Goal: Task Accomplishment & Management: Complete application form

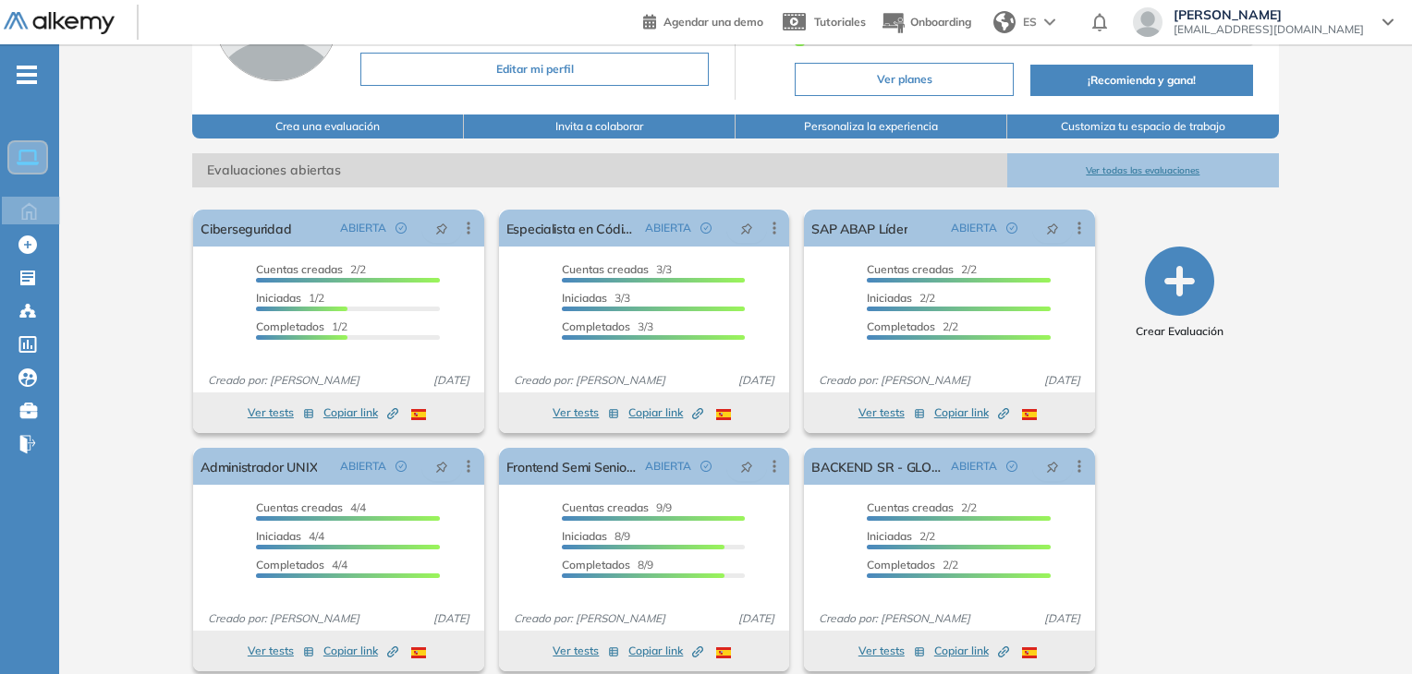
scroll to position [187, 0]
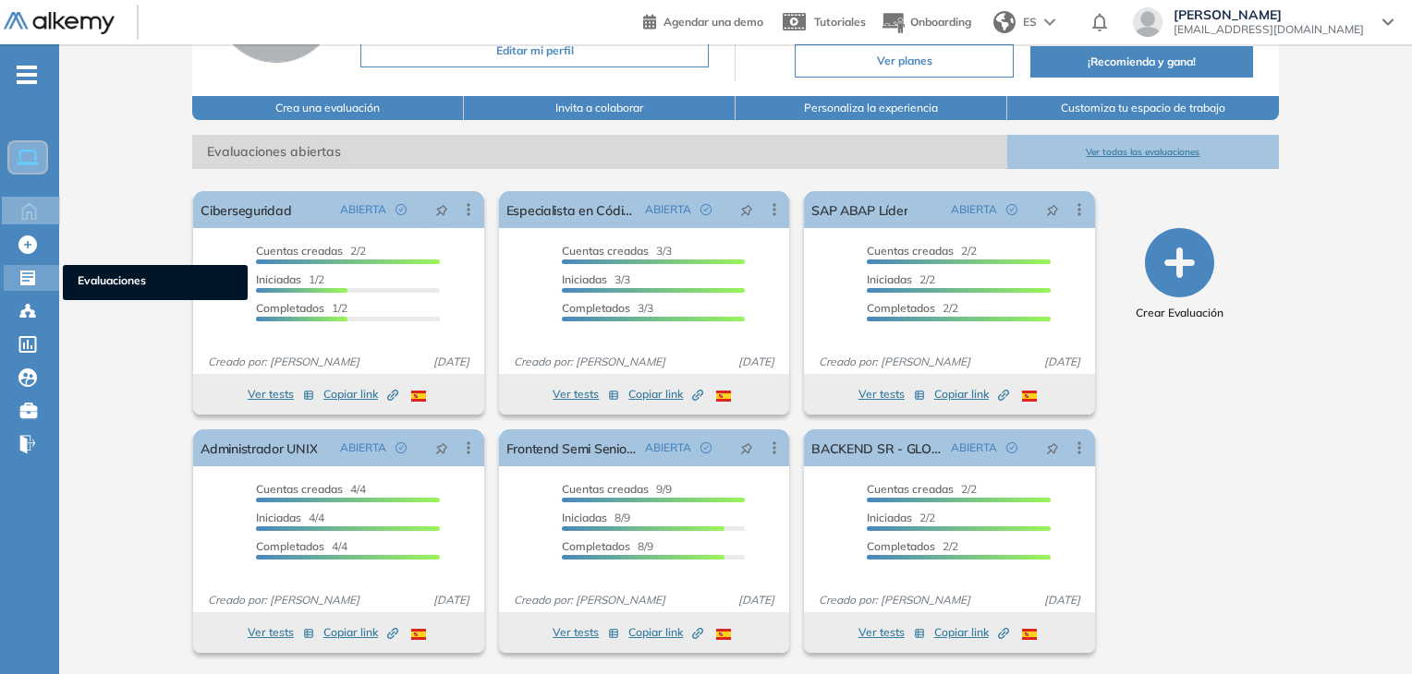
click at [18, 282] on icon at bounding box center [27, 278] width 18 height 18
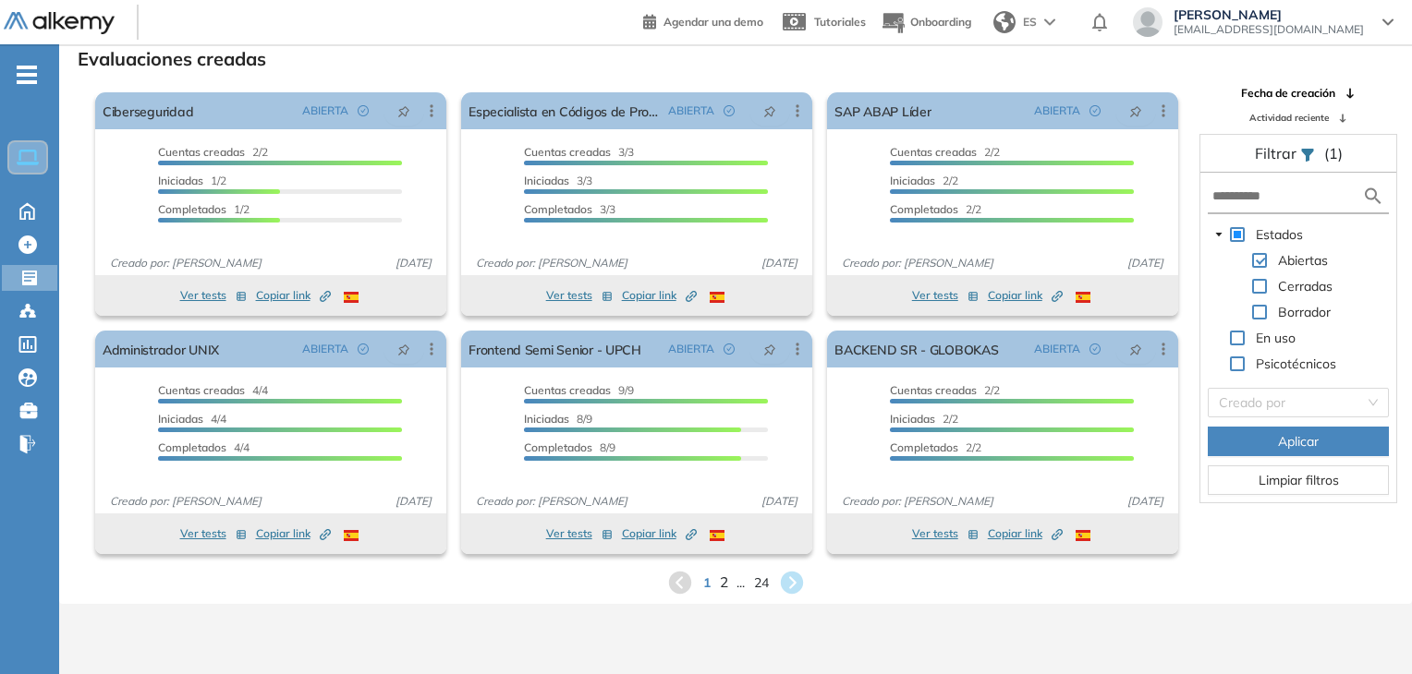
click at [721, 584] on span "2" at bounding box center [723, 582] width 8 height 21
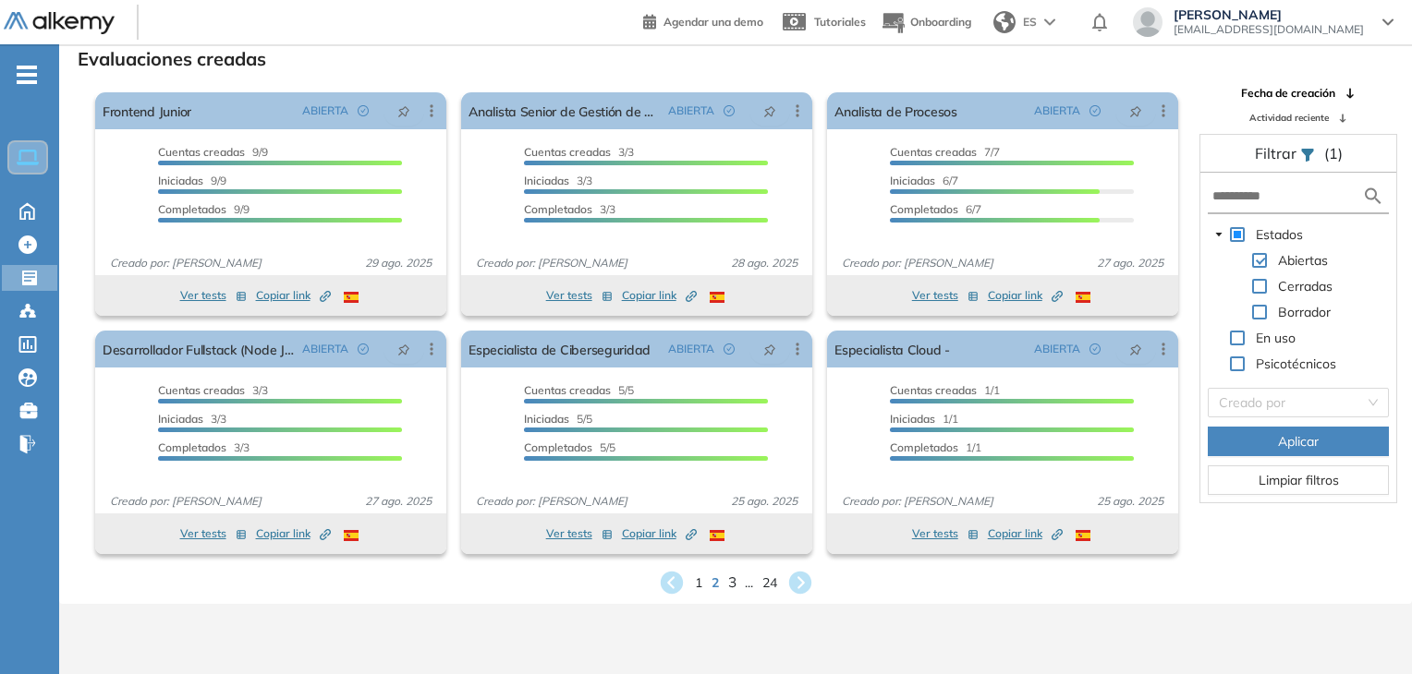
click at [728, 582] on span "3" at bounding box center [731, 582] width 8 height 21
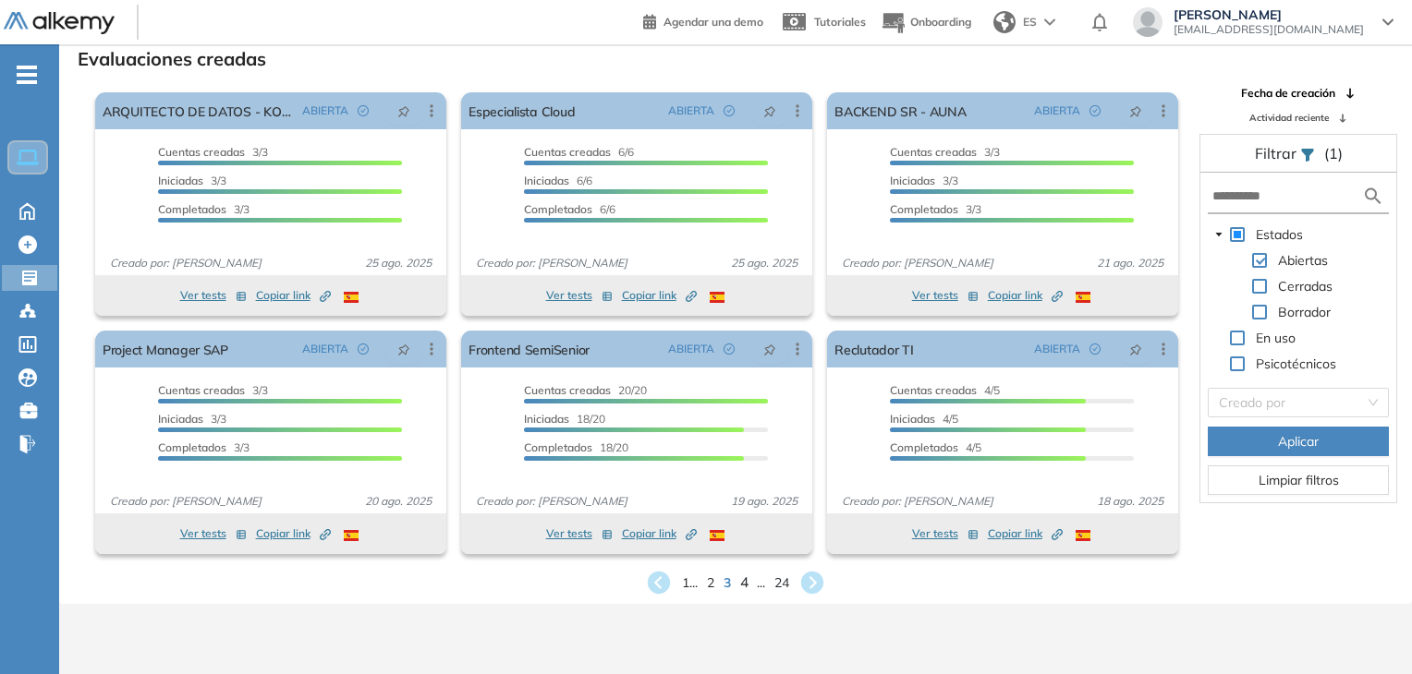
click at [740, 586] on span "4" at bounding box center [744, 582] width 8 height 21
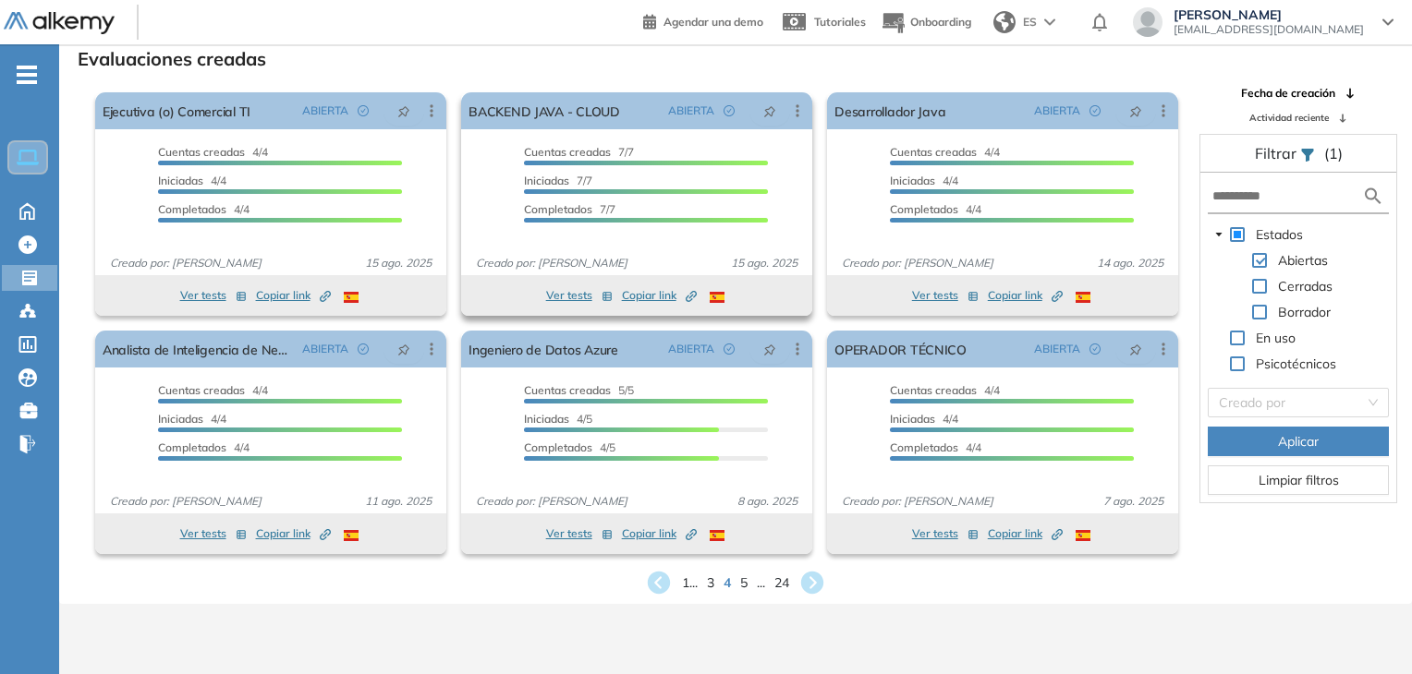
click at [655, 302] on span "Copiar link Created by potrace 1.16, written by Peter Selinger 2001-2019" at bounding box center [659, 295] width 75 height 17
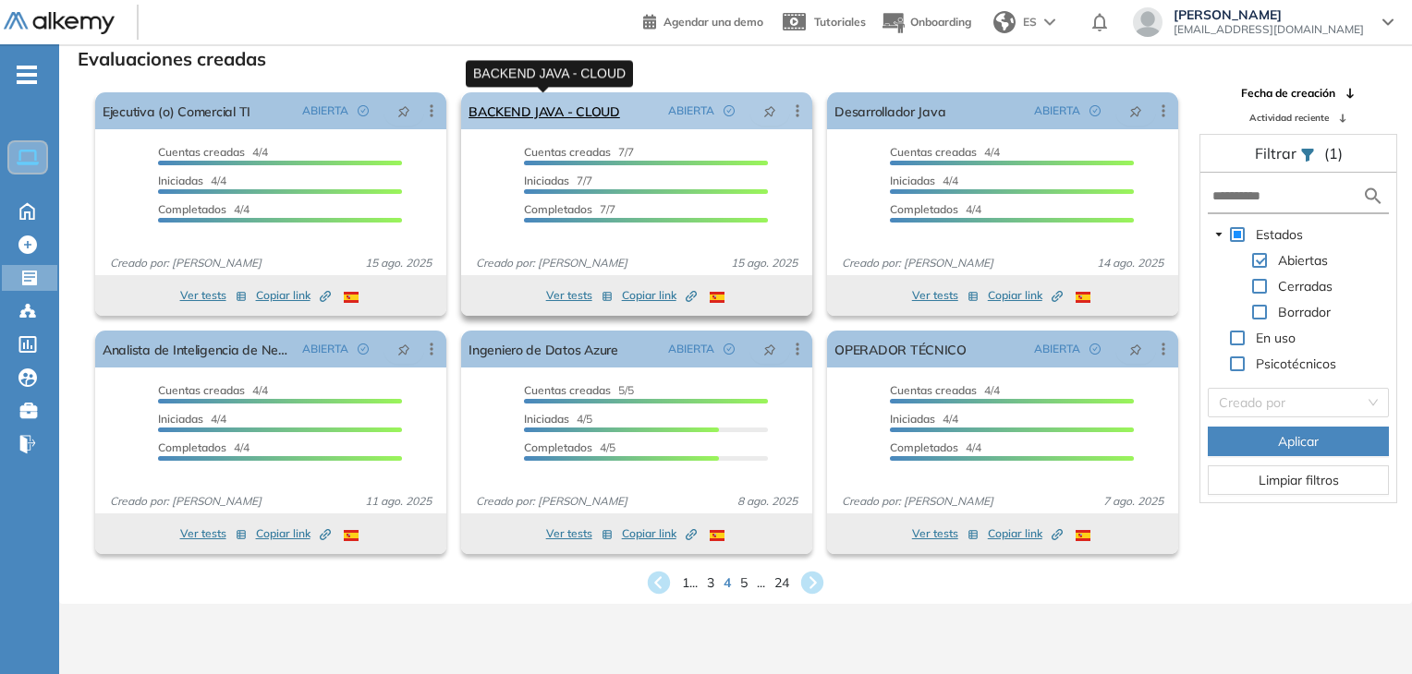
click at [570, 115] on link "BACKEND JAVA - CLOUD" at bounding box center [544, 110] width 152 height 37
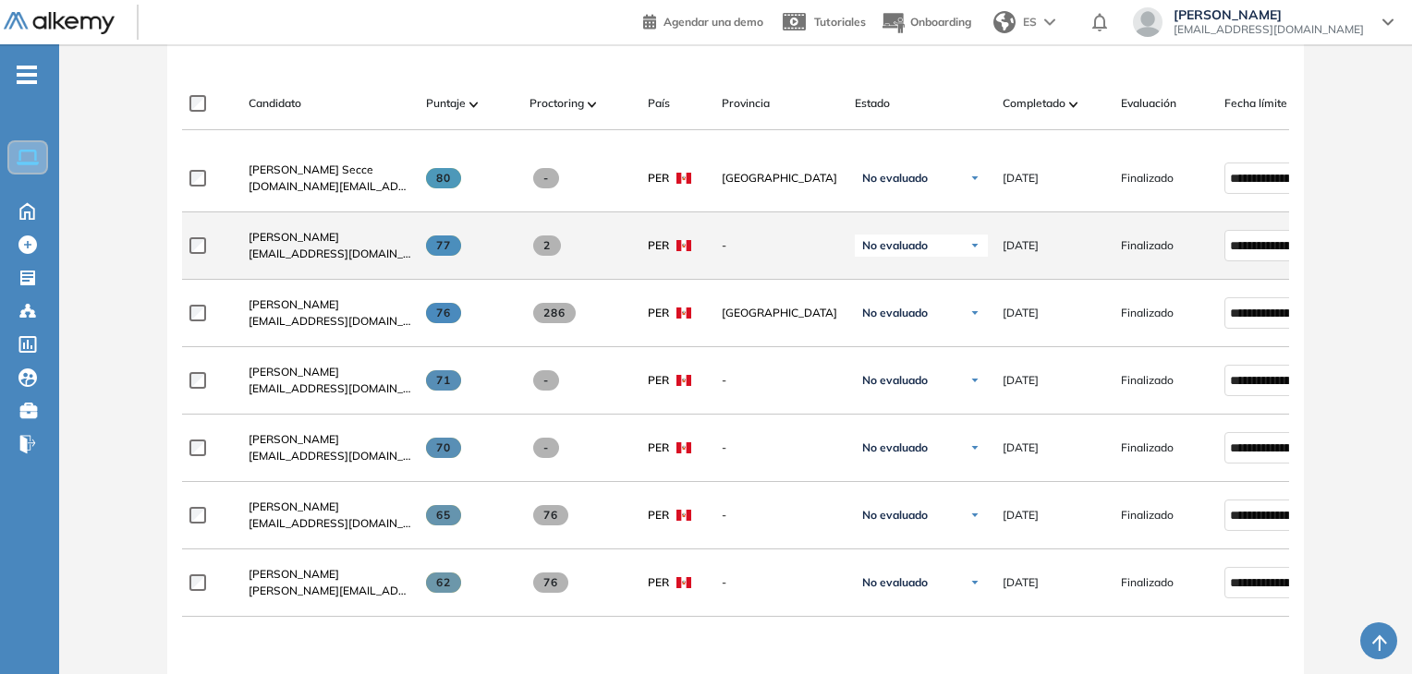
scroll to position [647, 0]
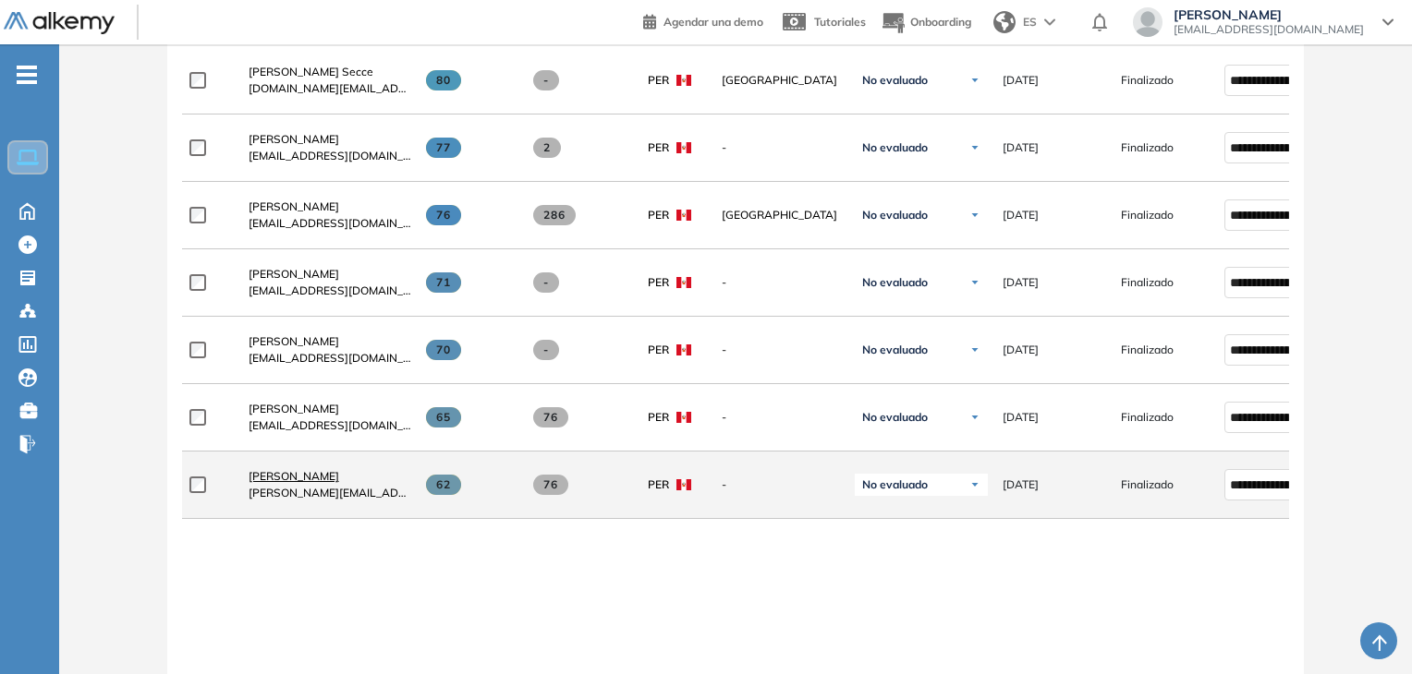
click at [337, 482] on span "Ramses Chalco Rosas" at bounding box center [294, 476] width 91 height 14
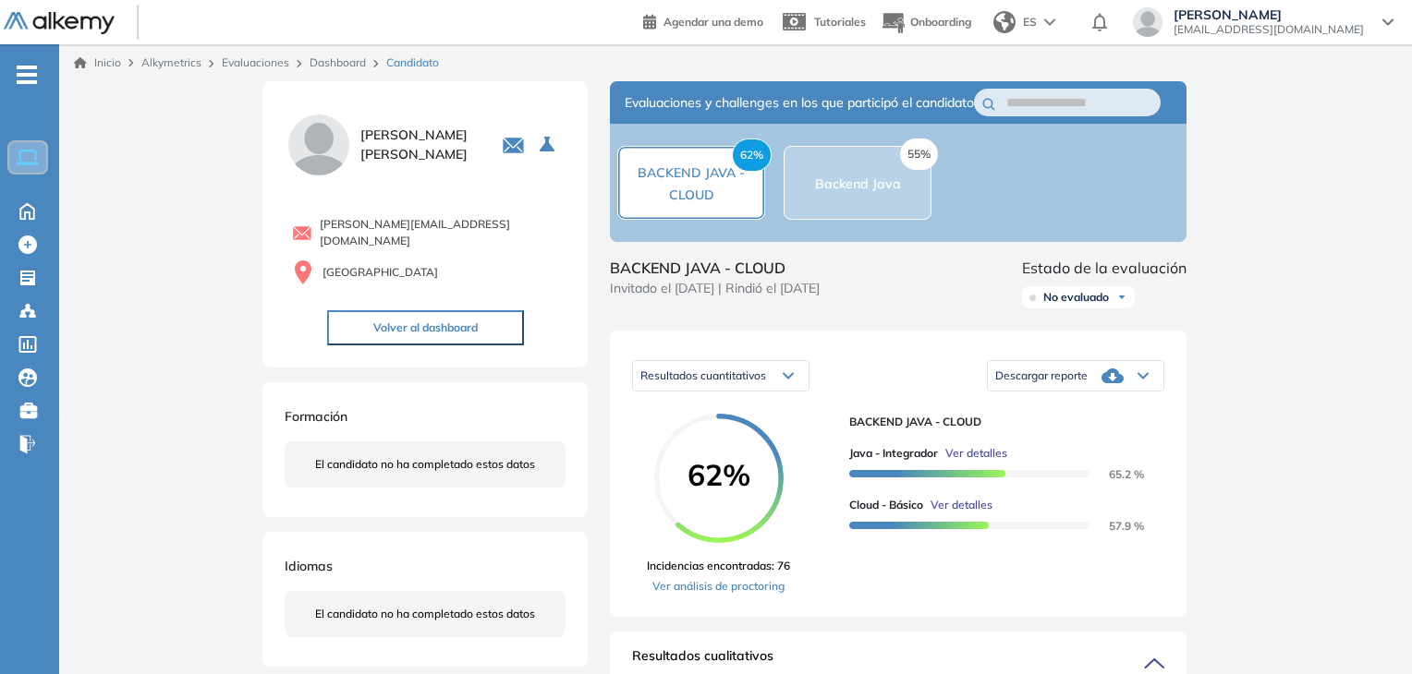
click at [843, 194] on div "55% Backend Java" at bounding box center [858, 183] width 86 height 22
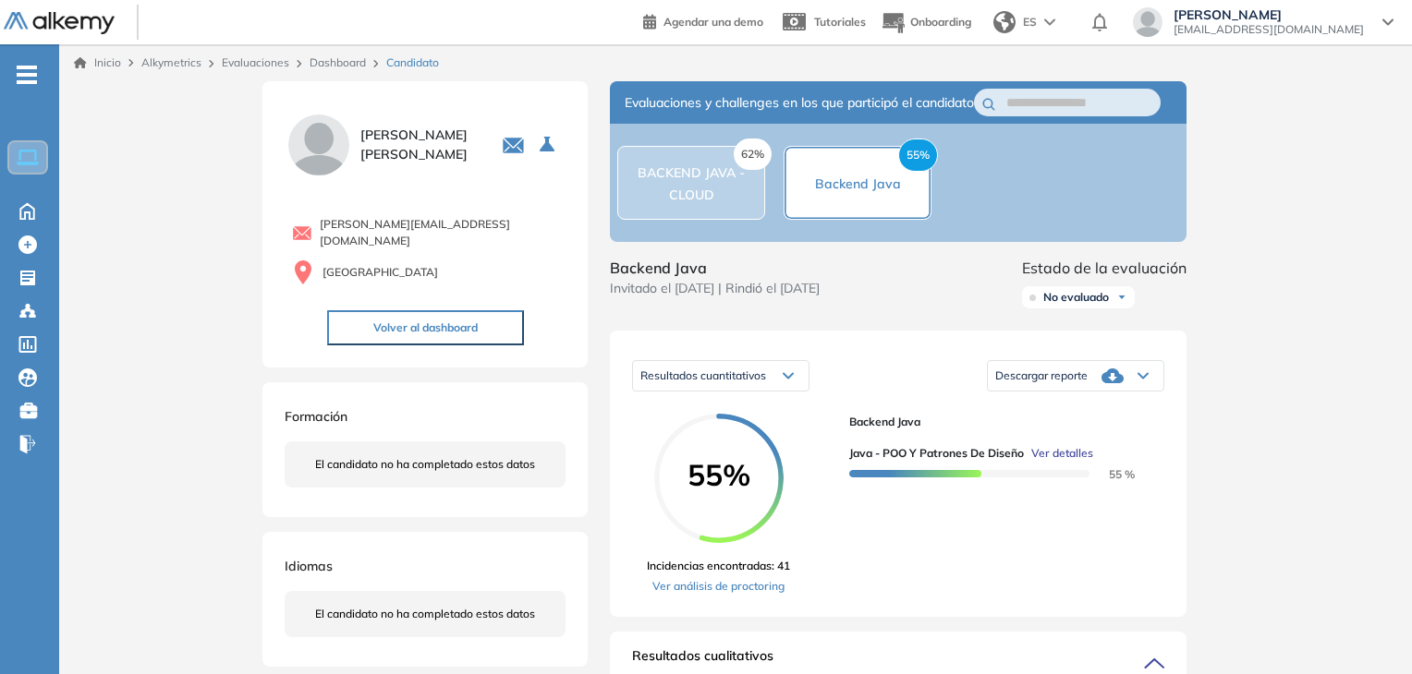
click at [668, 205] on div "62% BACKEND JAVA - CLOUD" at bounding box center [691, 183] width 146 height 44
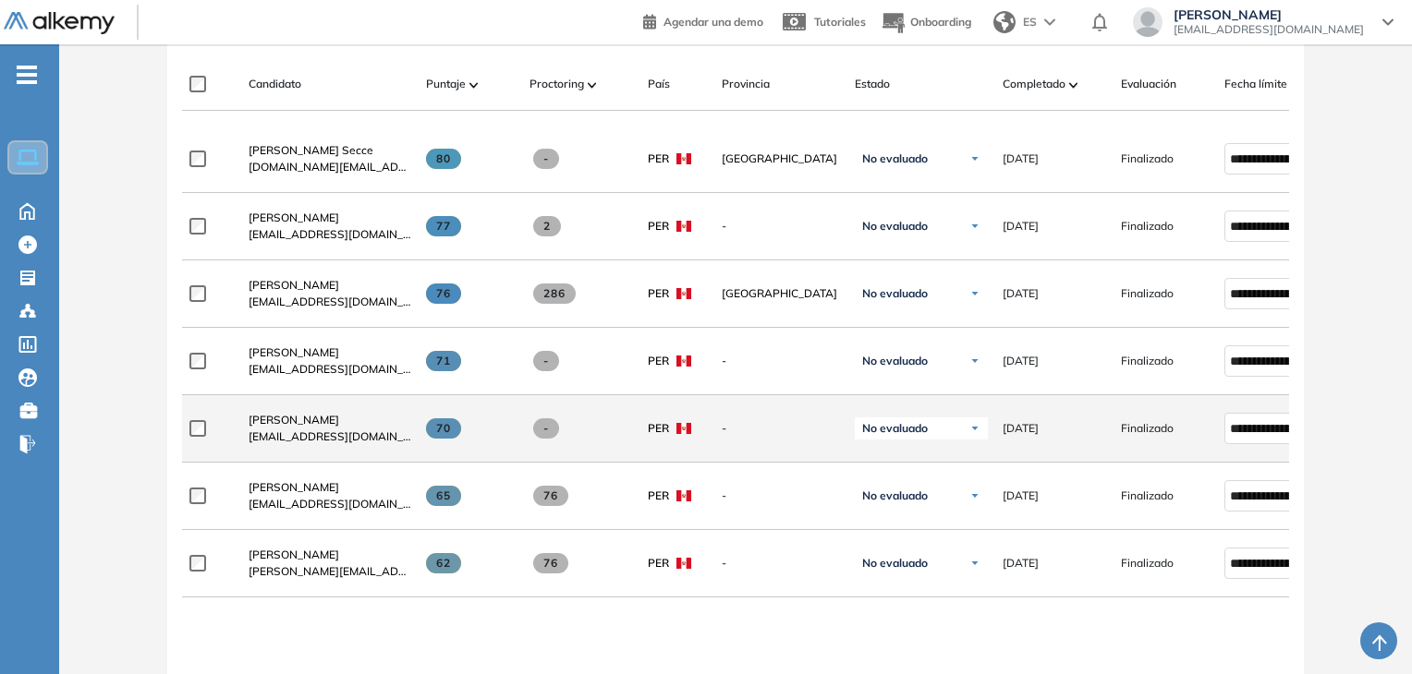
scroll to position [647, 0]
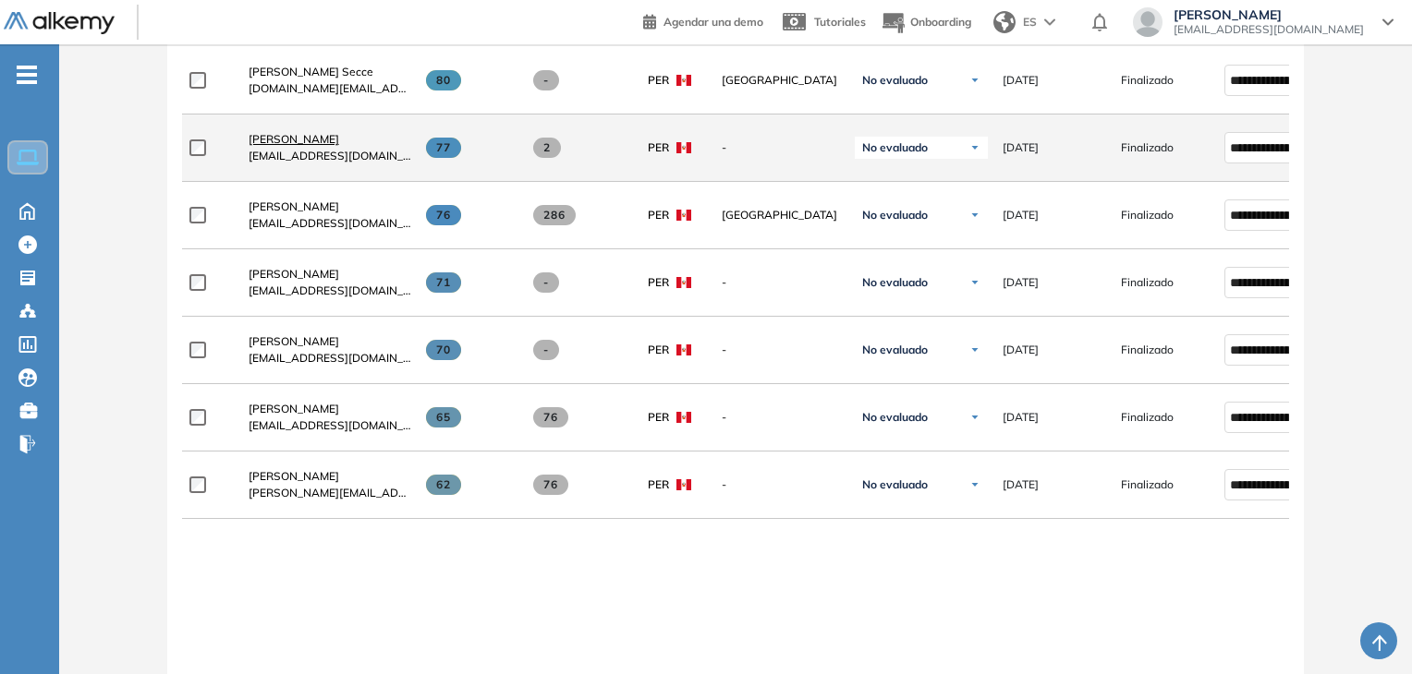
click at [295, 145] on span "Alexander Vilca" at bounding box center [294, 139] width 91 height 14
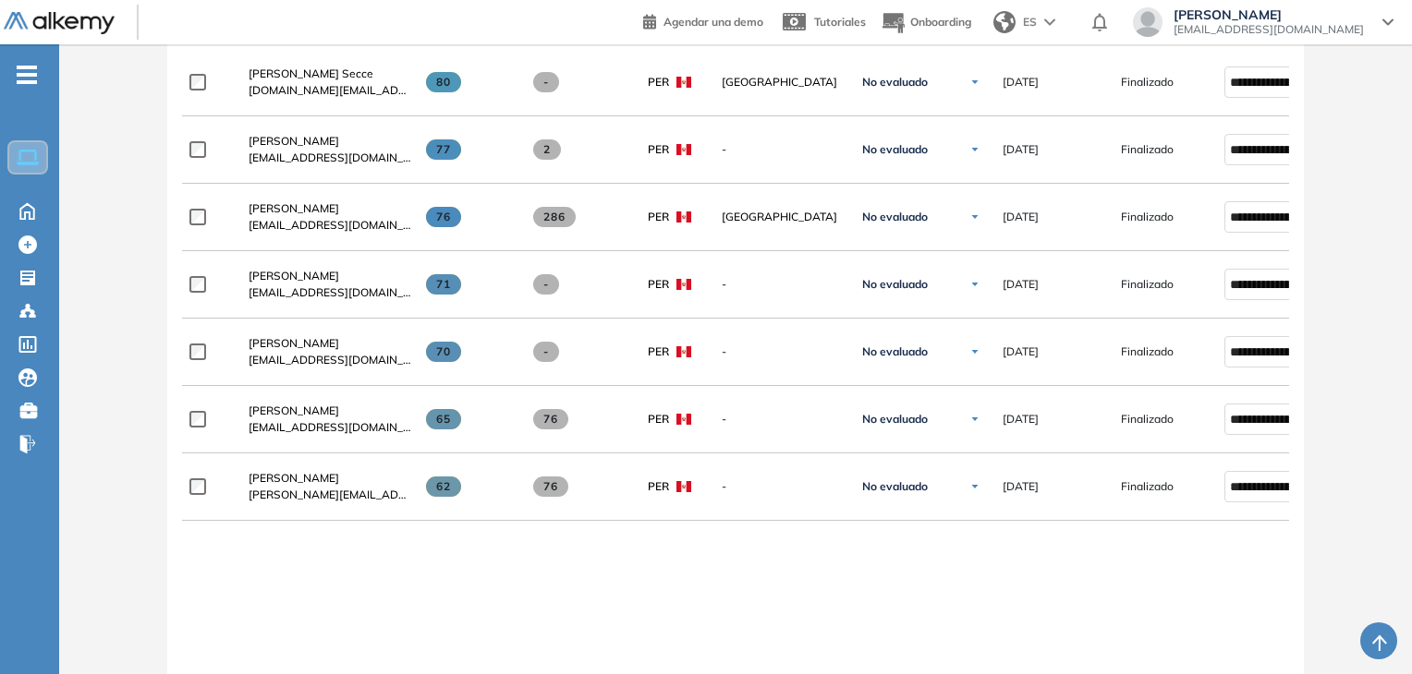
scroll to position [647, 0]
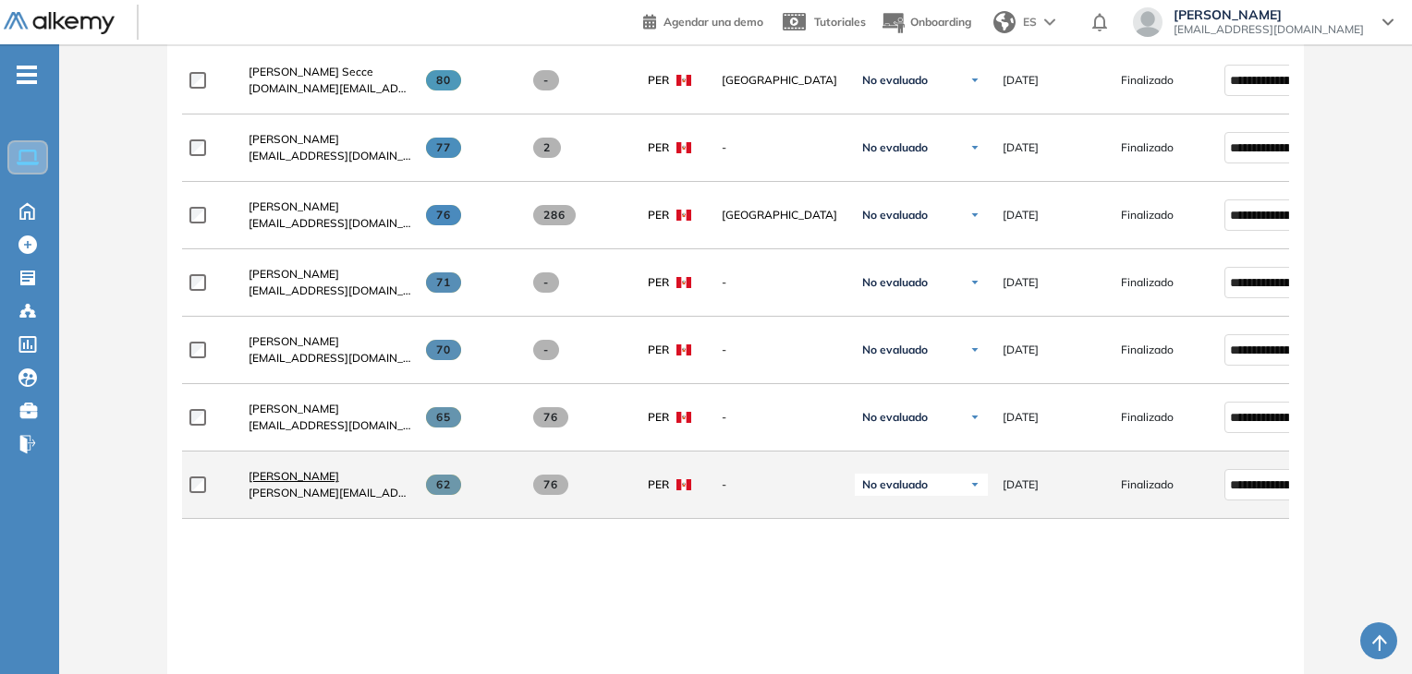
click at [310, 480] on span "Ramses Chalco Rosas" at bounding box center [294, 476] width 91 height 14
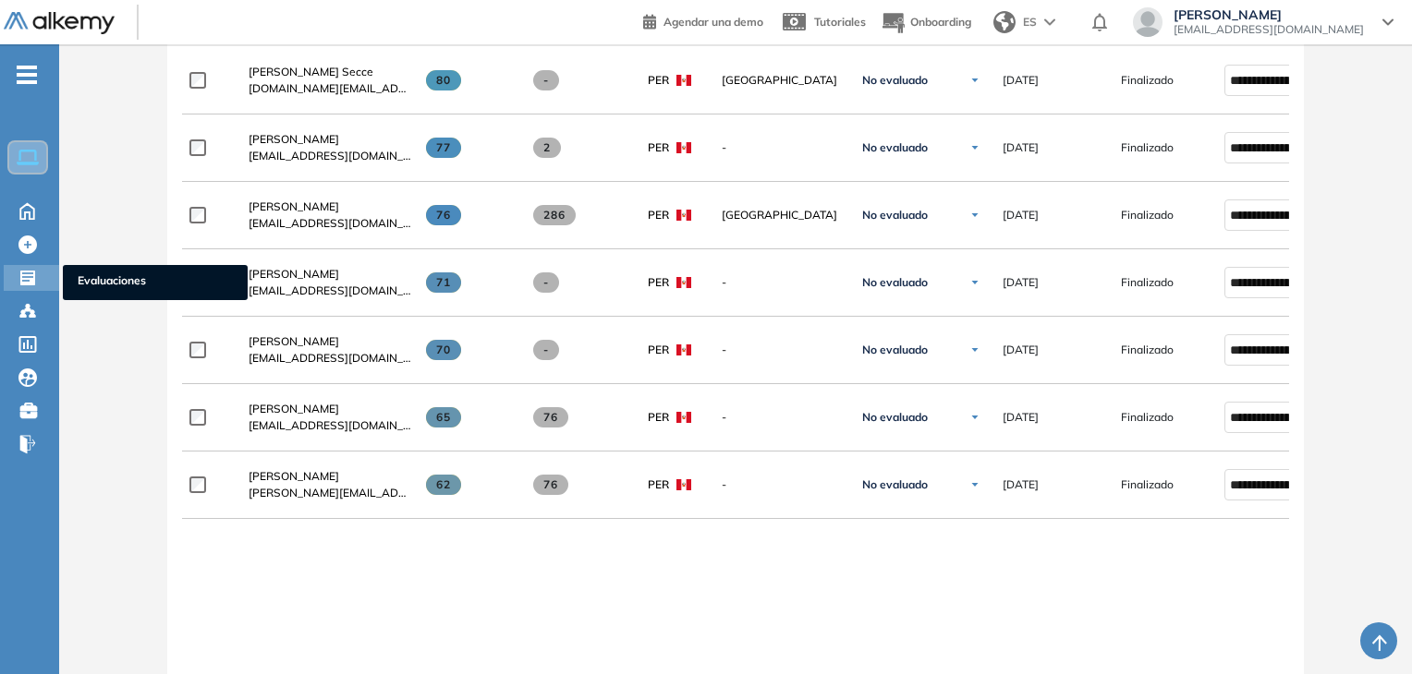
click at [25, 273] on icon at bounding box center [27, 278] width 15 height 15
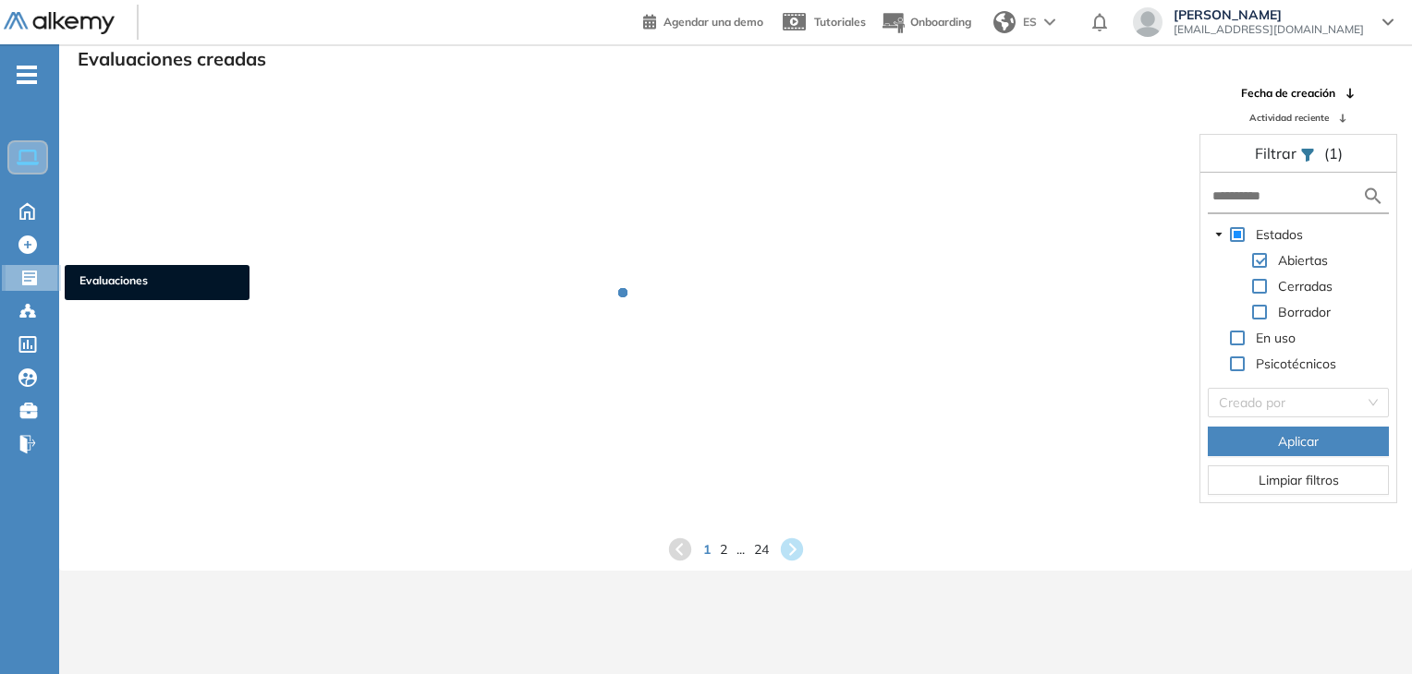
scroll to position [44, 0]
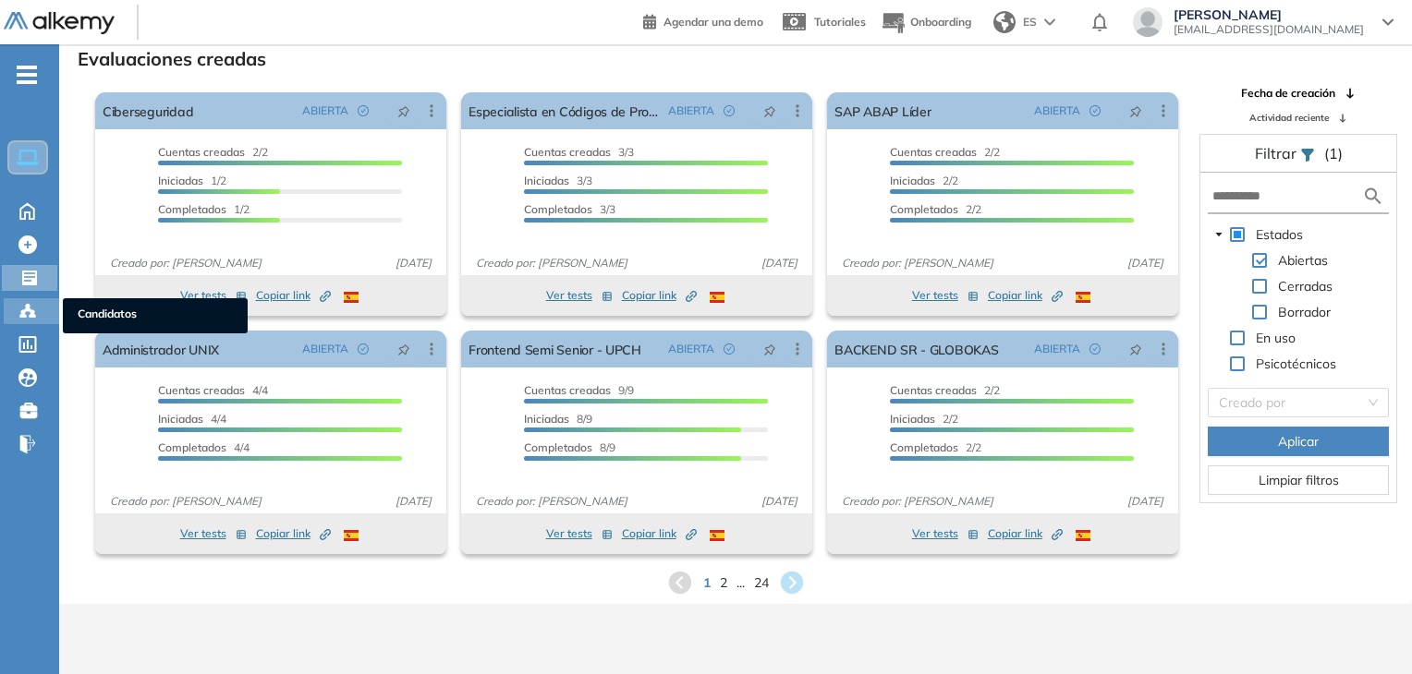
click at [32, 308] on icon at bounding box center [27, 311] width 18 height 18
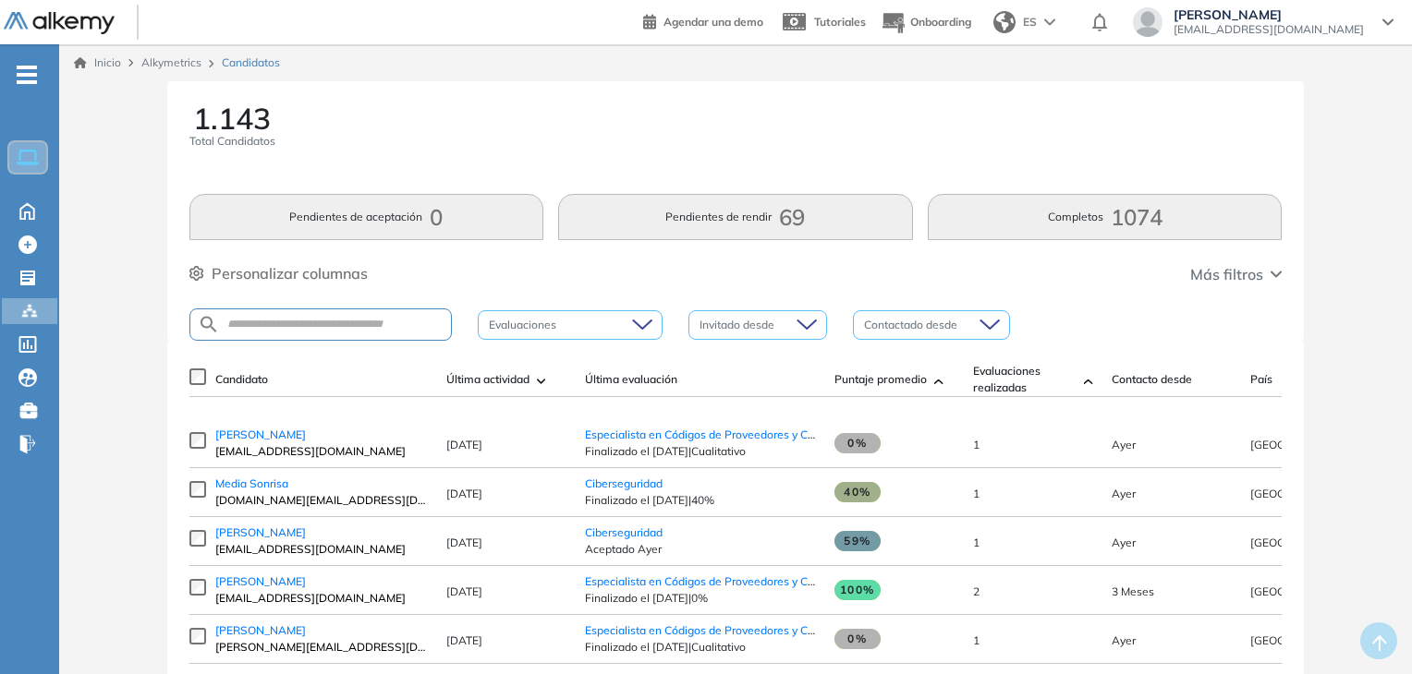
scroll to position [92, 0]
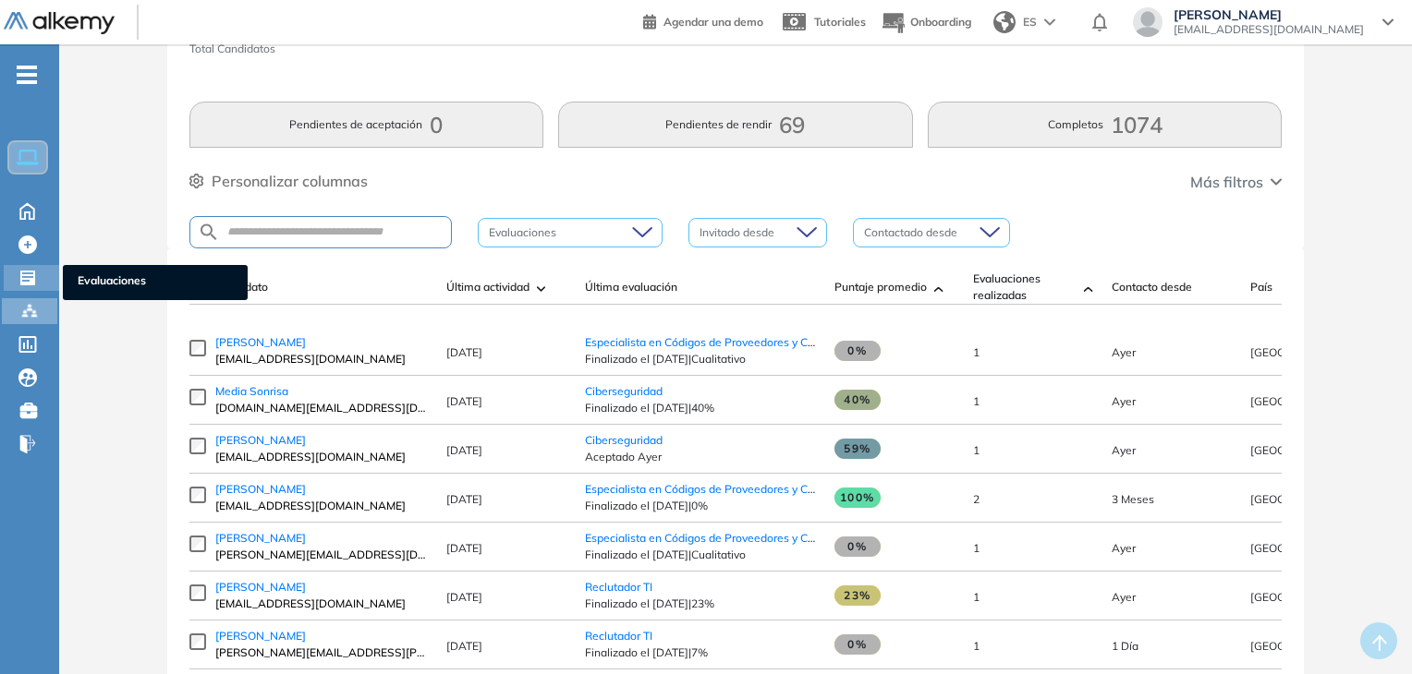
click at [27, 274] on icon at bounding box center [27, 278] width 15 height 15
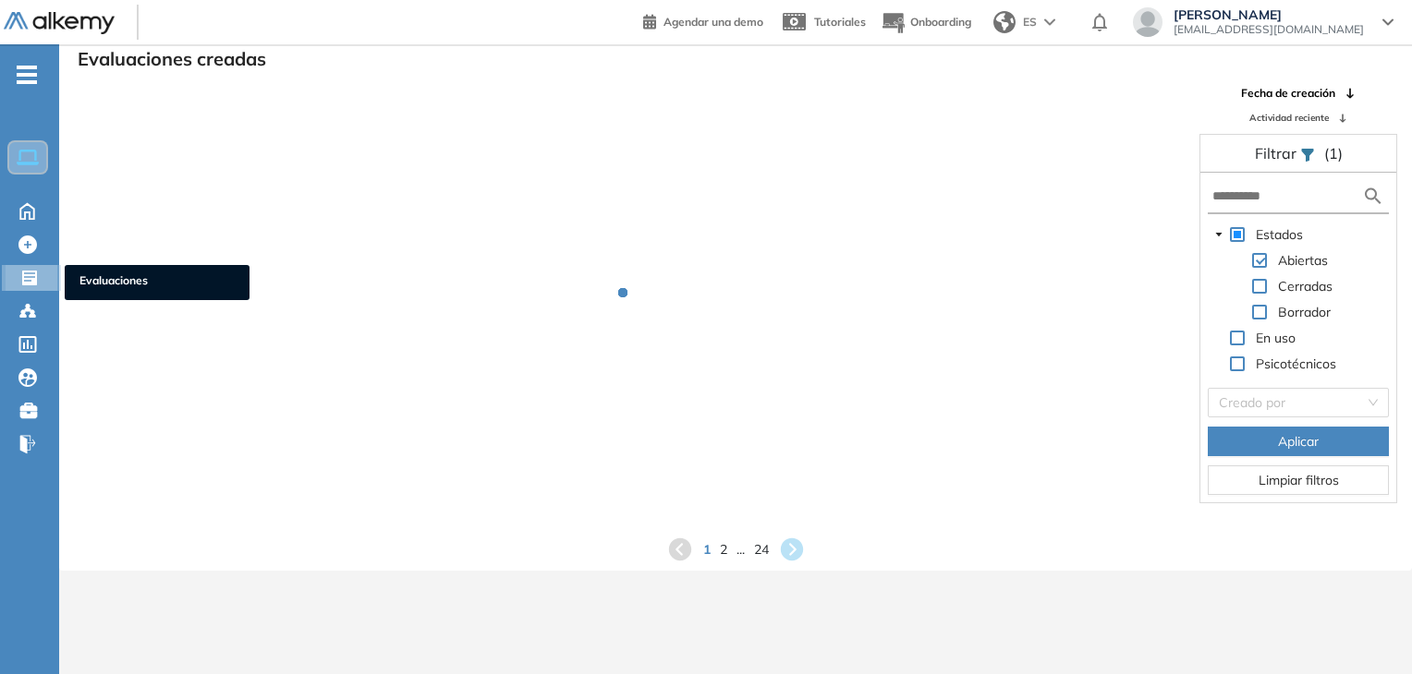
scroll to position [44, 0]
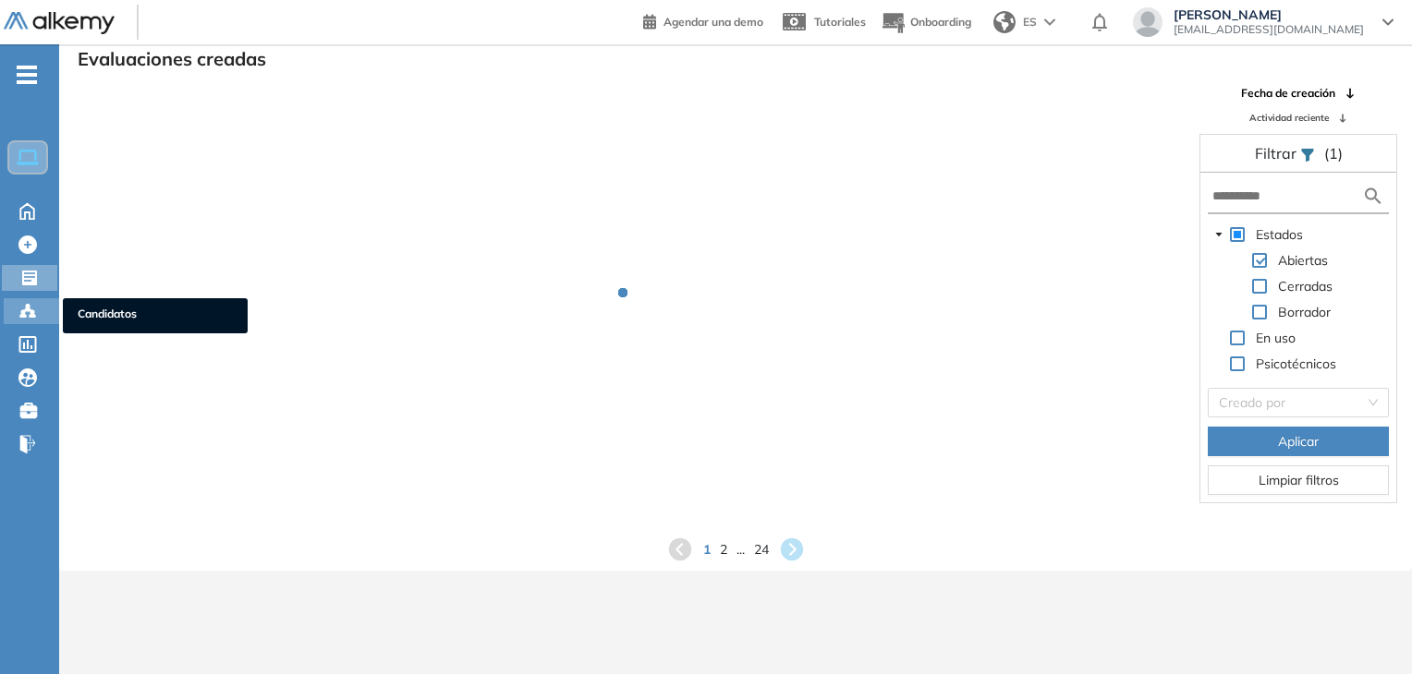
click at [33, 310] on circle at bounding box center [32, 312] width 4 height 4
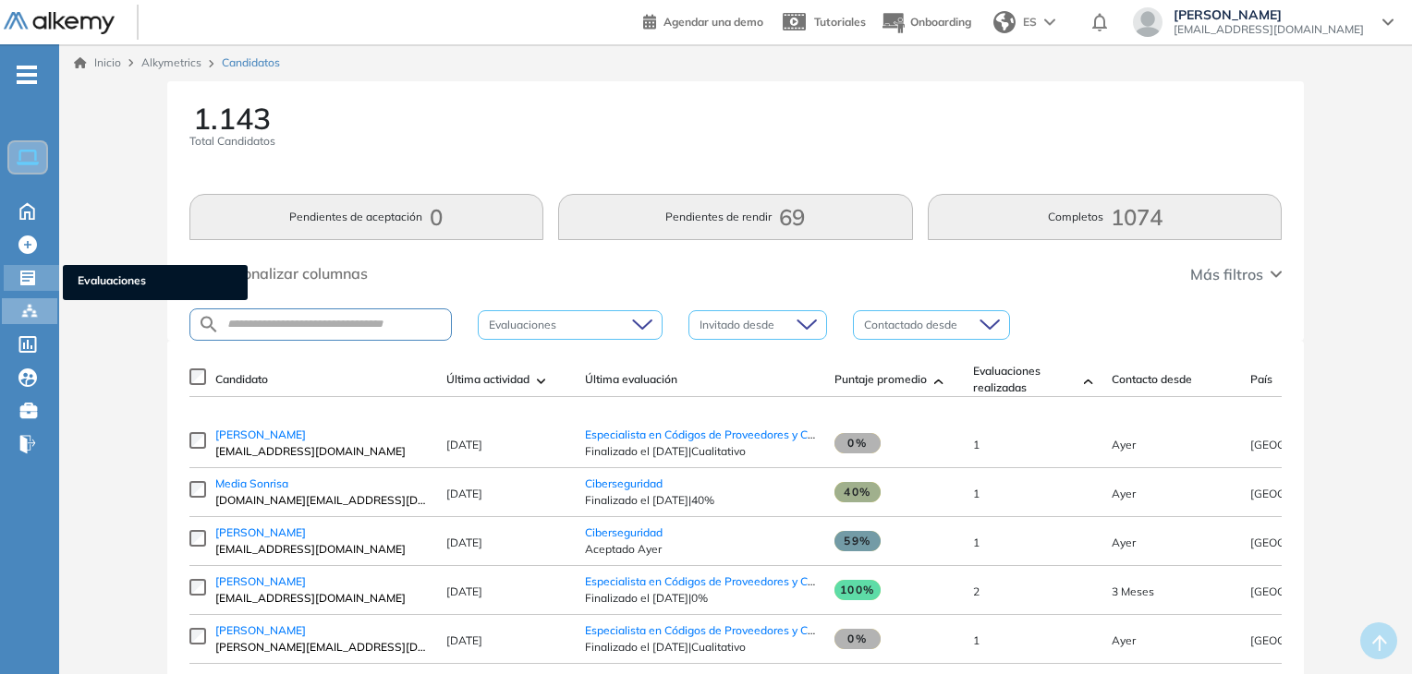
click at [30, 278] on icon at bounding box center [27, 278] width 15 height 15
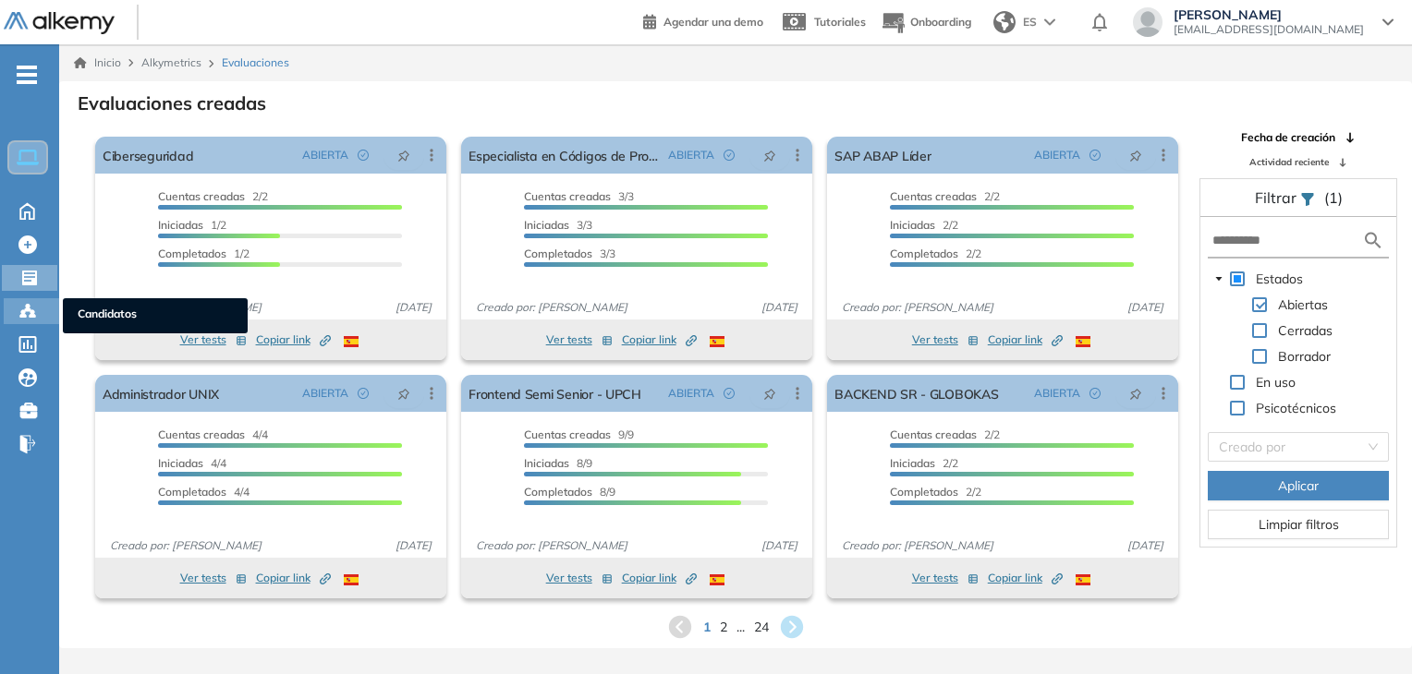
click at [29, 314] on icon at bounding box center [27, 311] width 18 height 18
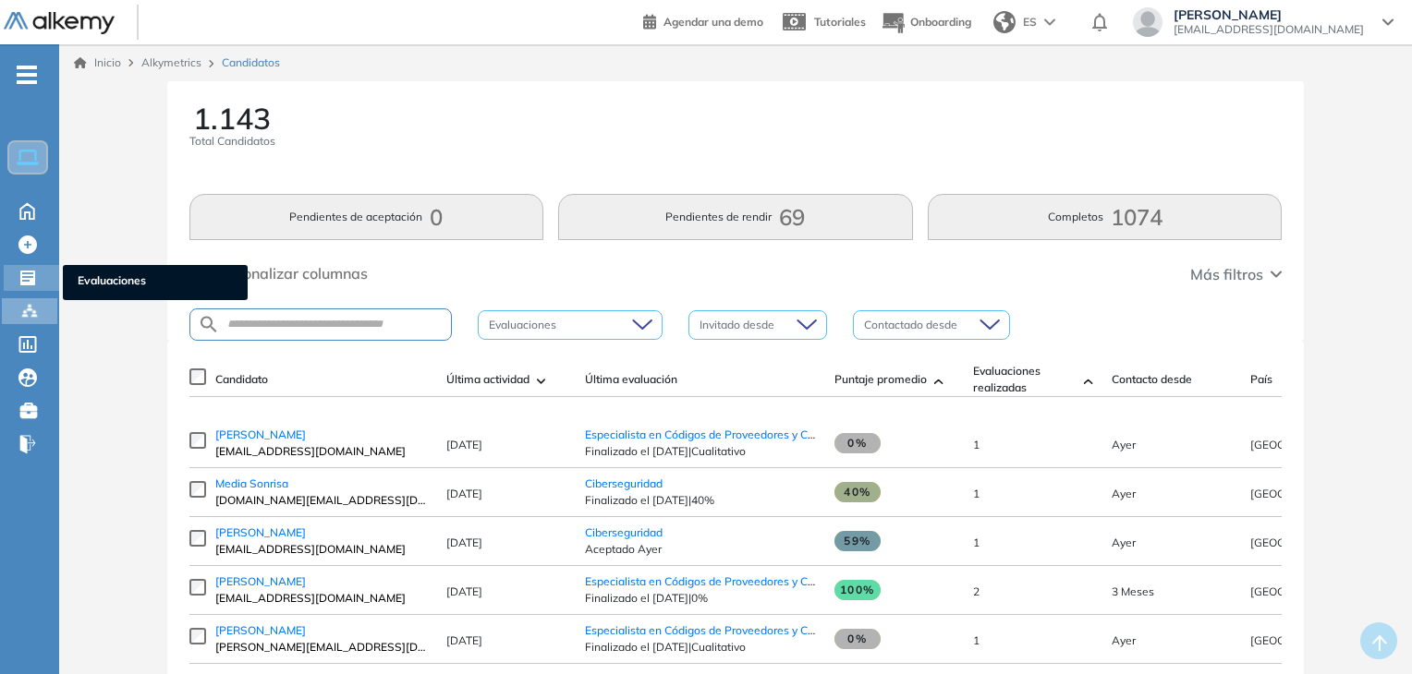
click at [35, 273] on icon at bounding box center [27, 278] width 18 height 18
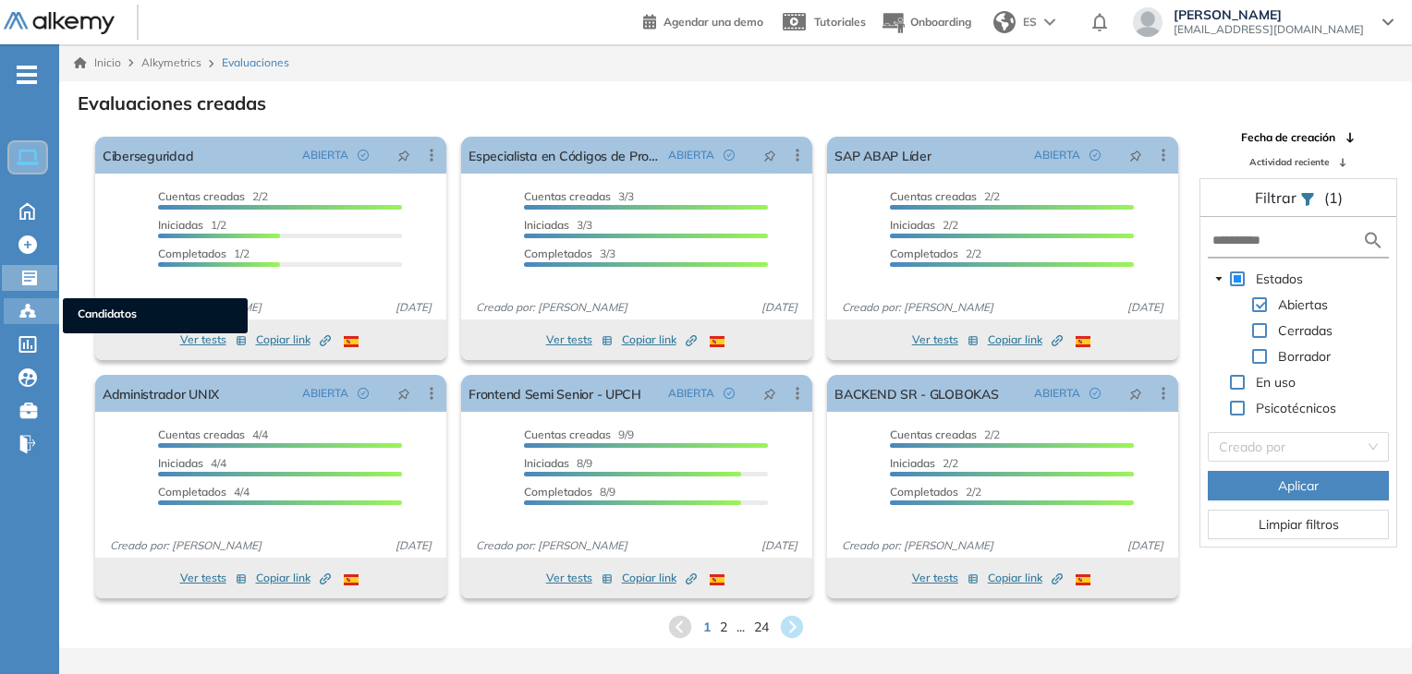
click at [30, 310] on circle at bounding box center [32, 312] width 4 height 4
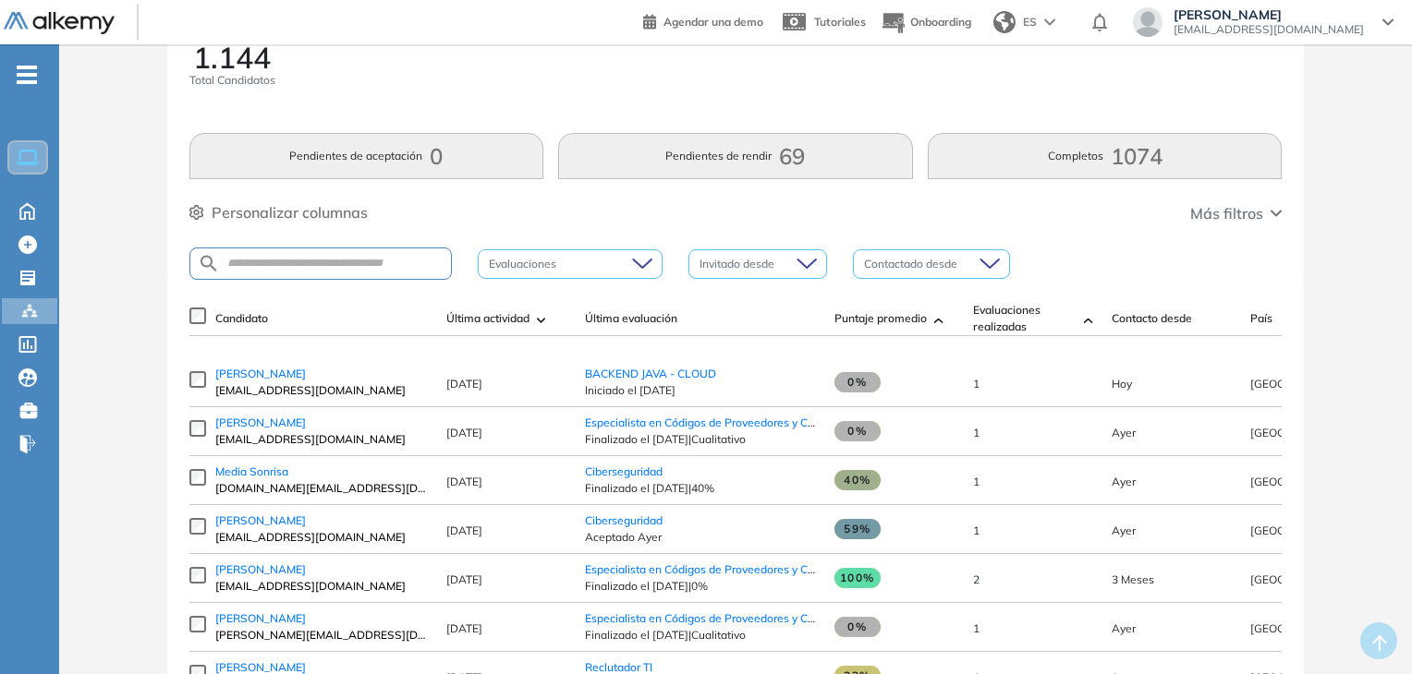
scroll to position [92, 0]
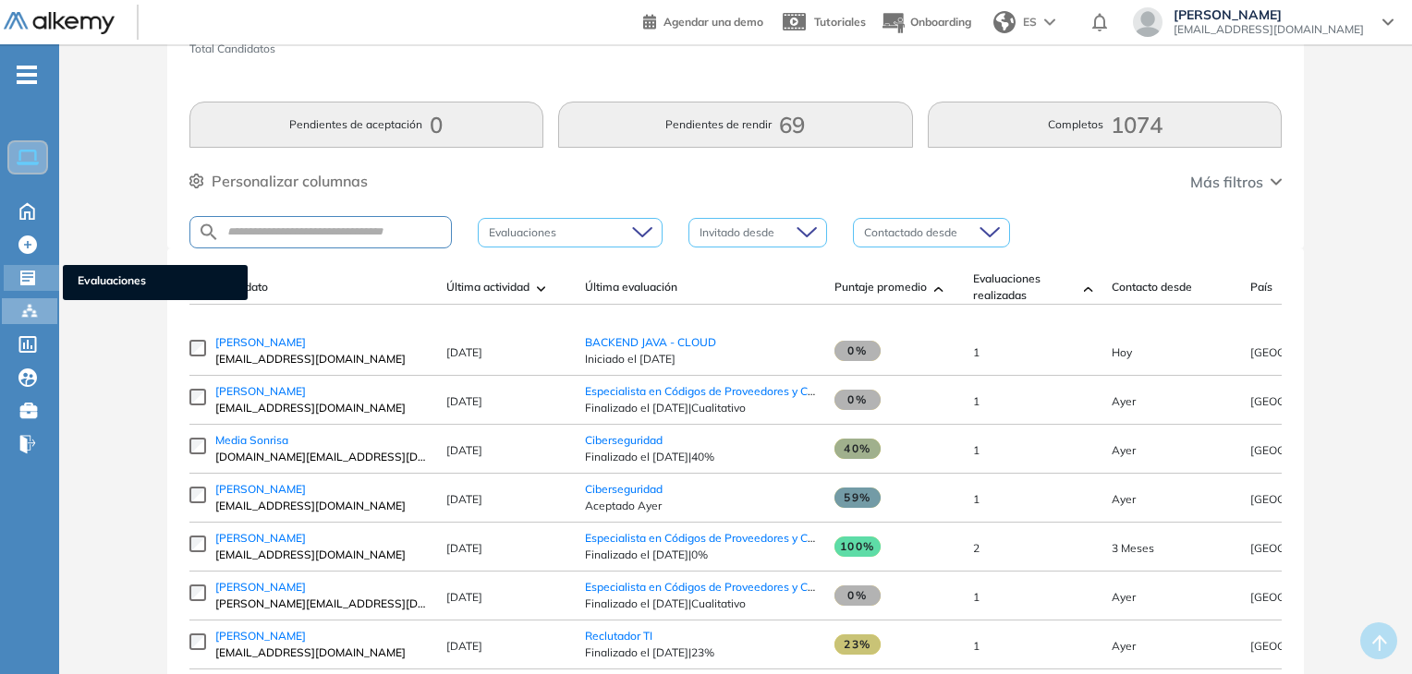
click at [41, 272] on div "Evaluaciones Evaluaciones" at bounding box center [31, 278] width 55 height 26
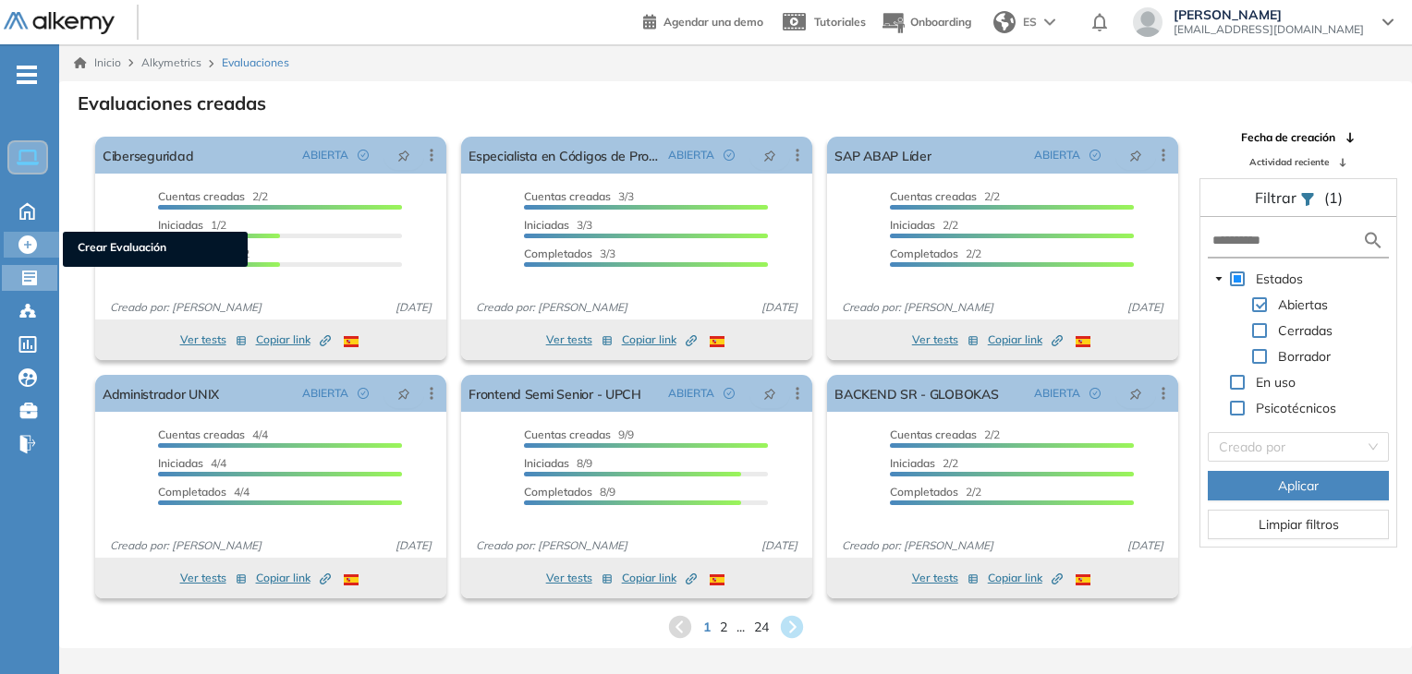
click at [22, 241] on icon at bounding box center [27, 245] width 18 height 18
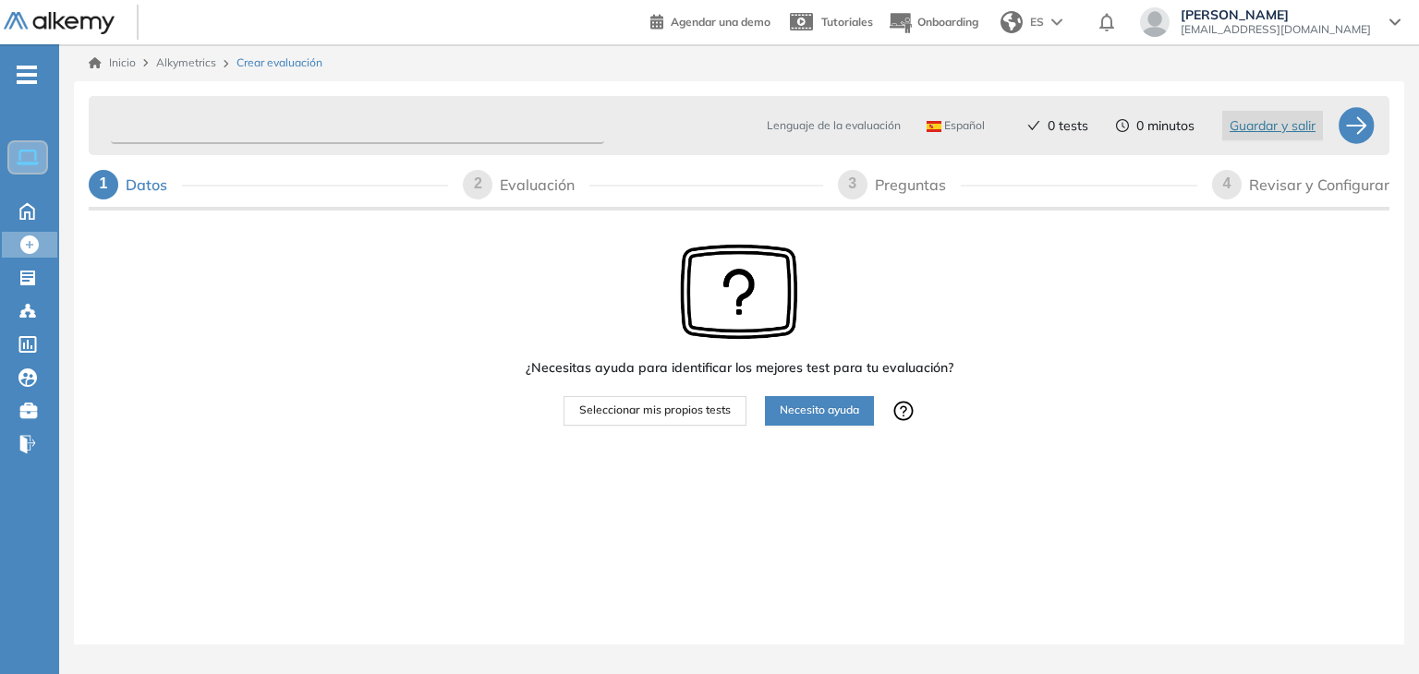
click at [405, 122] on input "text" at bounding box center [357, 126] width 493 height 36
type input "**********"
click at [728, 419] on span "Seleccionar mis propios tests" at bounding box center [655, 411] width 152 height 18
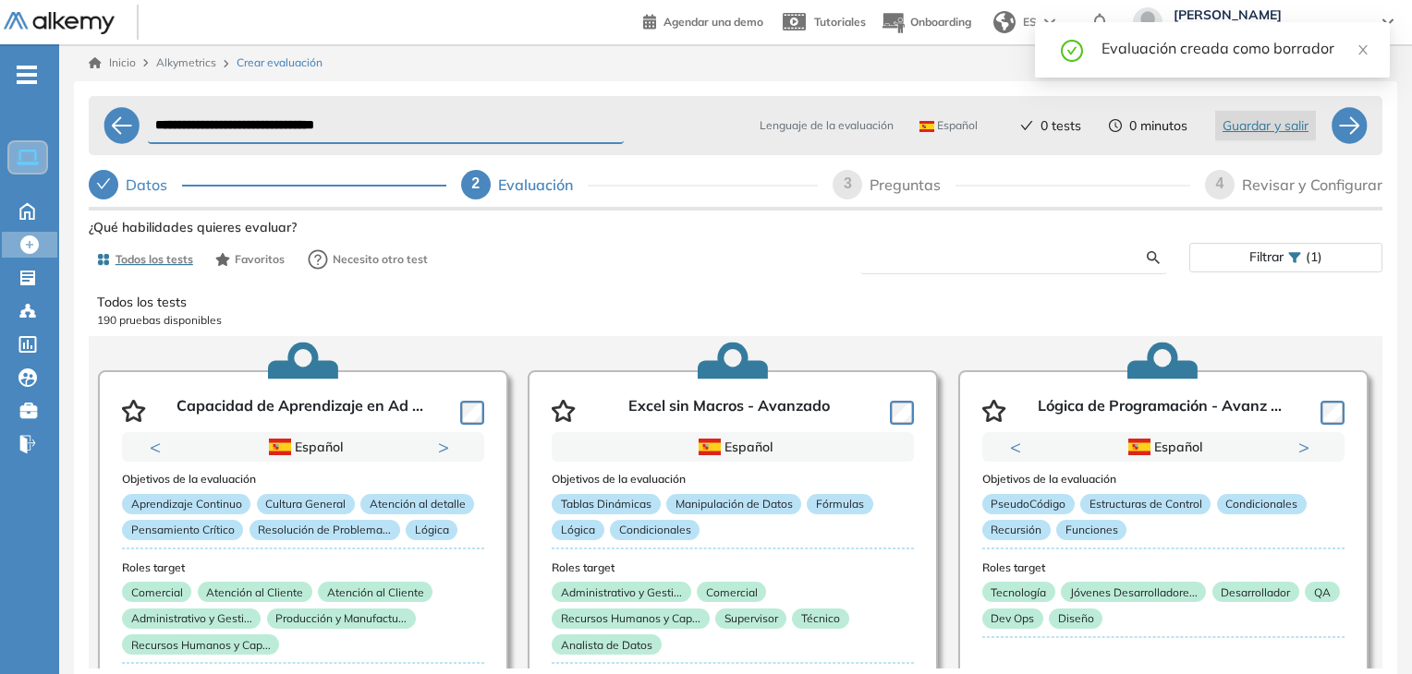
click at [1012, 260] on input "text" at bounding box center [1011, 257] width 272 height 17
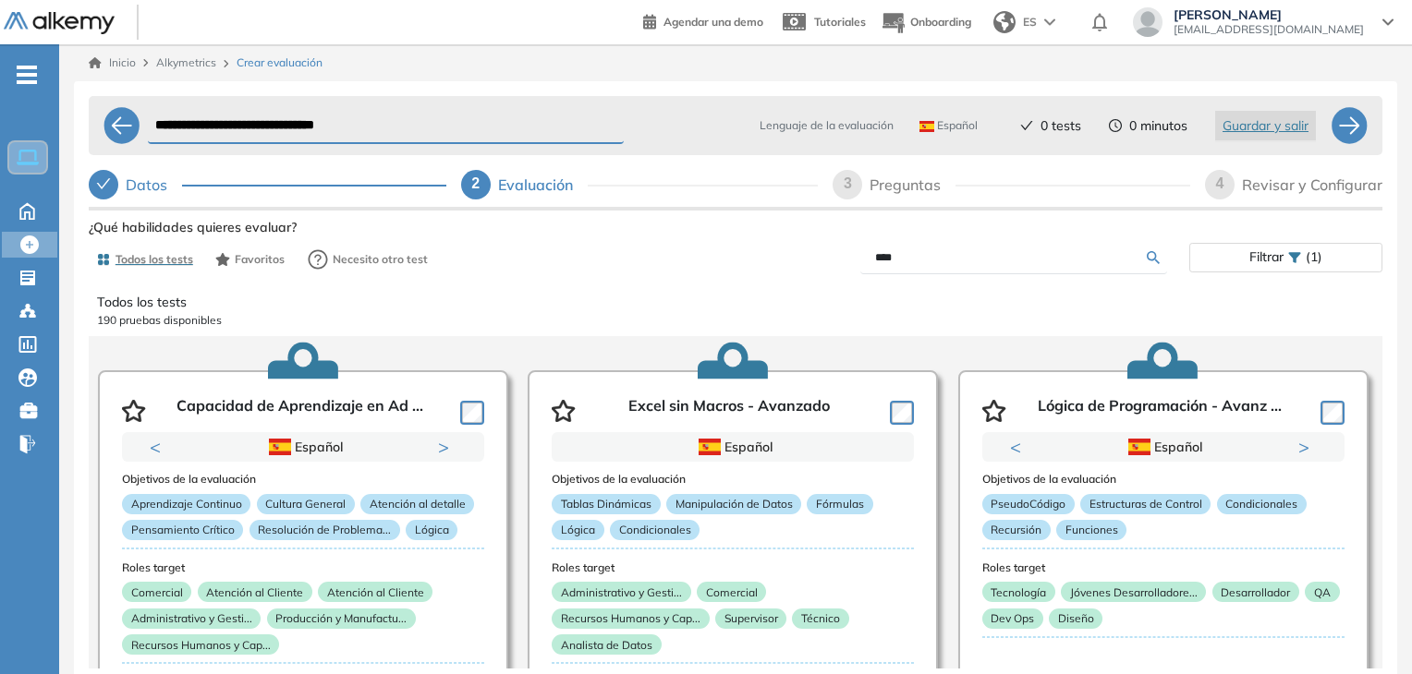
type input "****"
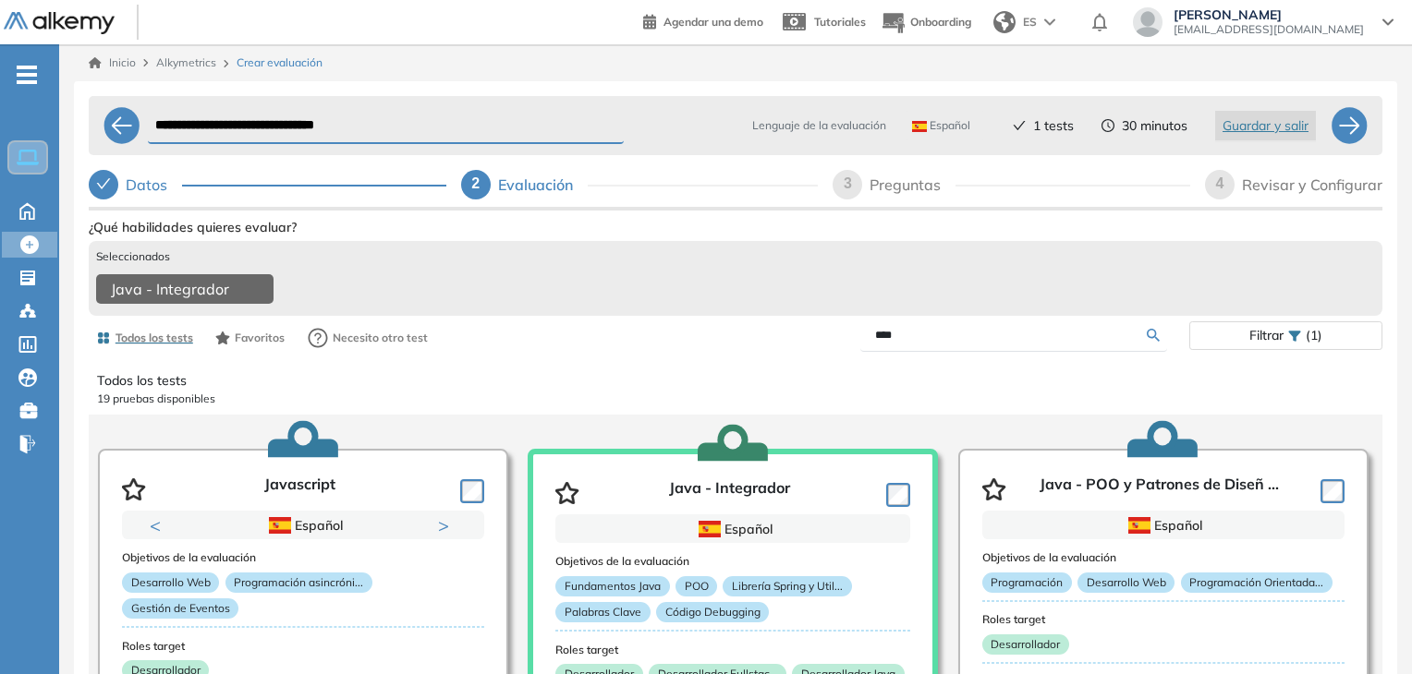
click at [920, 335] on input "****" at bounding box center [1011, 335] width 272 height 17
type input "*******"
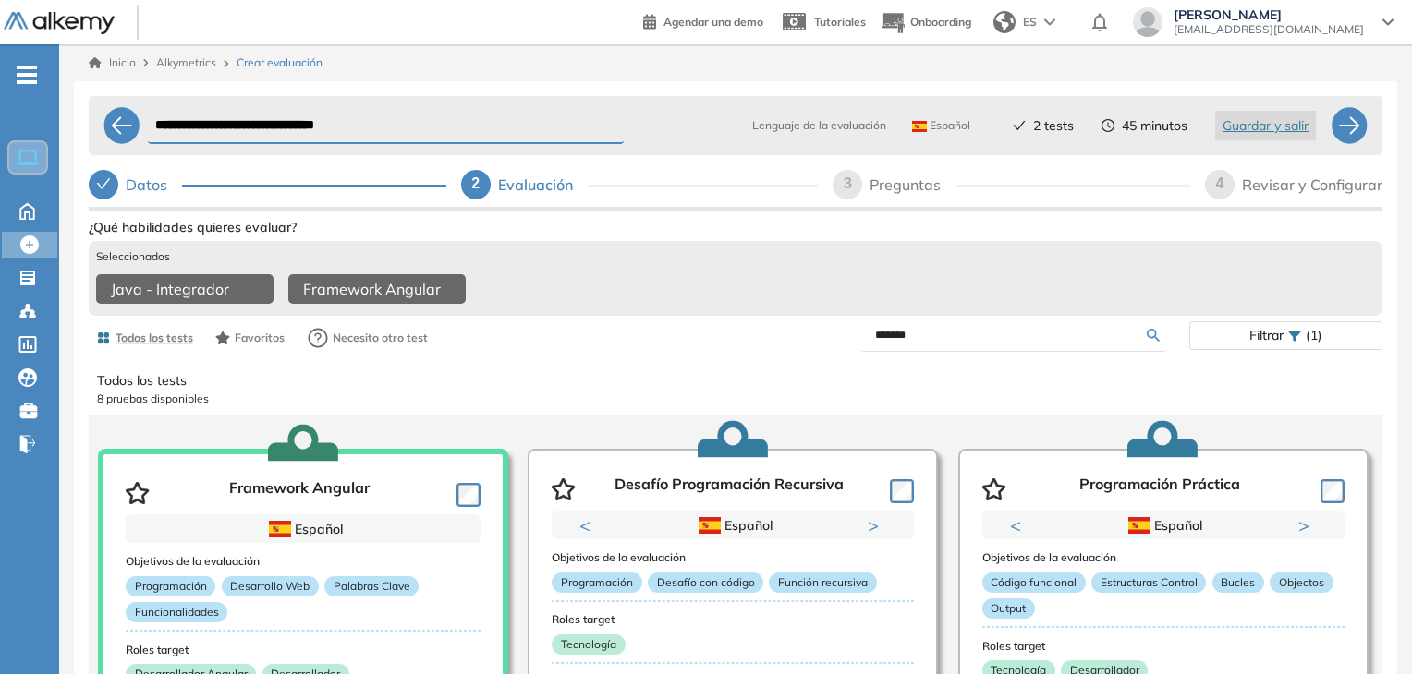
click at [953, 344] on input "*******" at bounding box center [1011, 335] width 272 height 17
type input "**********"
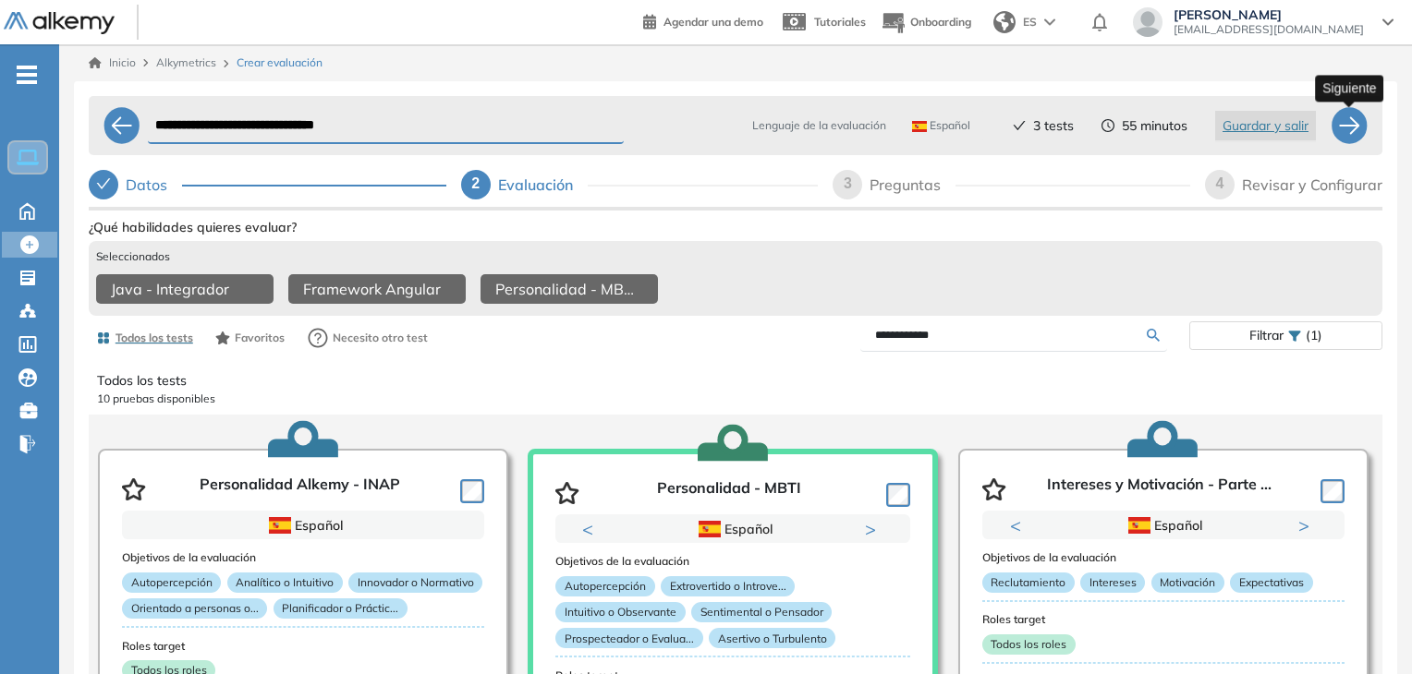
click at [1352, 134] on div at bounding box center [1348, 125] width 37 height 37
select select "*****"
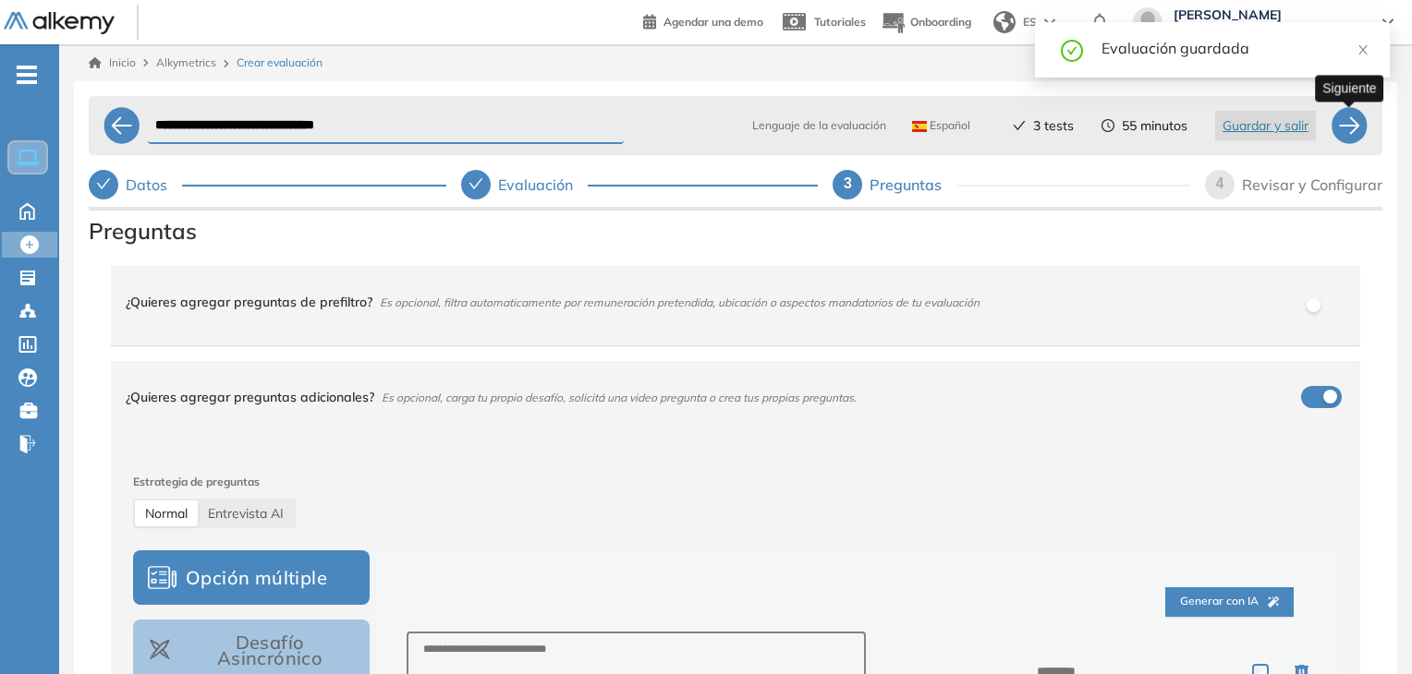
click at [1351, 133] on div at bounding box center [1348, 125] width 37 height 37
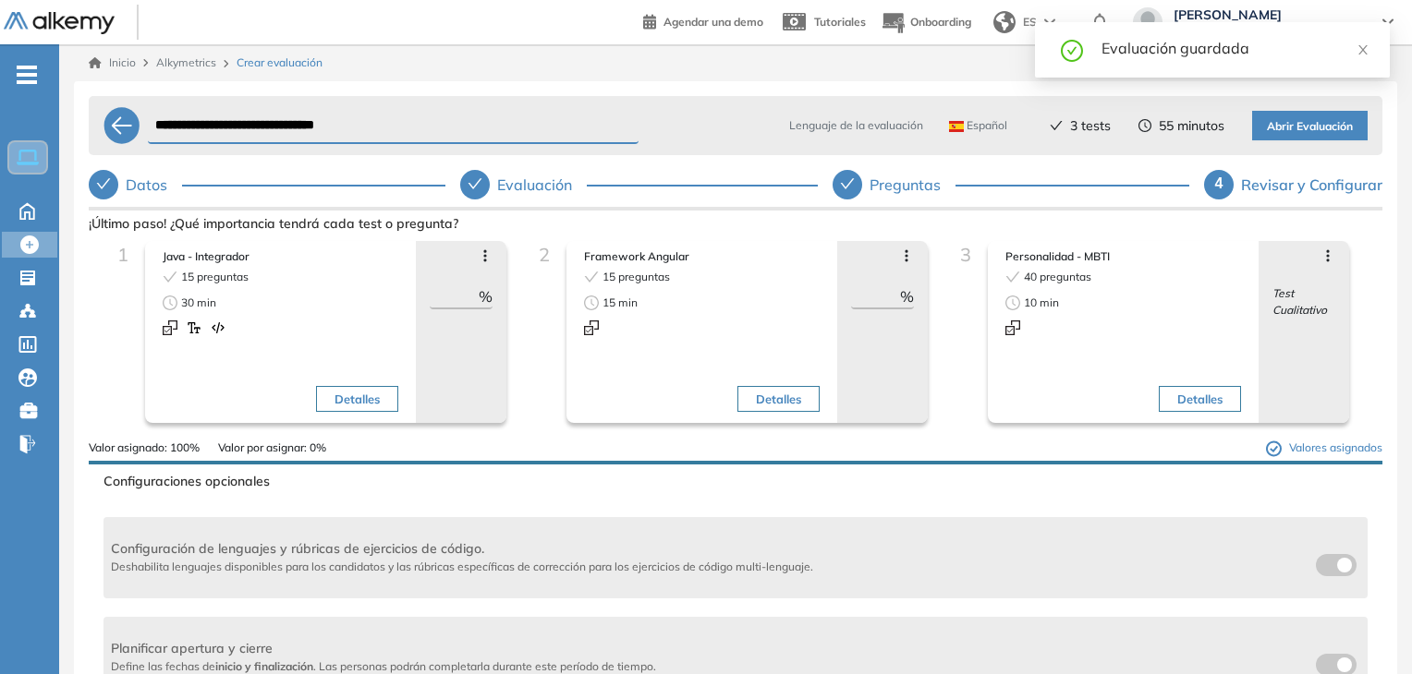
click at [1319, 128] on span "Abrir Evaluación" at bounding box center [1310, 127] width 86 height 18
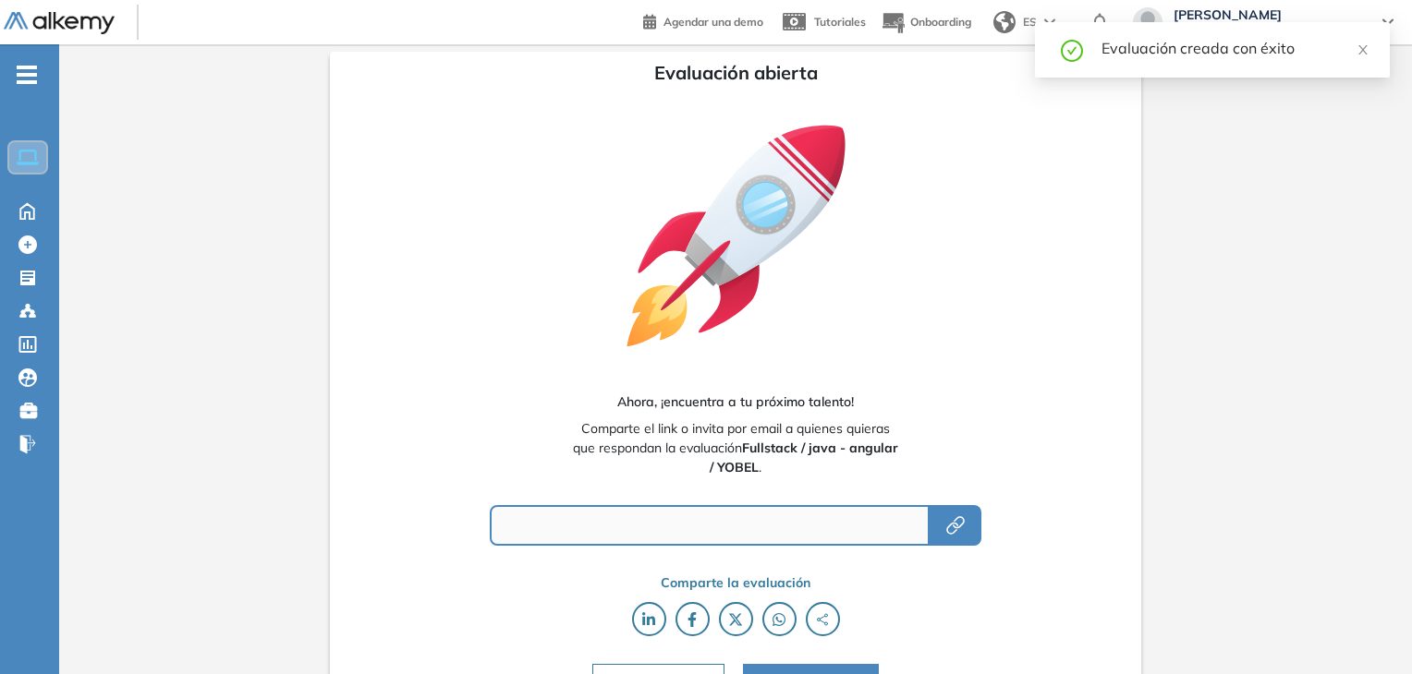
type input "**********"
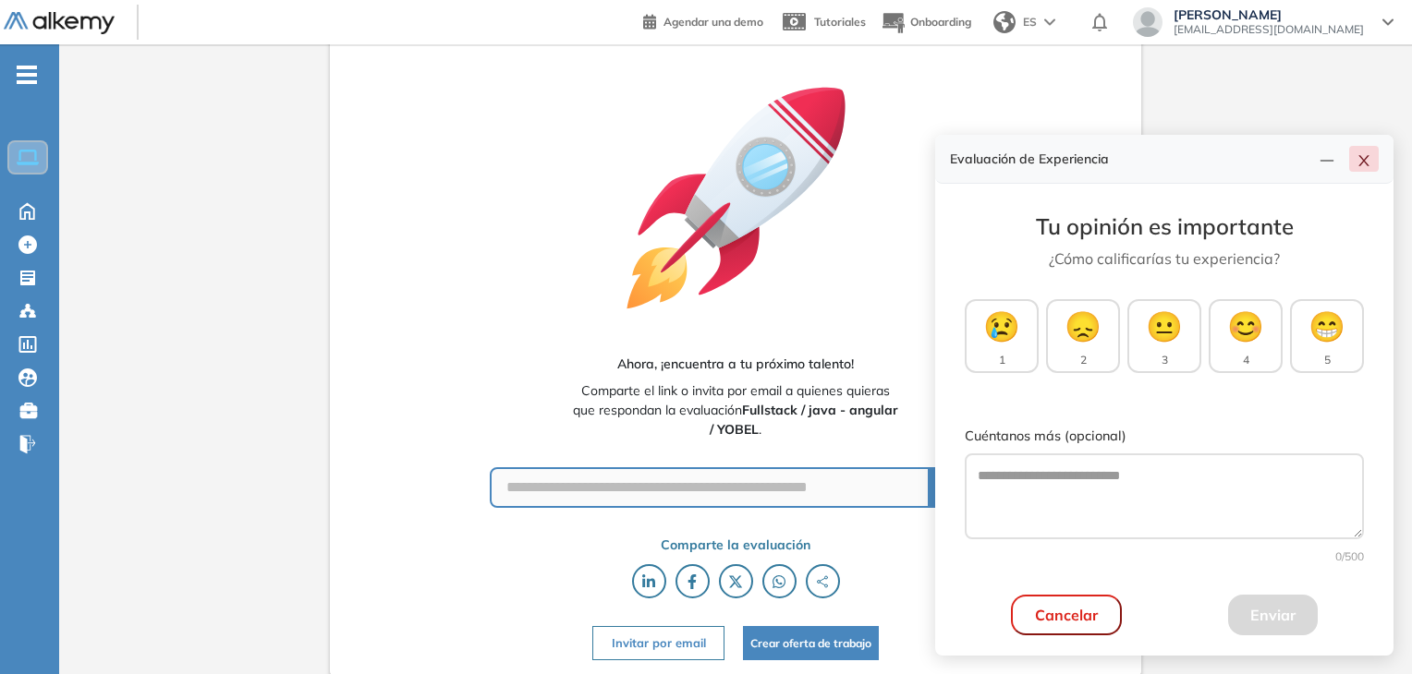
click at [1369, 164] on icon "close" at bounding box center [1363, 160] width 15 height 15
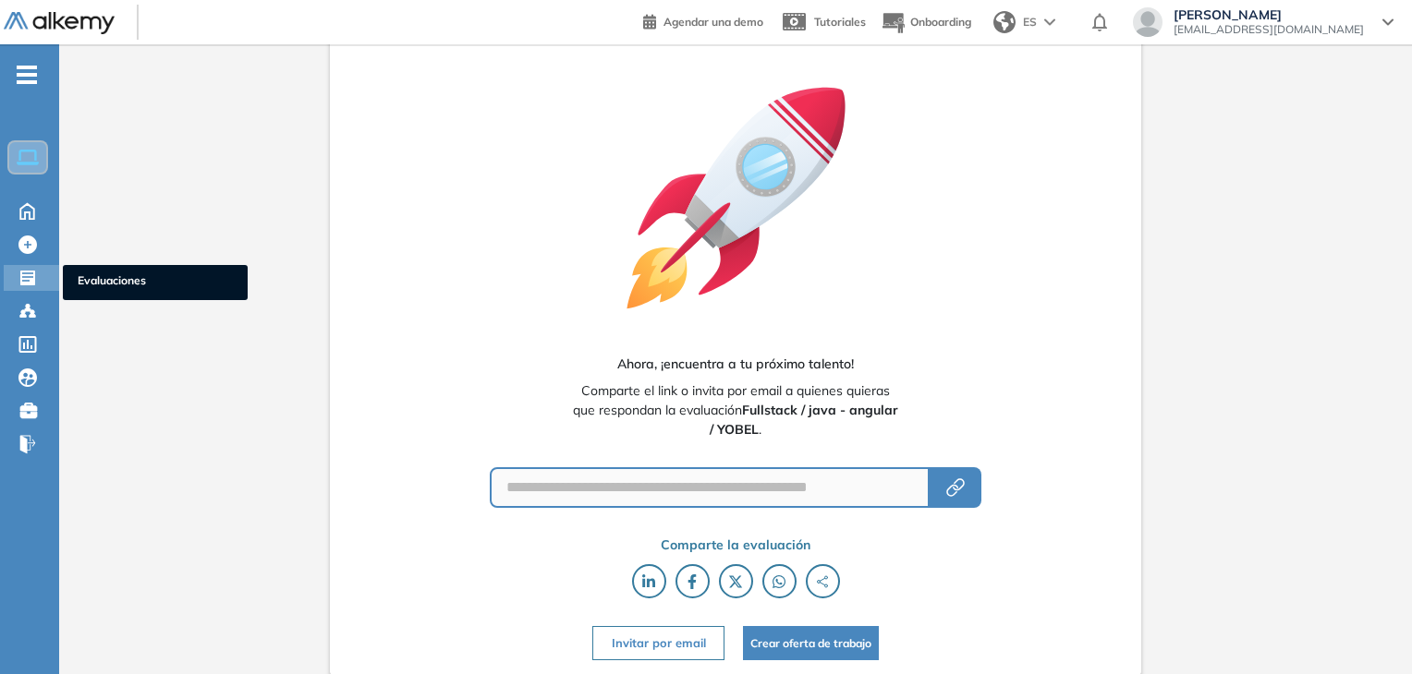
click at [27, 271] on icon at bounding box center [27, 278] width 18 height 18
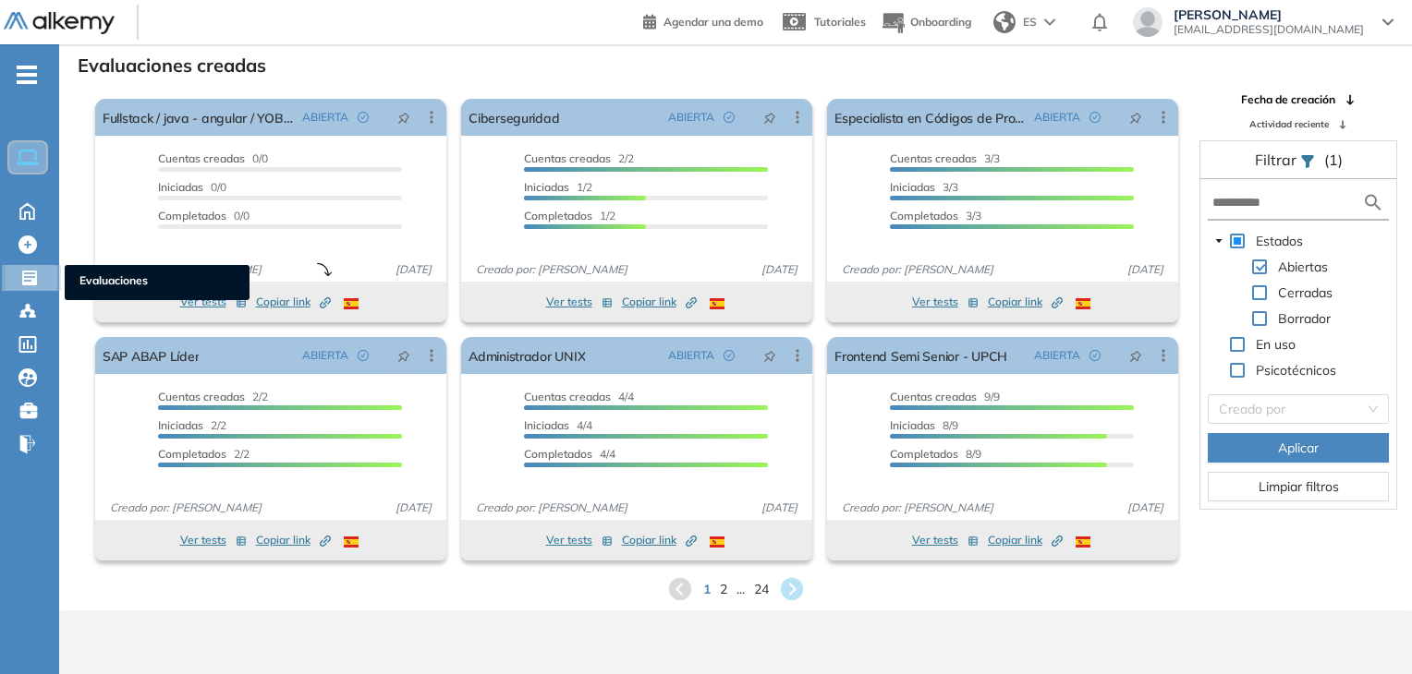
click at [19, 287] on div "Evaluaciones Evaluaciones" at bounding box center [33, 278] width 55 height 26
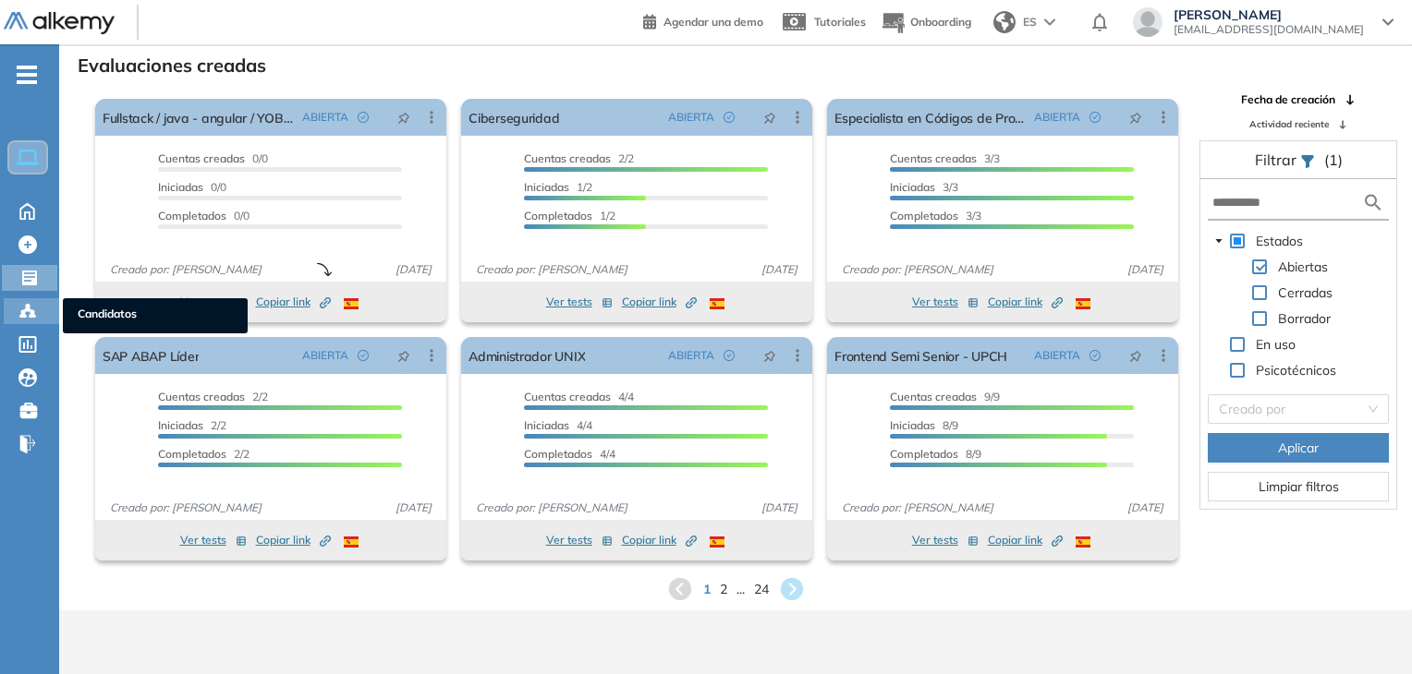
click at [24, 302] on icon at bounding box center [27, 311] width 18 height 18
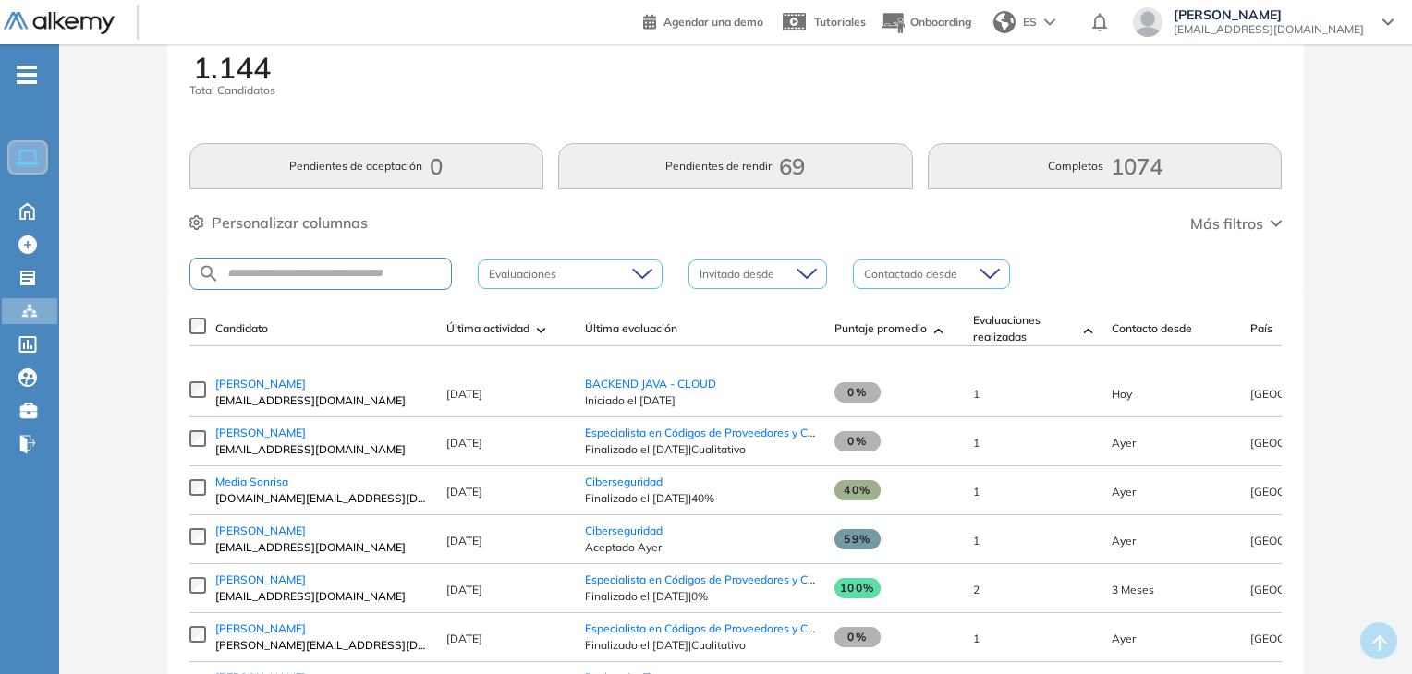
scroll to position [92, 0]
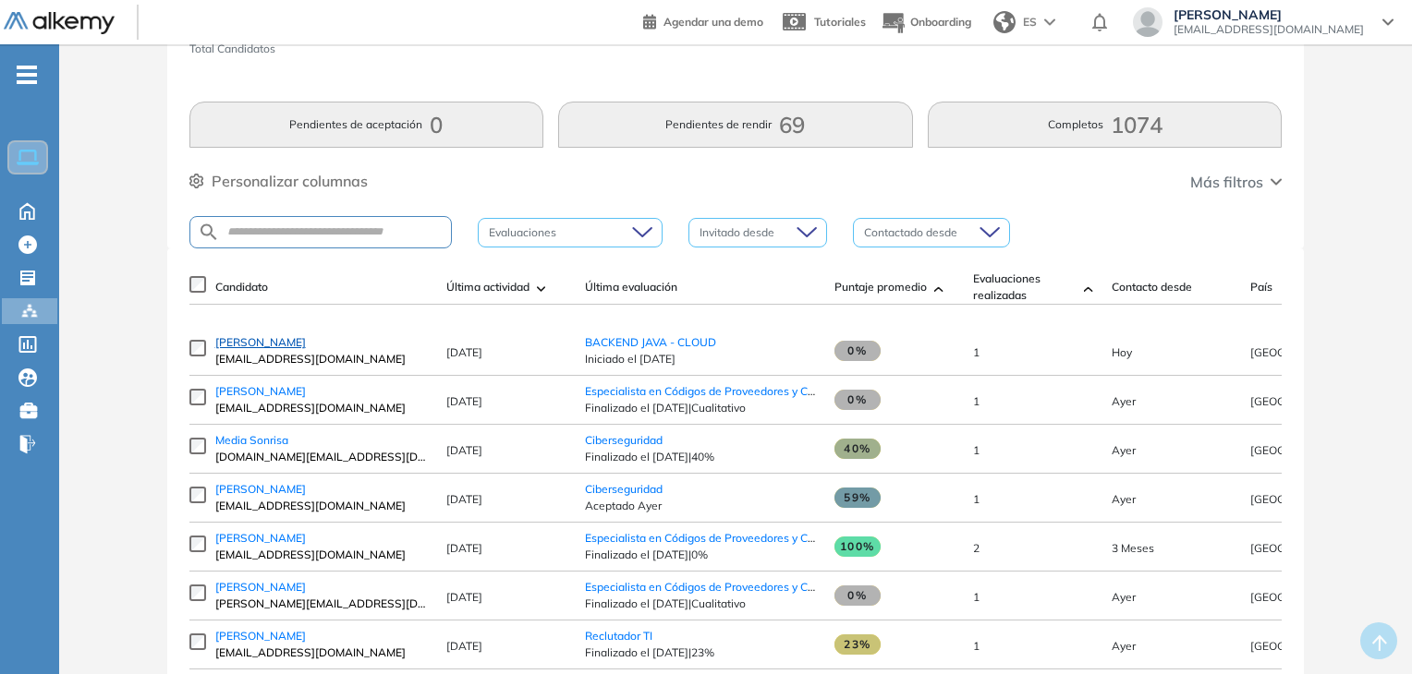
click at [241, 349] on span "[PERSON_NAME]" at bounding box center [260, 342] width 91 height 14
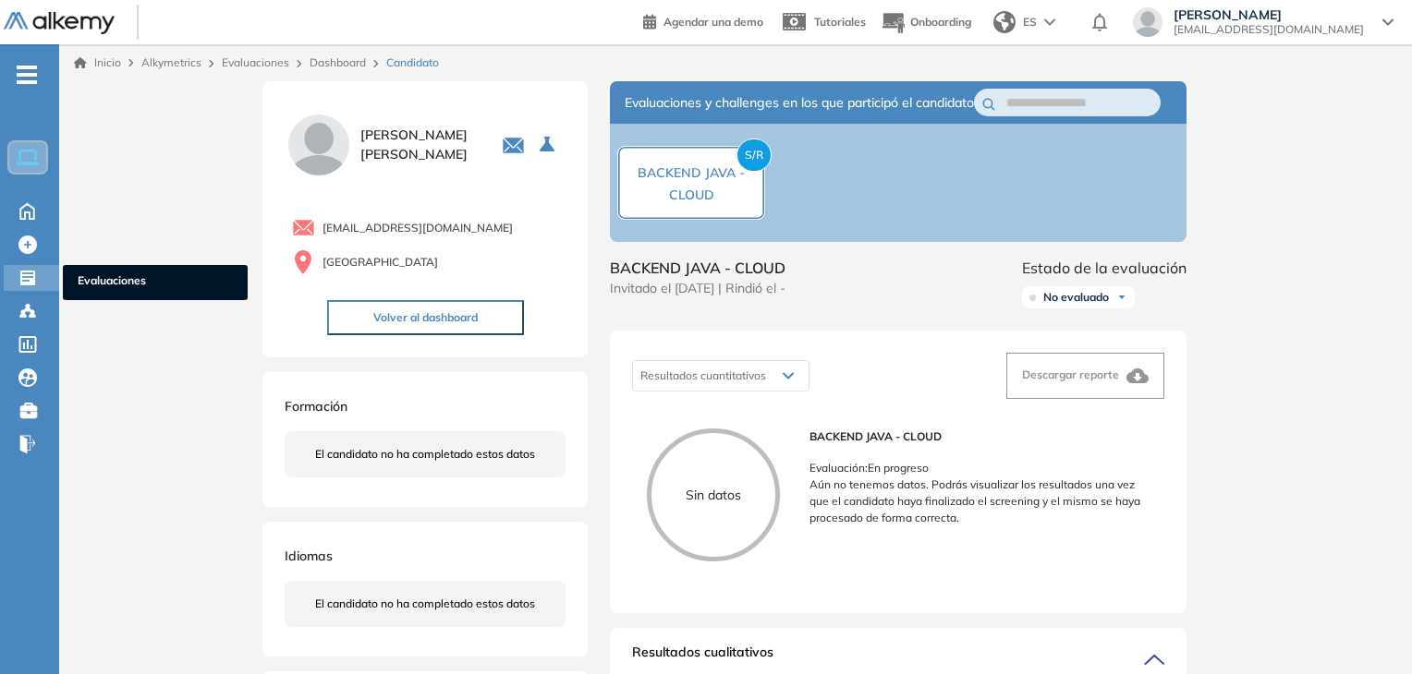
click at [28, 276] on icon at bounding box center [27, 278] width 15 height 15
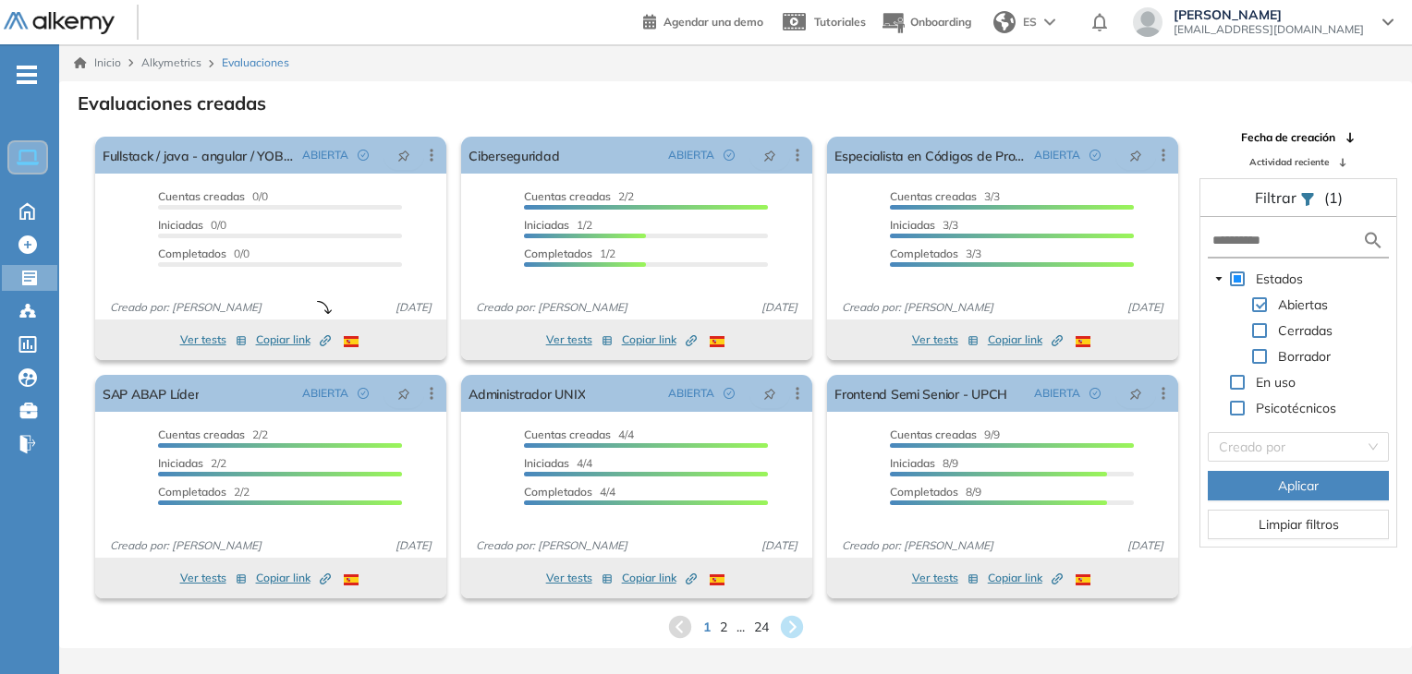
click at [48, 324] on ul "Home Home Crear Evaluación Crear Evaluación Evaluaciones Evaluaciones Candidato…" at bounding box center [29, 267] width 59 height 386
click at [48, 315] on div "Candidatos Candidatos" at bounding box center [31, 311] width 55 height 26
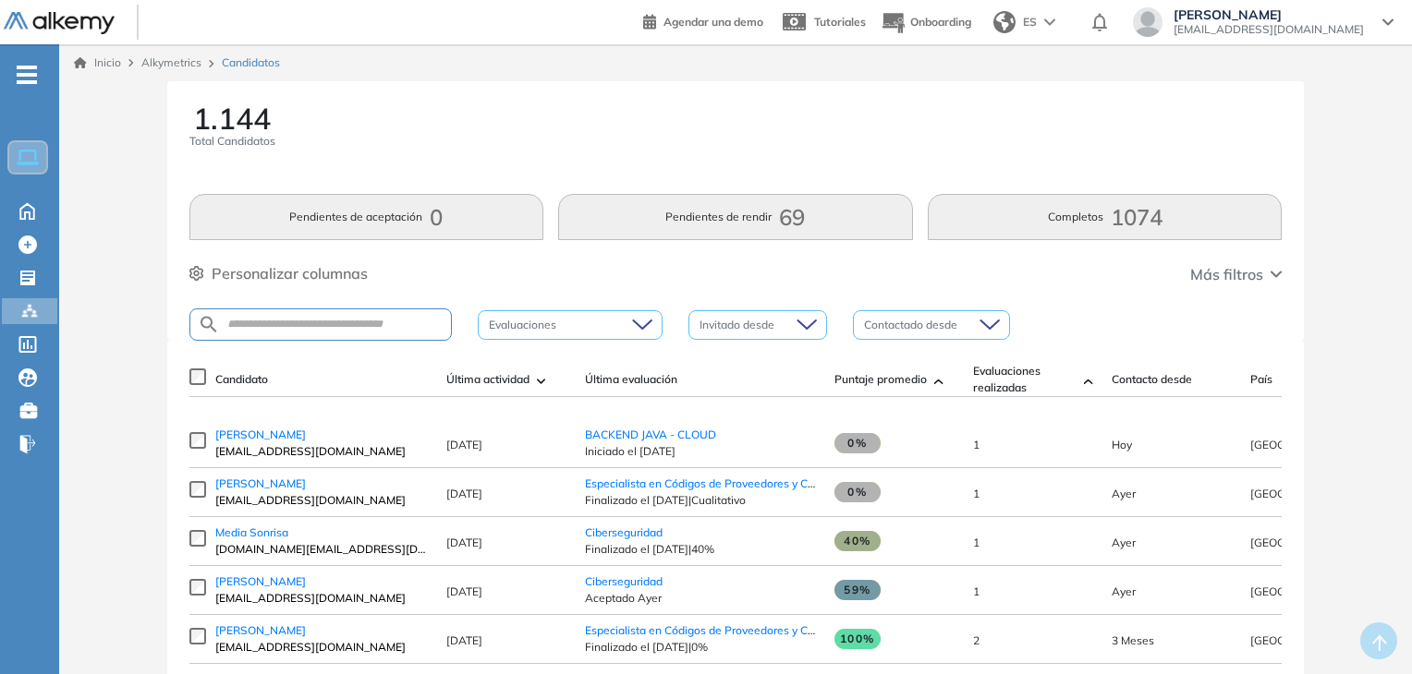
click at [293, 442] on span "[PERSON_NAME]" at bounding box center [260, 435] width 91 height 14
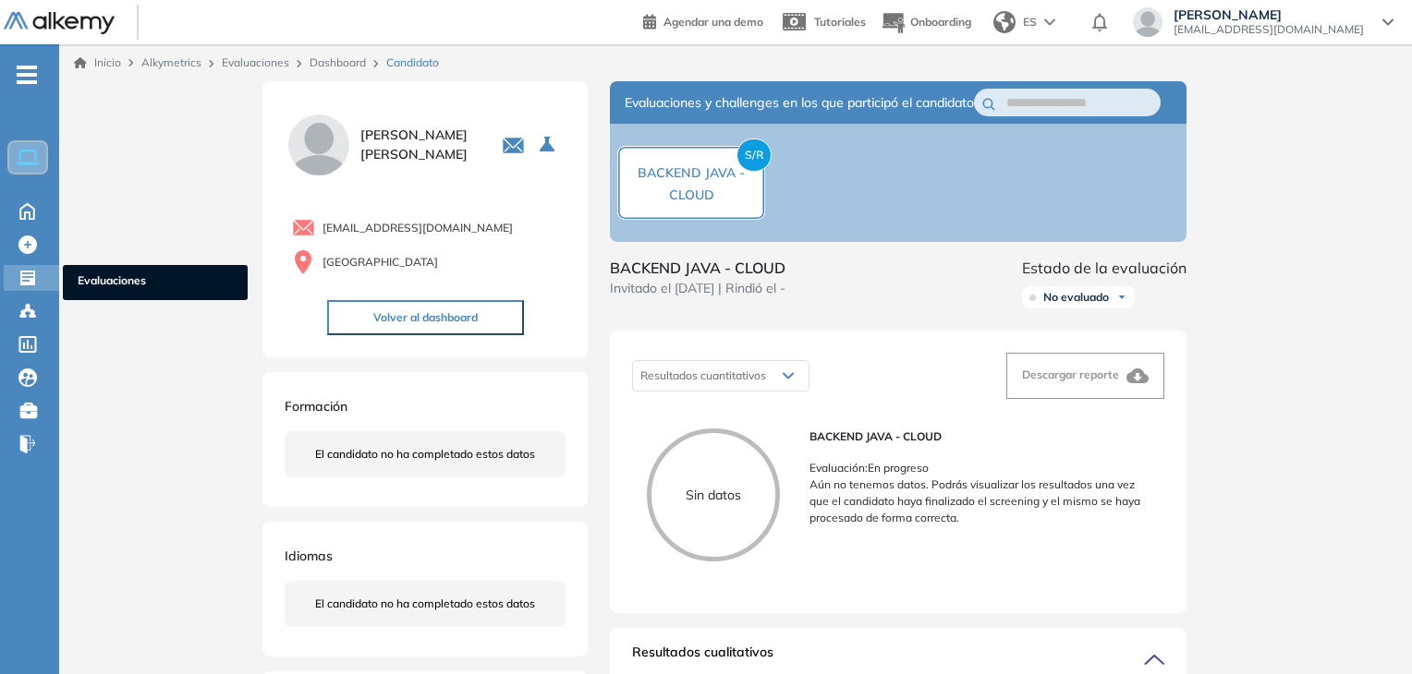
click at [26, 277] on icon at bounding box center [27, 278] width 15 height 15
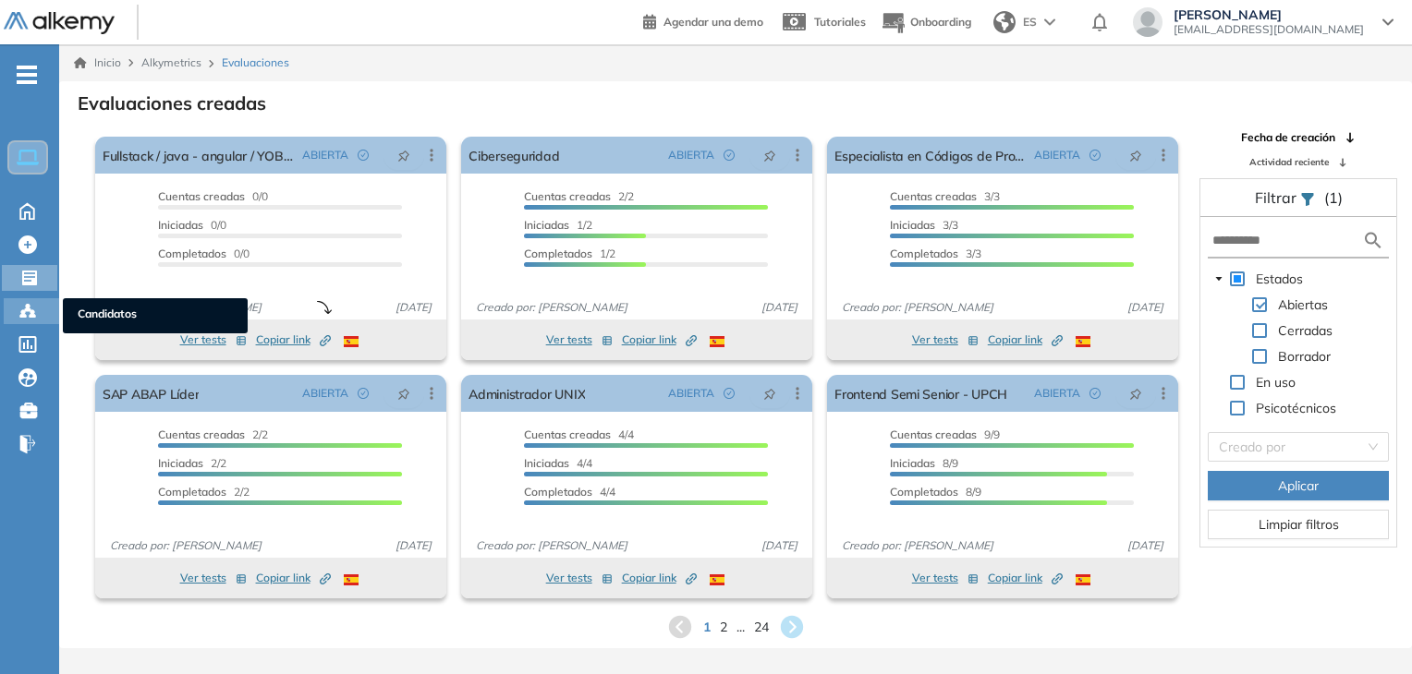
click at [32, 314] on icon at bounding box center [33, 316] width 6 height 4
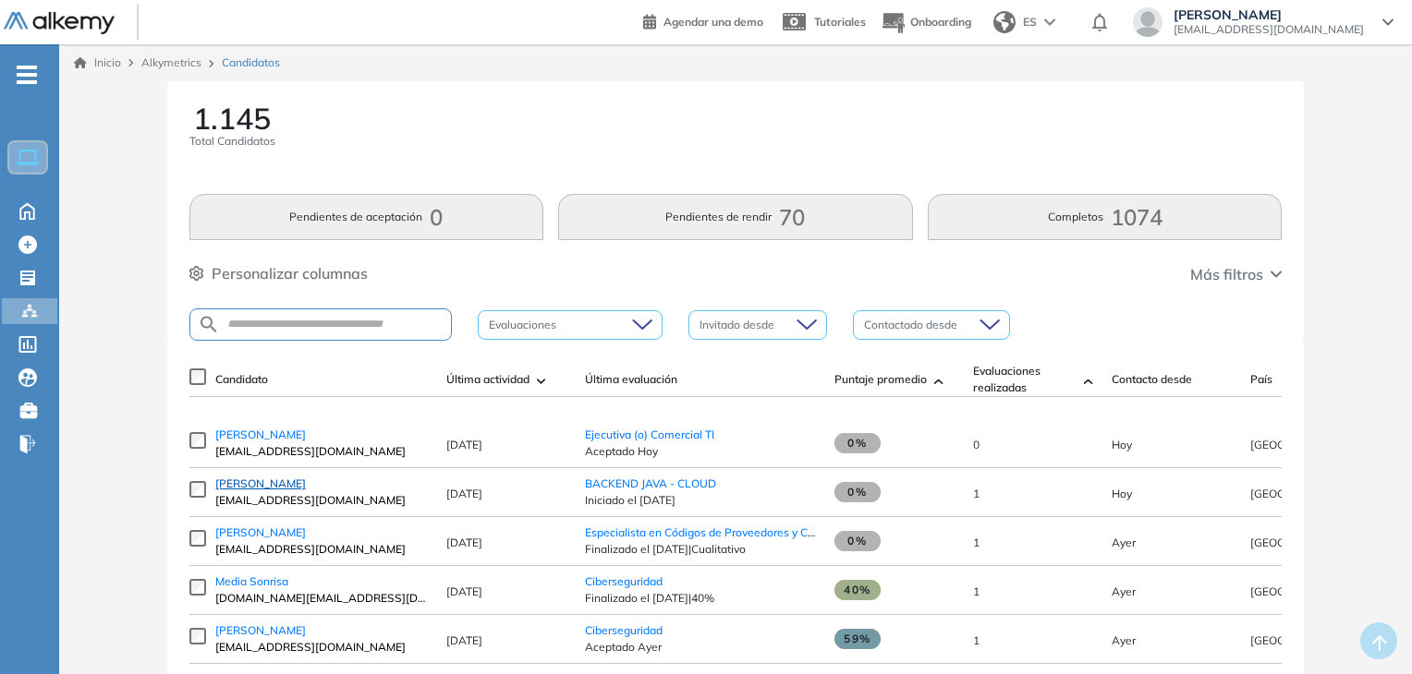
click at [266, 485] on span "[PERSON_NAME]" at bounding box center [260, 484] width 91 height 14
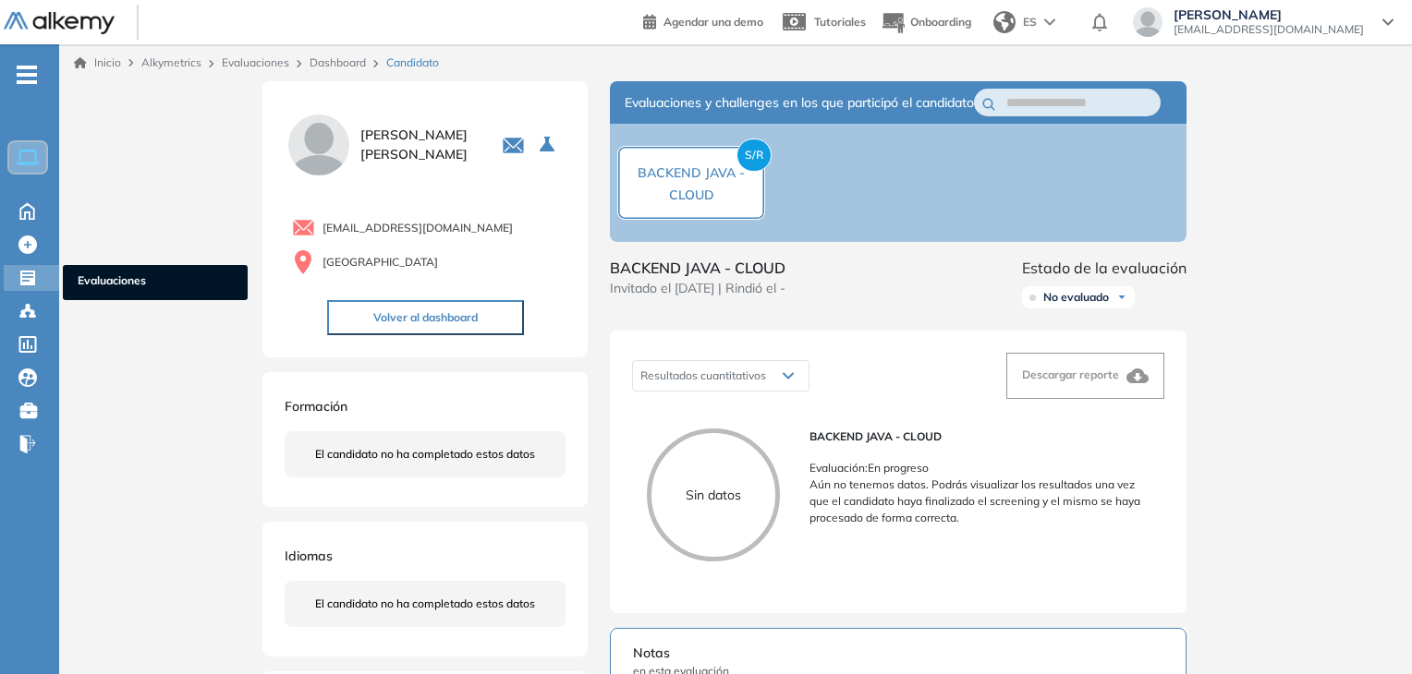
click at [19, 270] on icon at bounding box center [27, 278] width 18 height 18
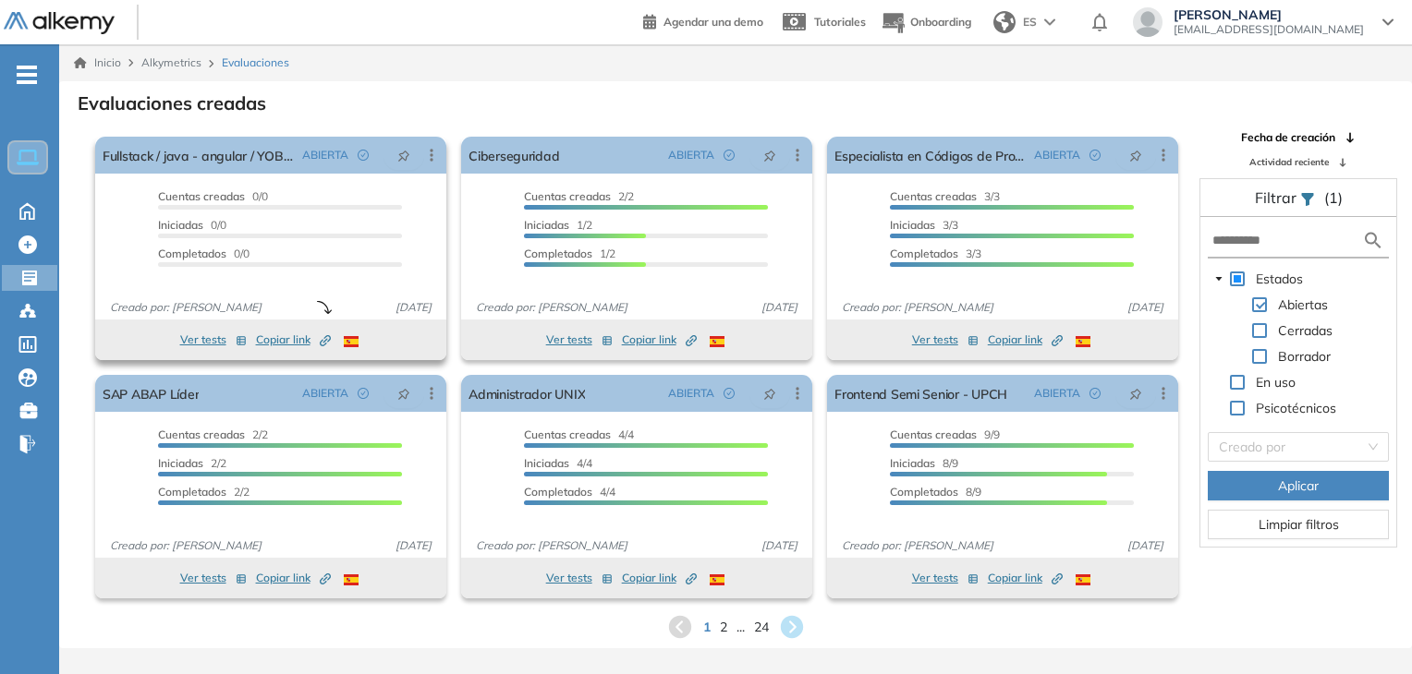
click at [275, 337] on span "Copiar link Created by potrace 1.16, written by Peter Selinger 2001-2019" at bounding box center [293, 340] width 75 height 17
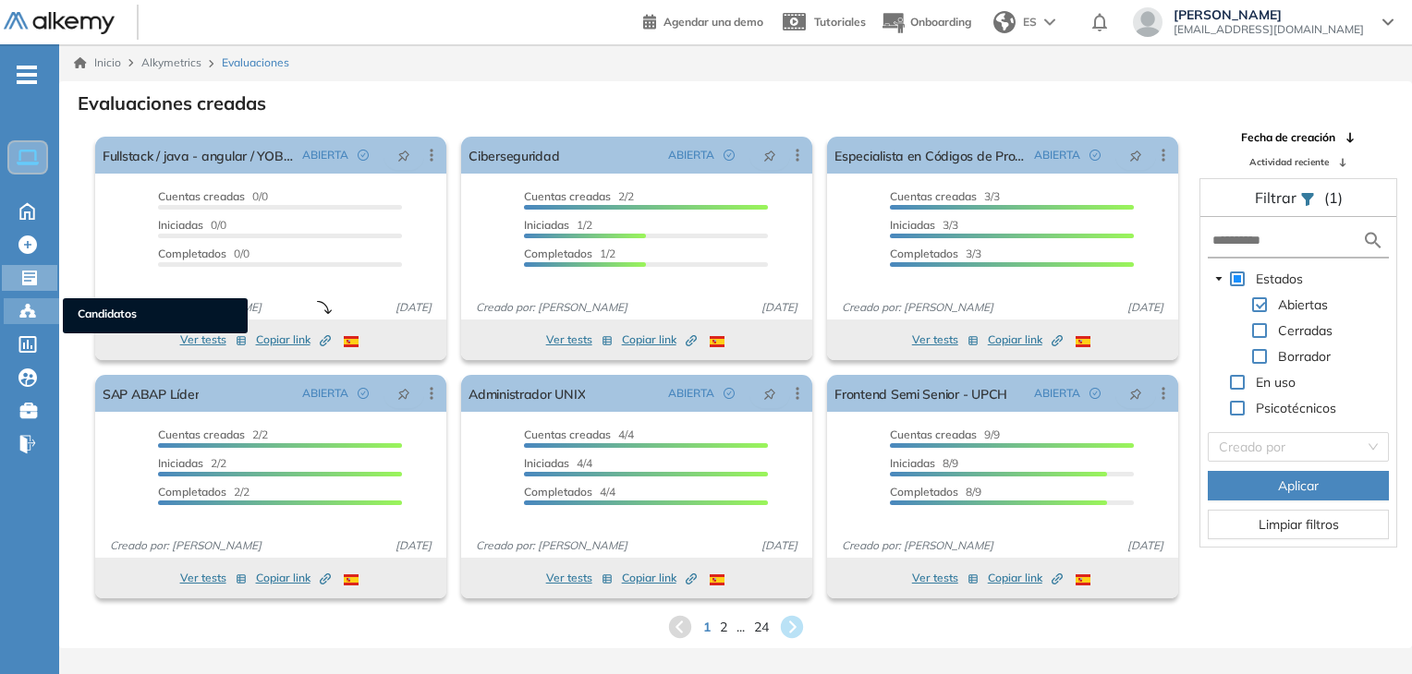
click at [26, 298] on div at bounding box center [29, 309] width 22 height 22
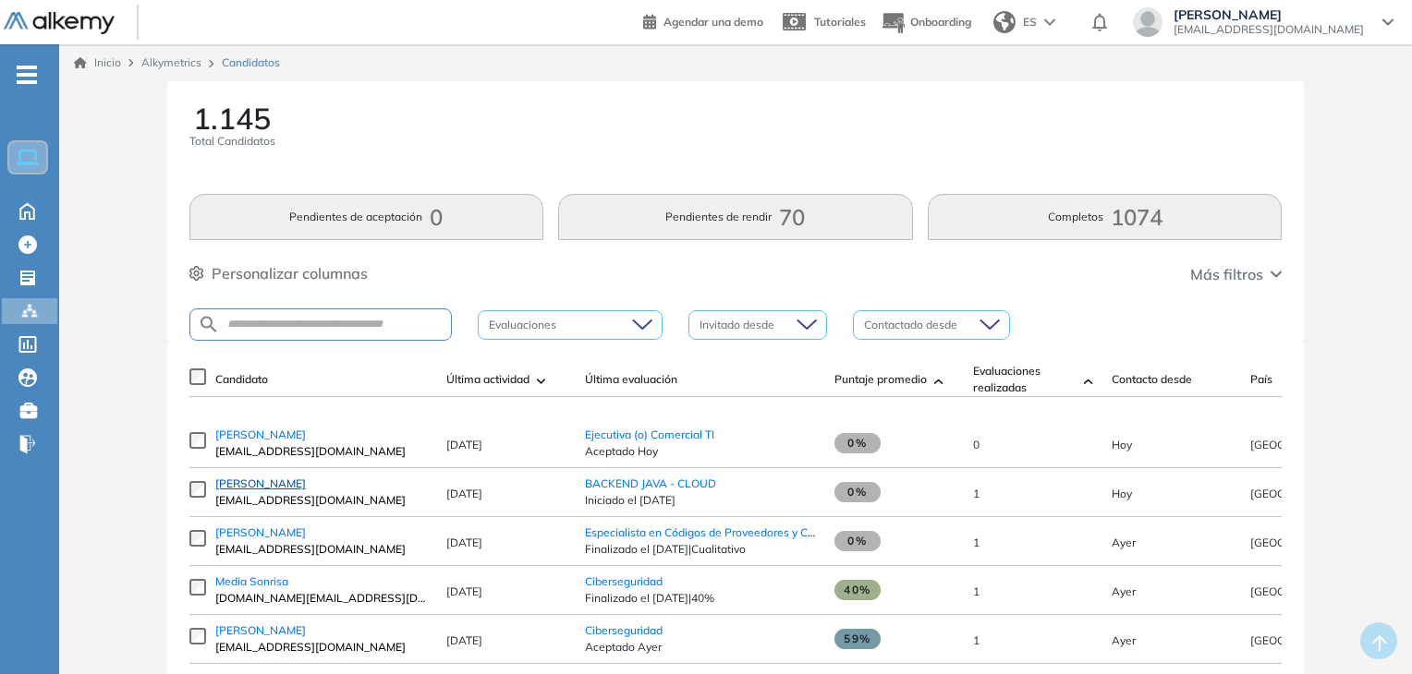
click at [261, 487] on span "[PERSON_NAME]" at bounding box center [260, 484] width 91 height 14
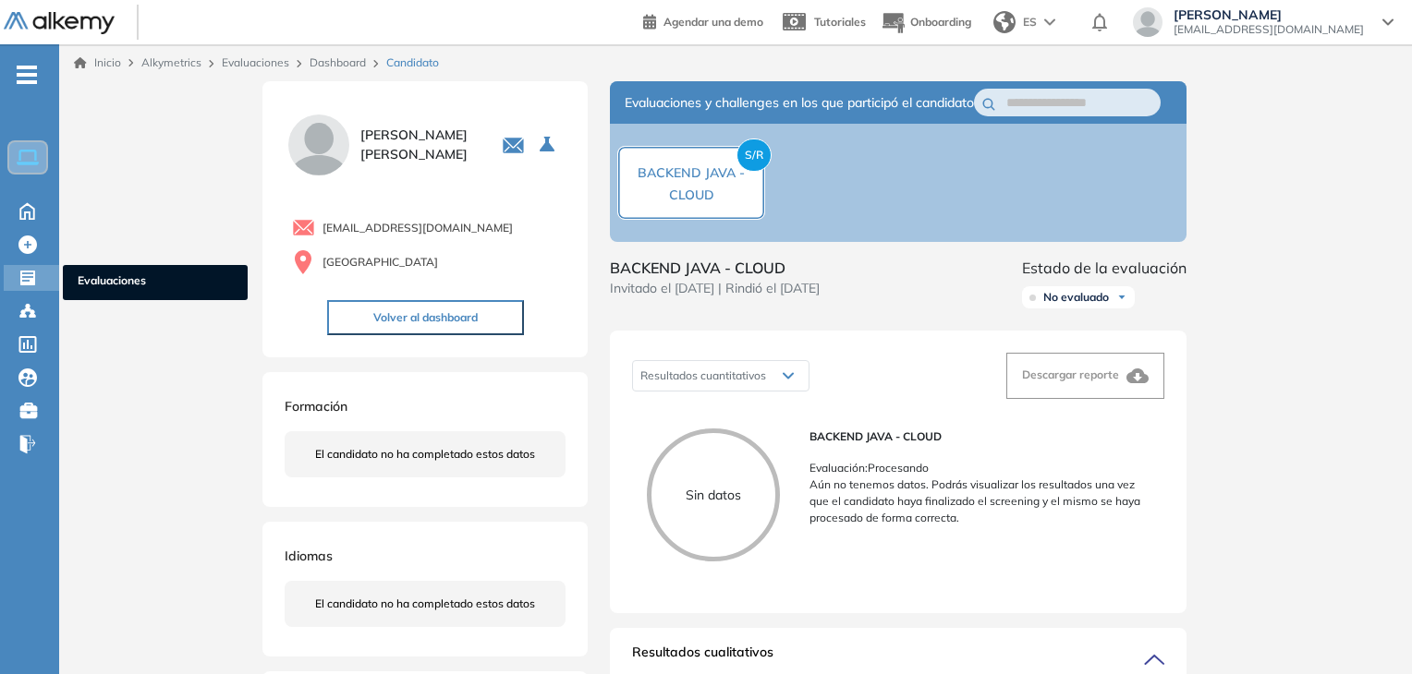
click at [22, 287] on div "Evaluaciones Evaluaciones" at bounding box center [31, 278] width 55 height 26
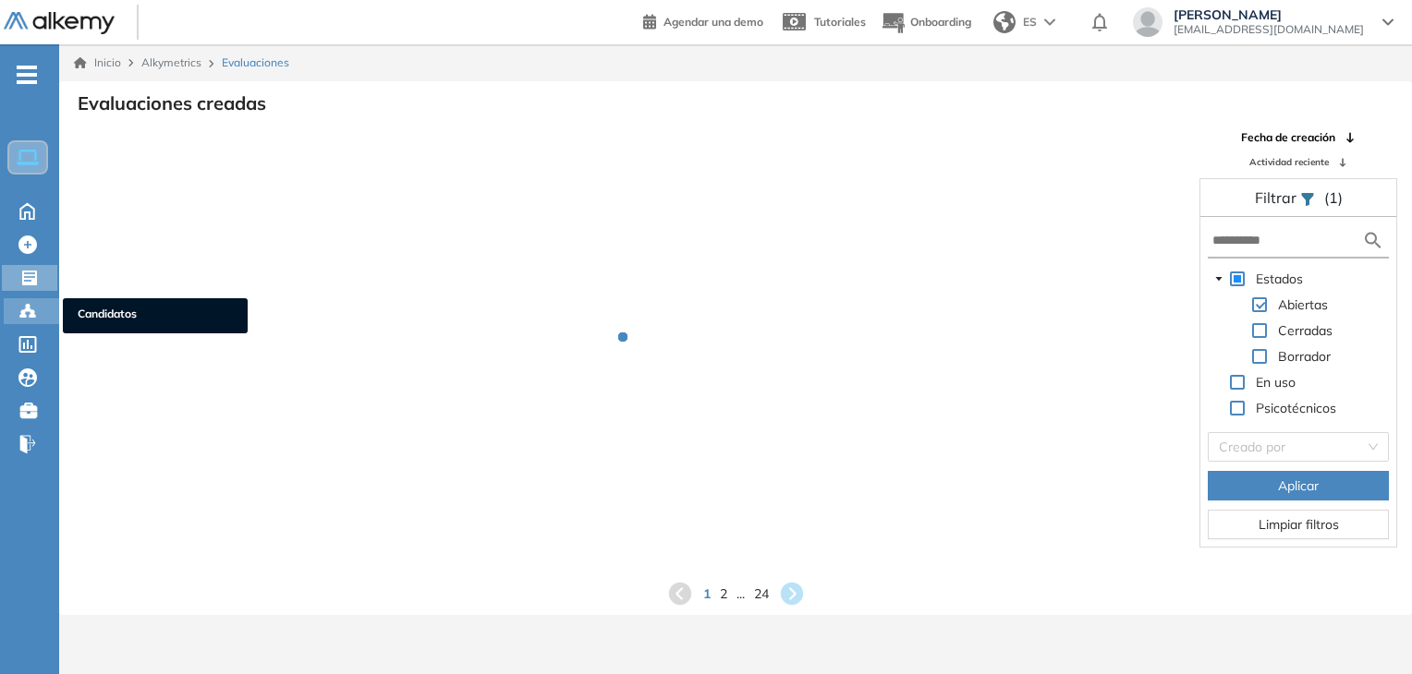
click at [27, 309] on icon at bounding box center [28, 311] width 6 height 4
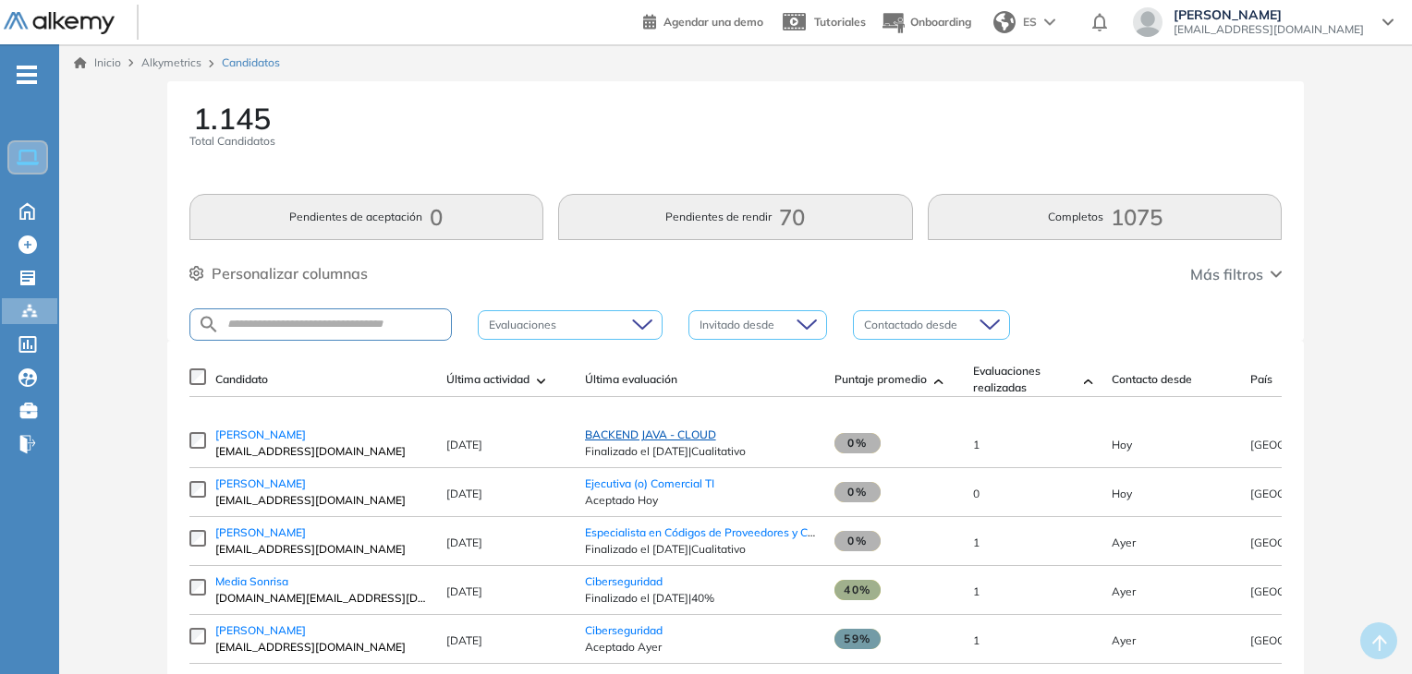
click at [670, 442] on span "BACKEND JAVA - CLOUD" at bounding box center [650, 435] width 131 height 14
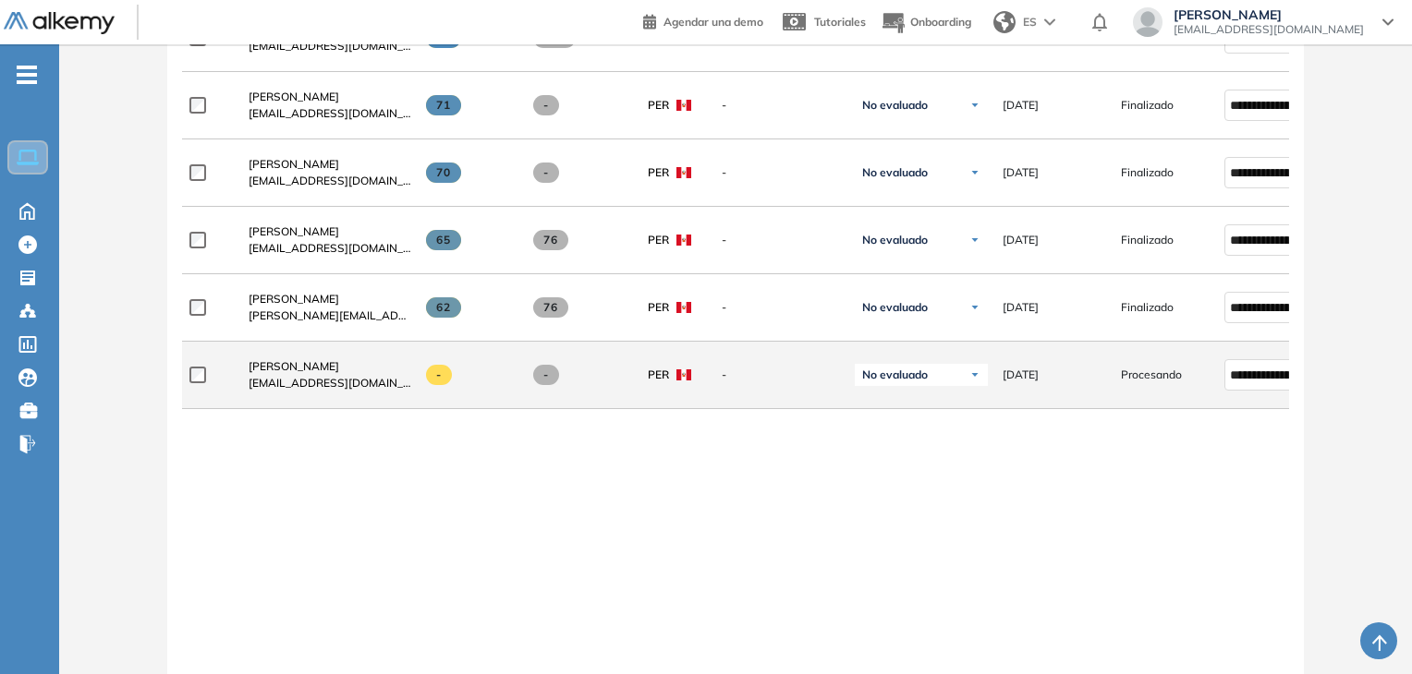
scroll to position [832, 0]
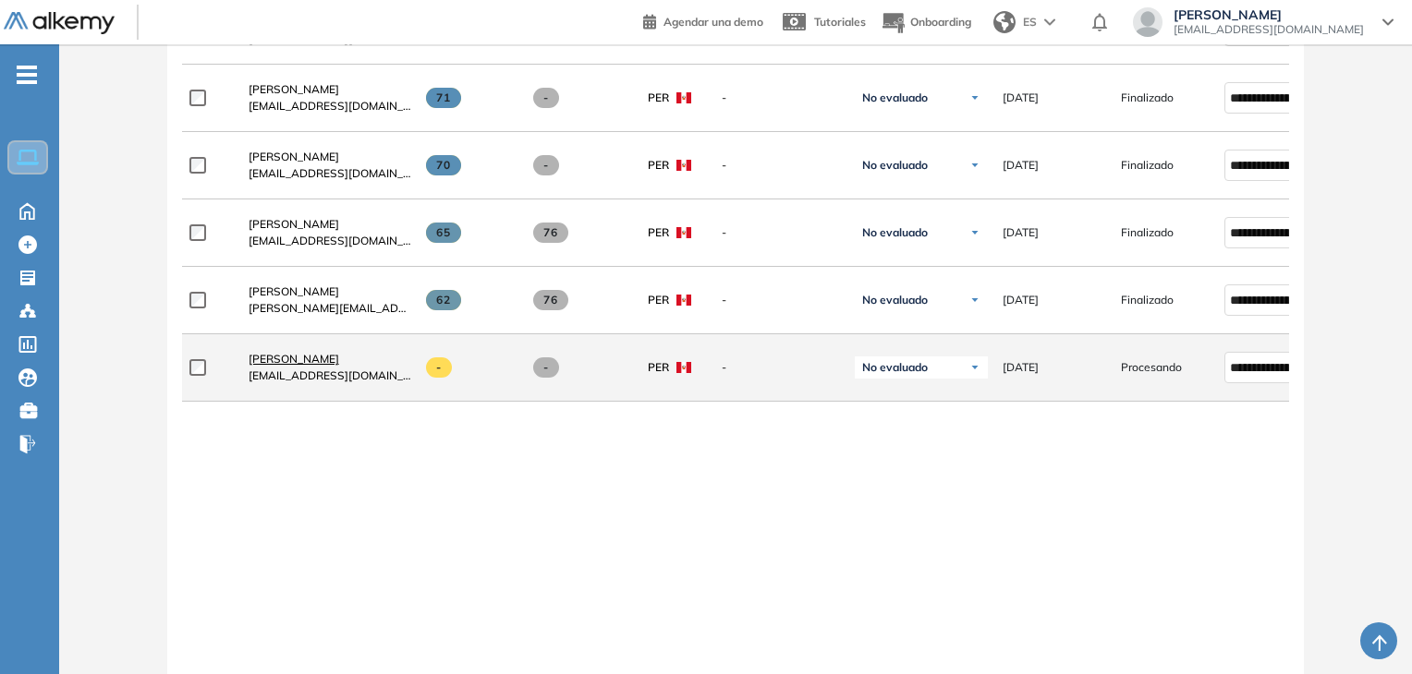
click at [332, 358] on span "[PERSON_NAME]" at bounding box center [294, 359] width 91 height 14
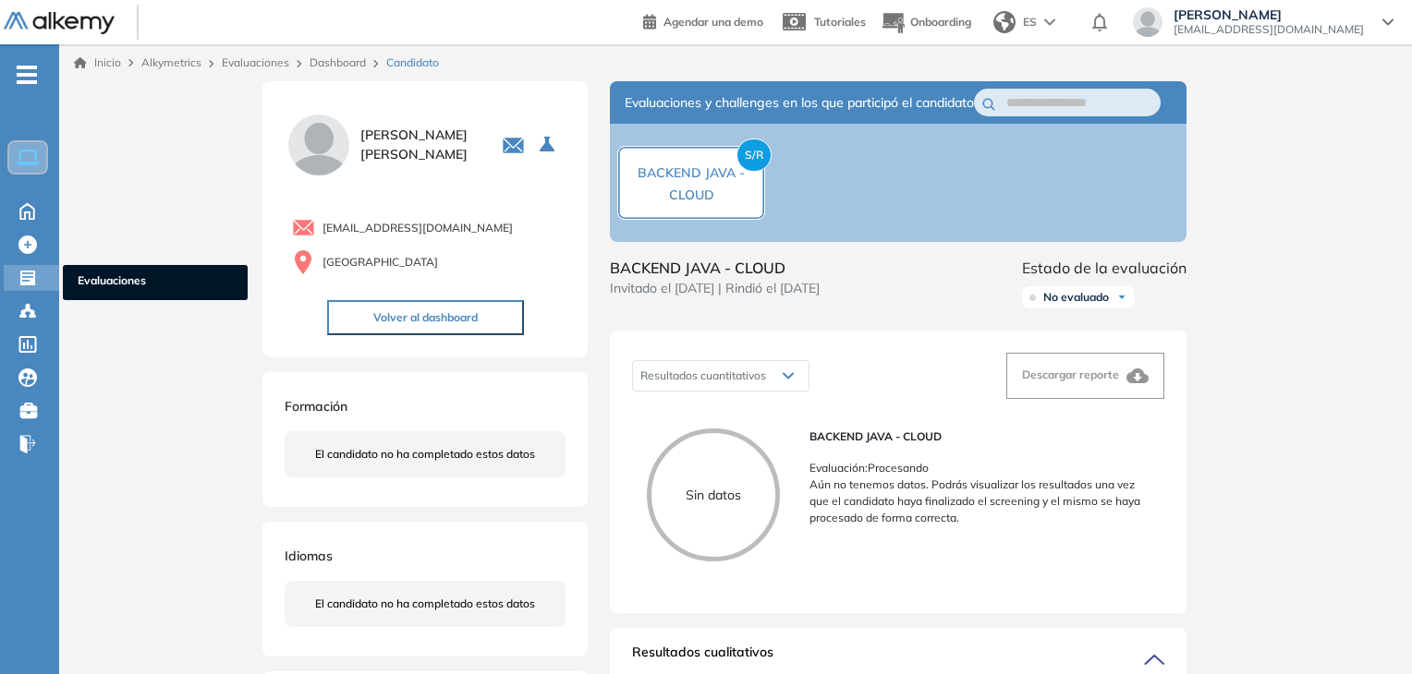
click at [16, 282] on div "Evaluaciones Evaluaciones" at bounding box center [31, 278] width 55 height 26
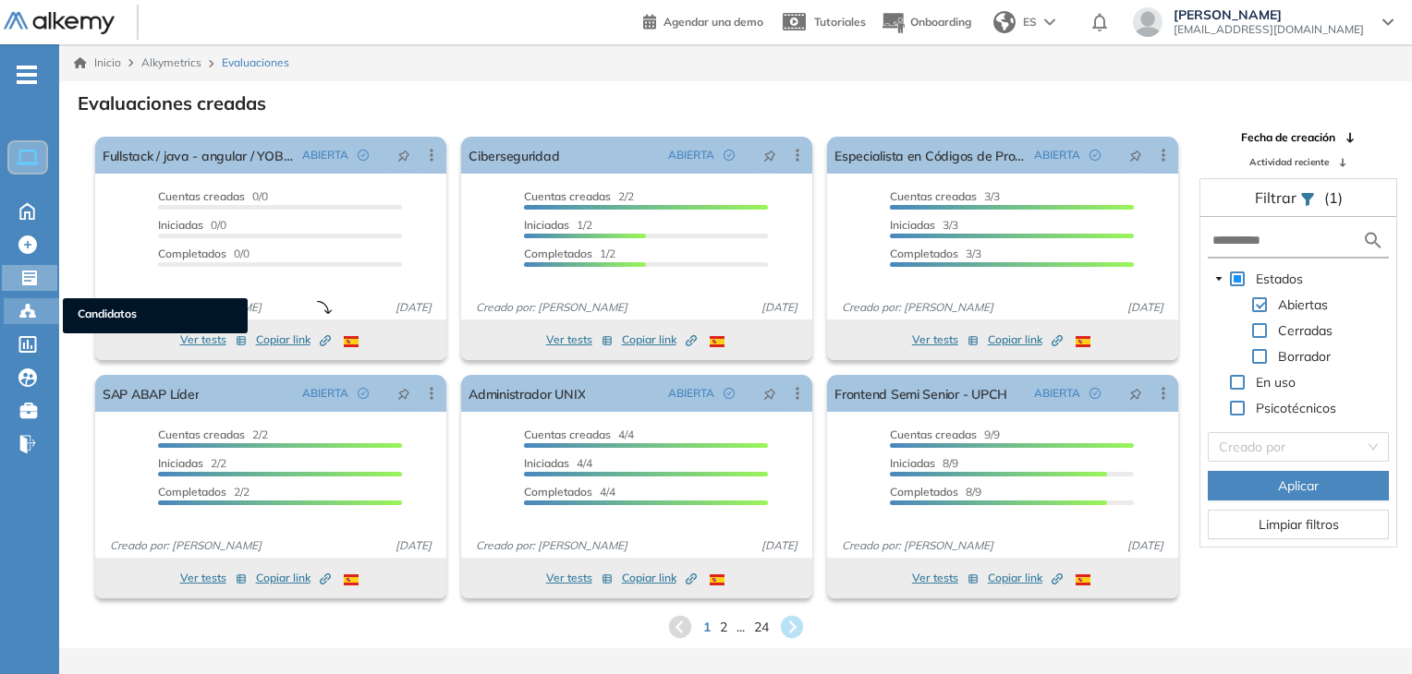
click at [32, 303] on icon at bounding box center [27, 311] width 18 height 18
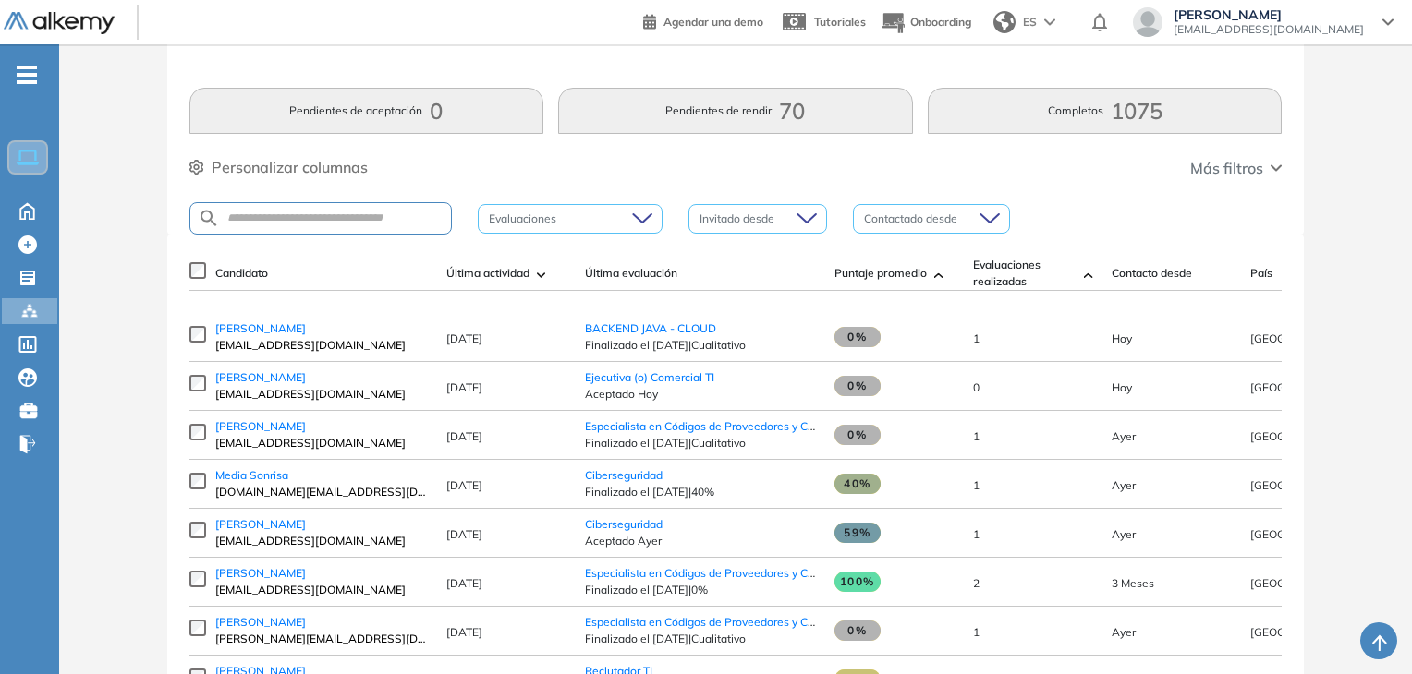
scroll to position [185, 0]
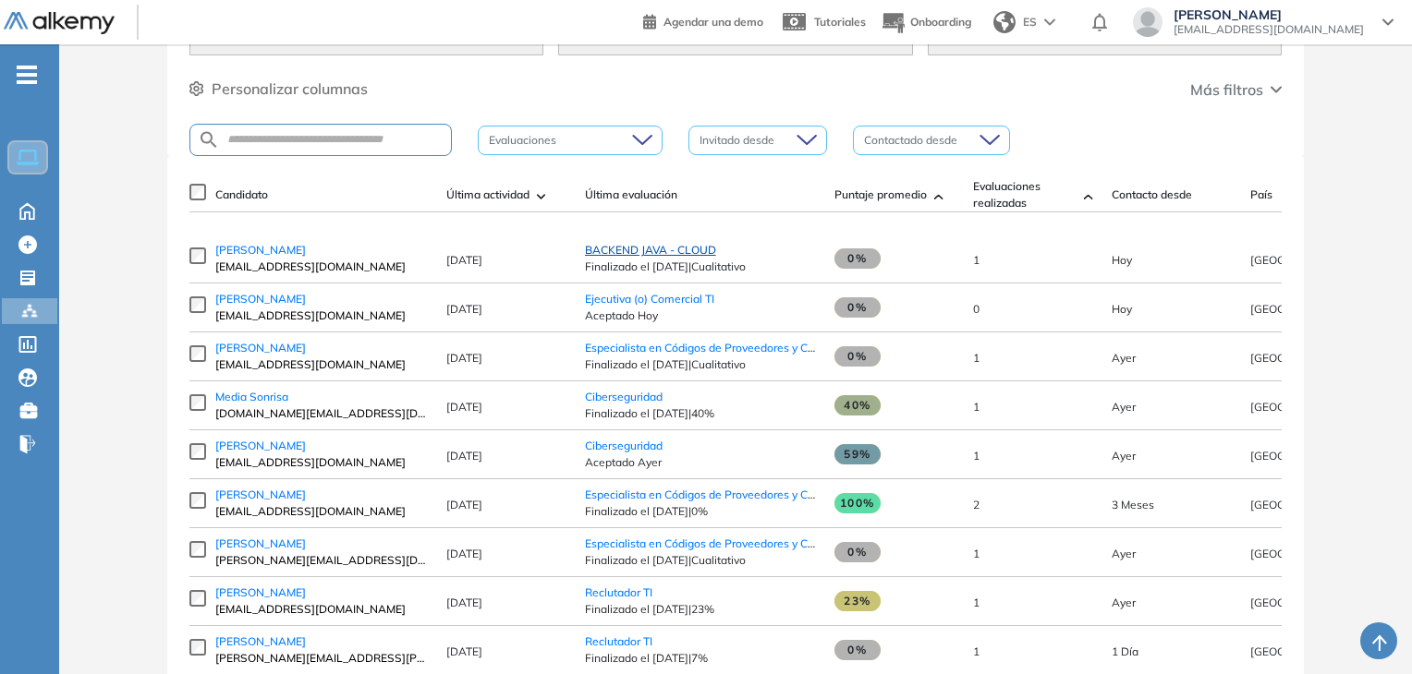
click at [677, 257] on span "BACKEND JAVA - CLOUD" at bounding box center [650, 250] width 131 height 14
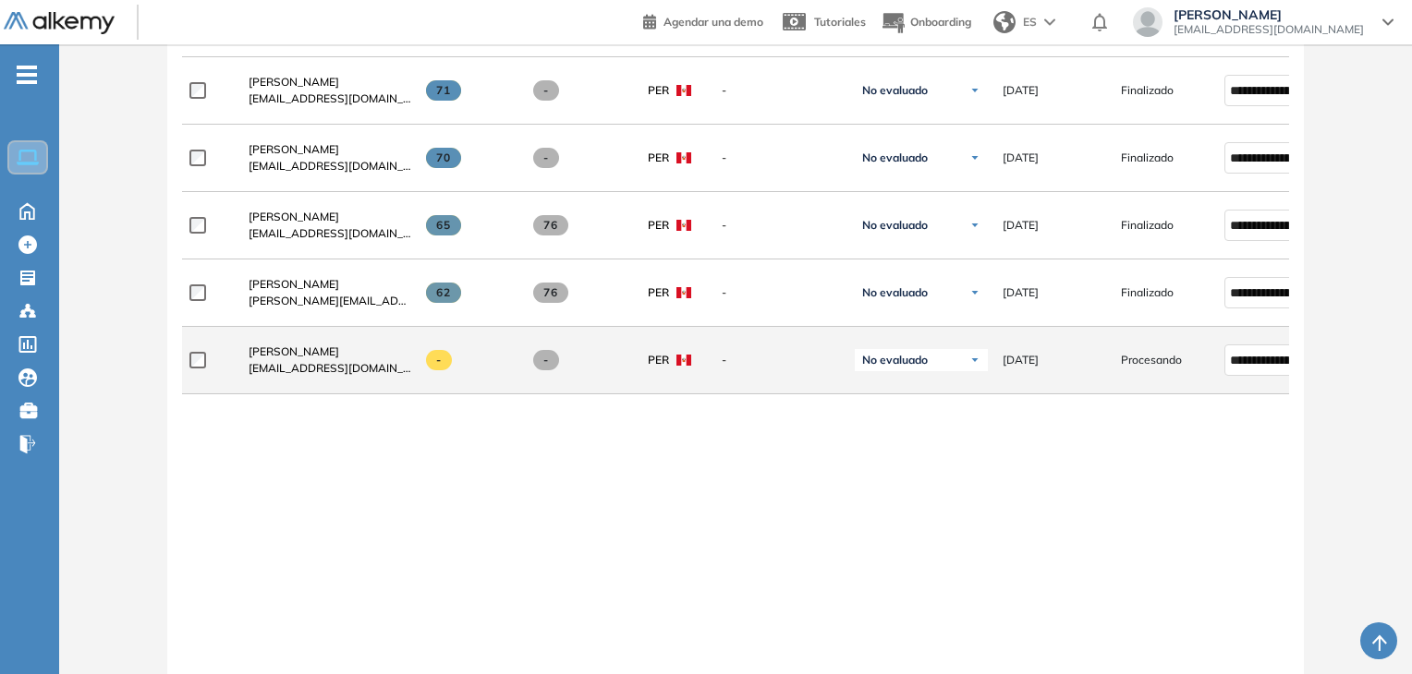
scroll to position [849, 0]
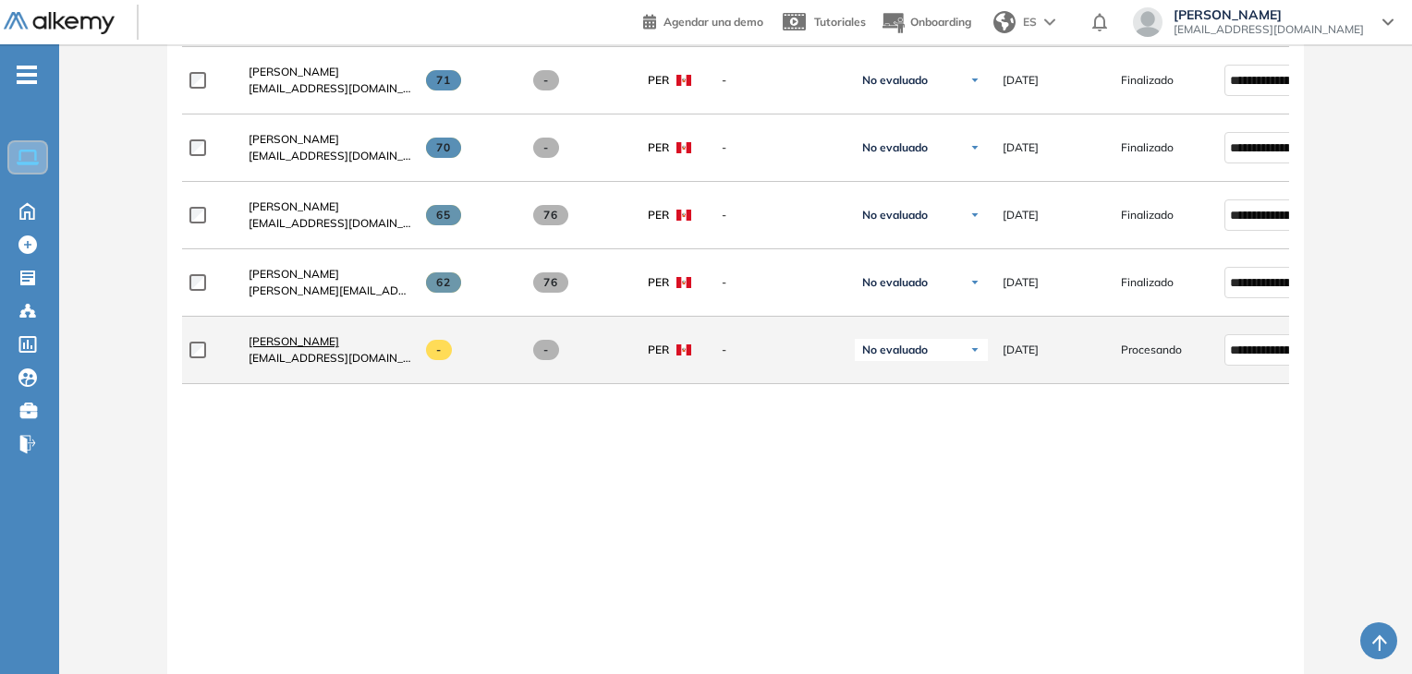
click at [310, 347] on span "[PERSON_NAME]" at bounding box center [294, 341] width 91 height 14
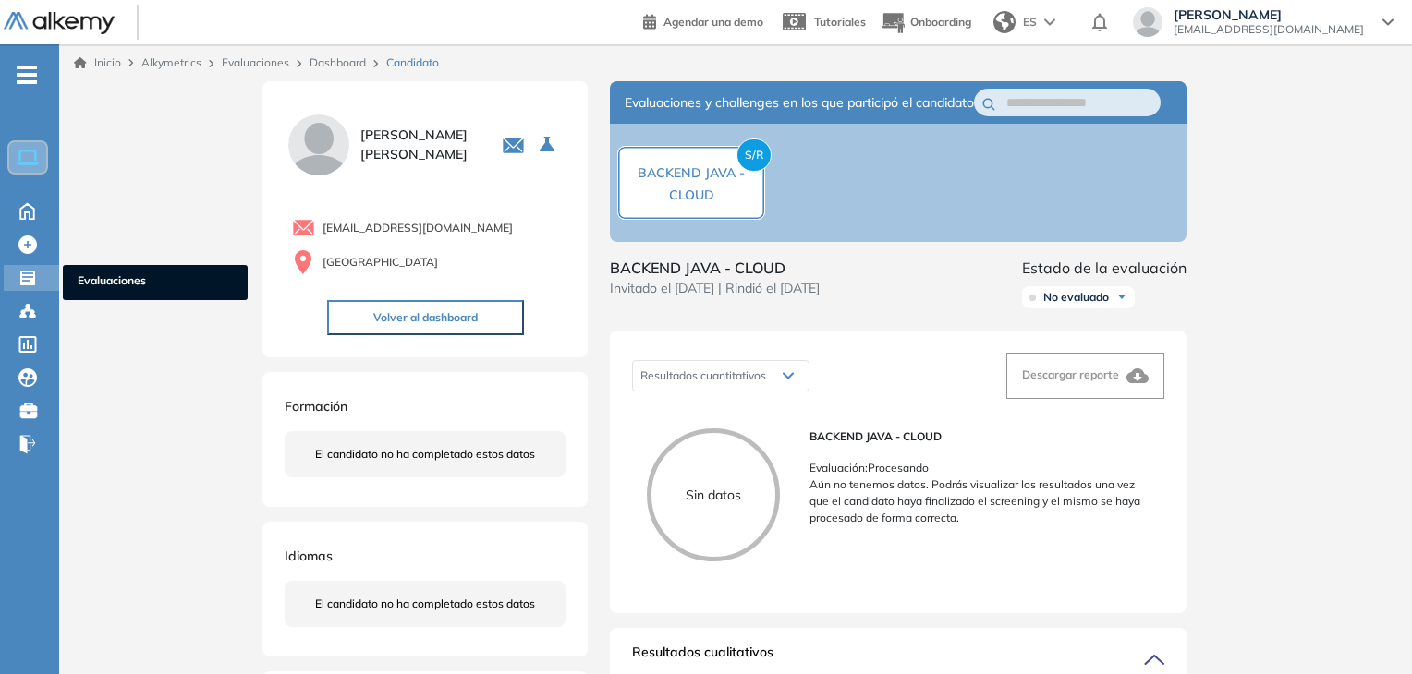
click at [41, 270] on div "Evaluaciones Evaluaciones" at bounding box center [31, 278] width 55 height 26
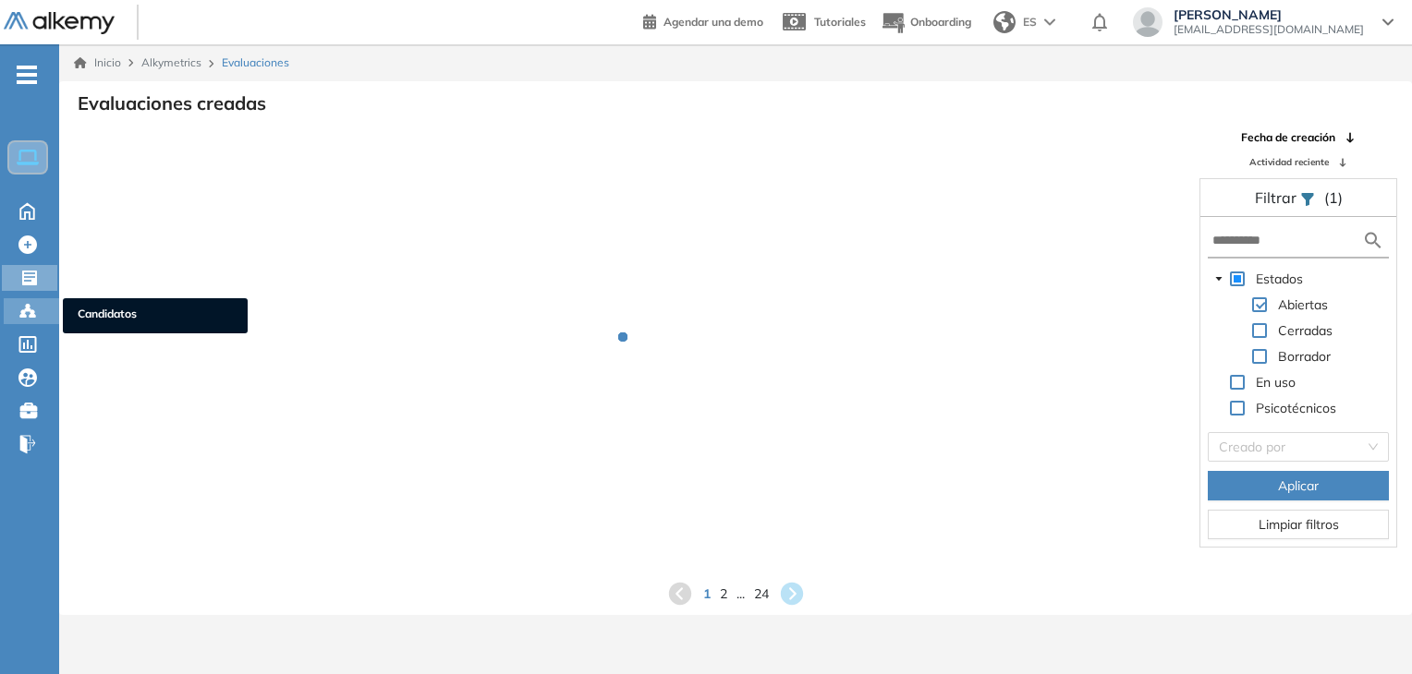
click at [31, 310] on circle at bounding box center [32, 312] width 4 height 4
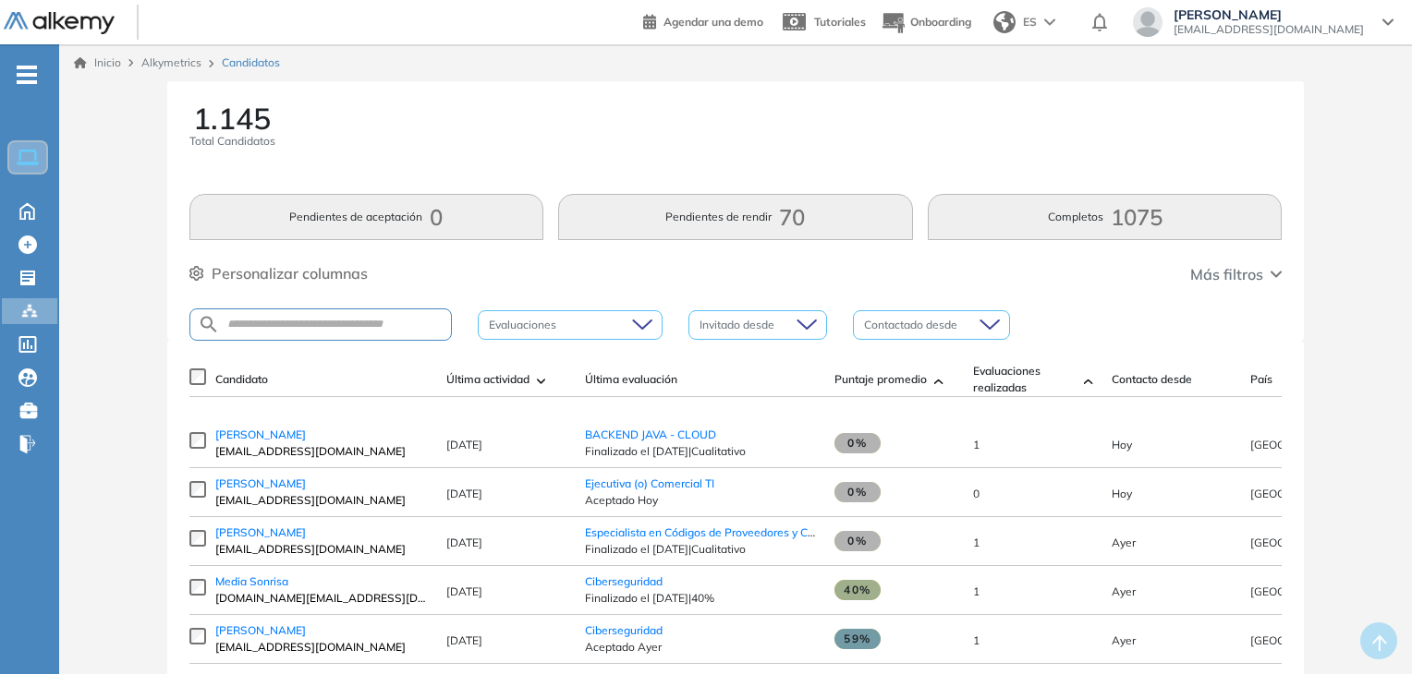
scroll to position [92, 0]
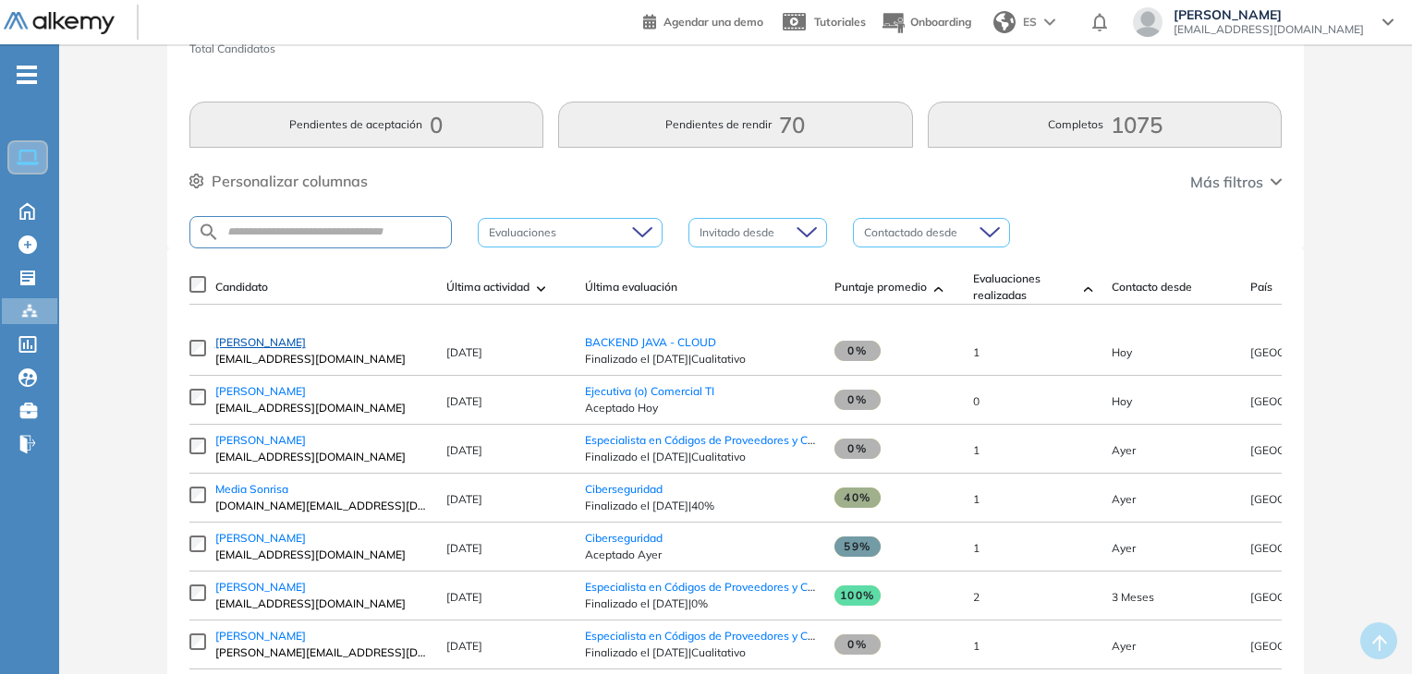
click at [292, 349] on span "[PERSON_NAME]" at bounding box center [260, 342] width 91 height 14
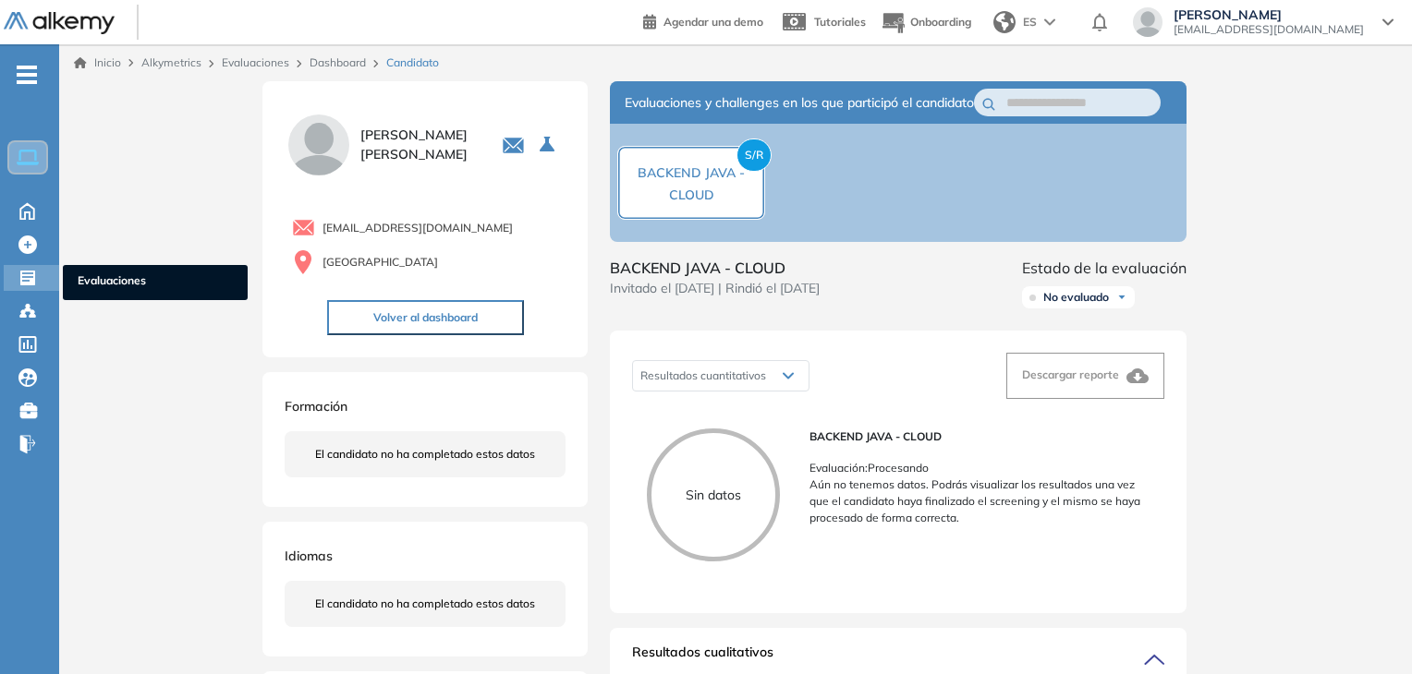
click at [34, 271] on icon at bounding box center [27, 278] width 15 height 15
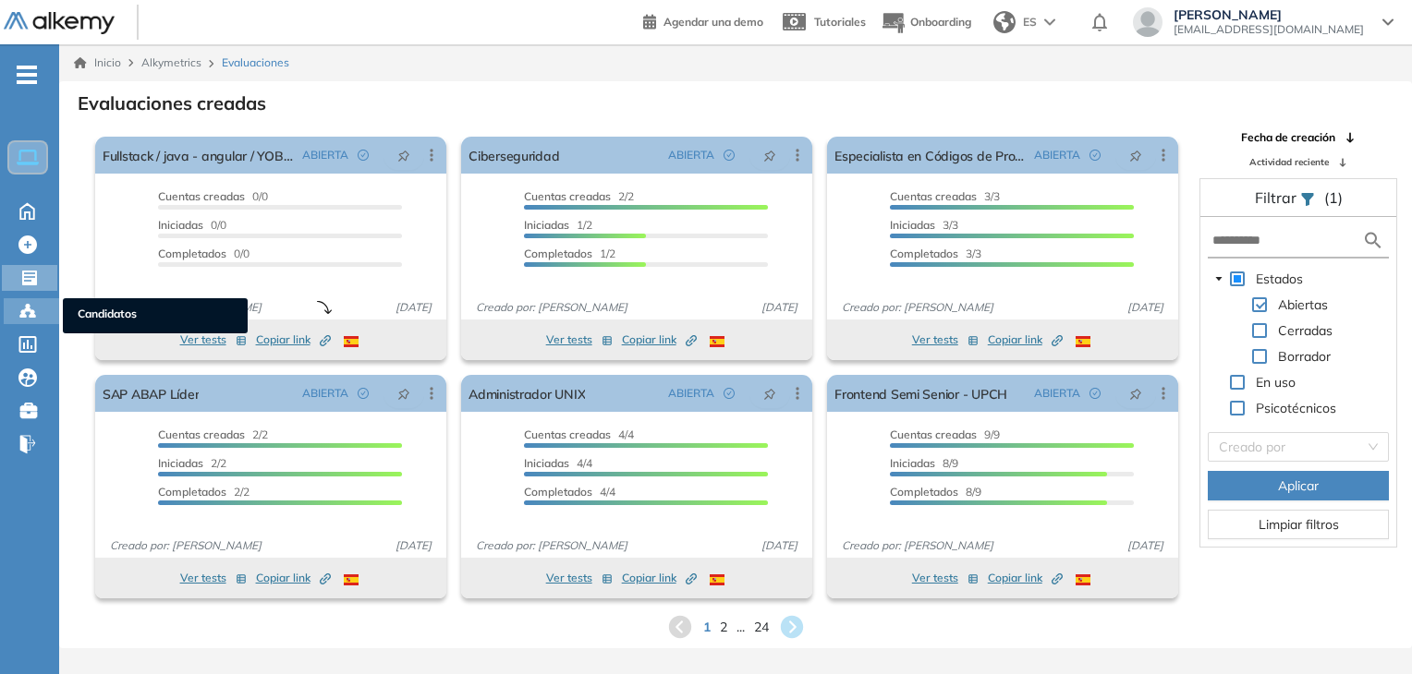
click at [27, 305] on circle at bounding box center [28, 306] width 4 height 4
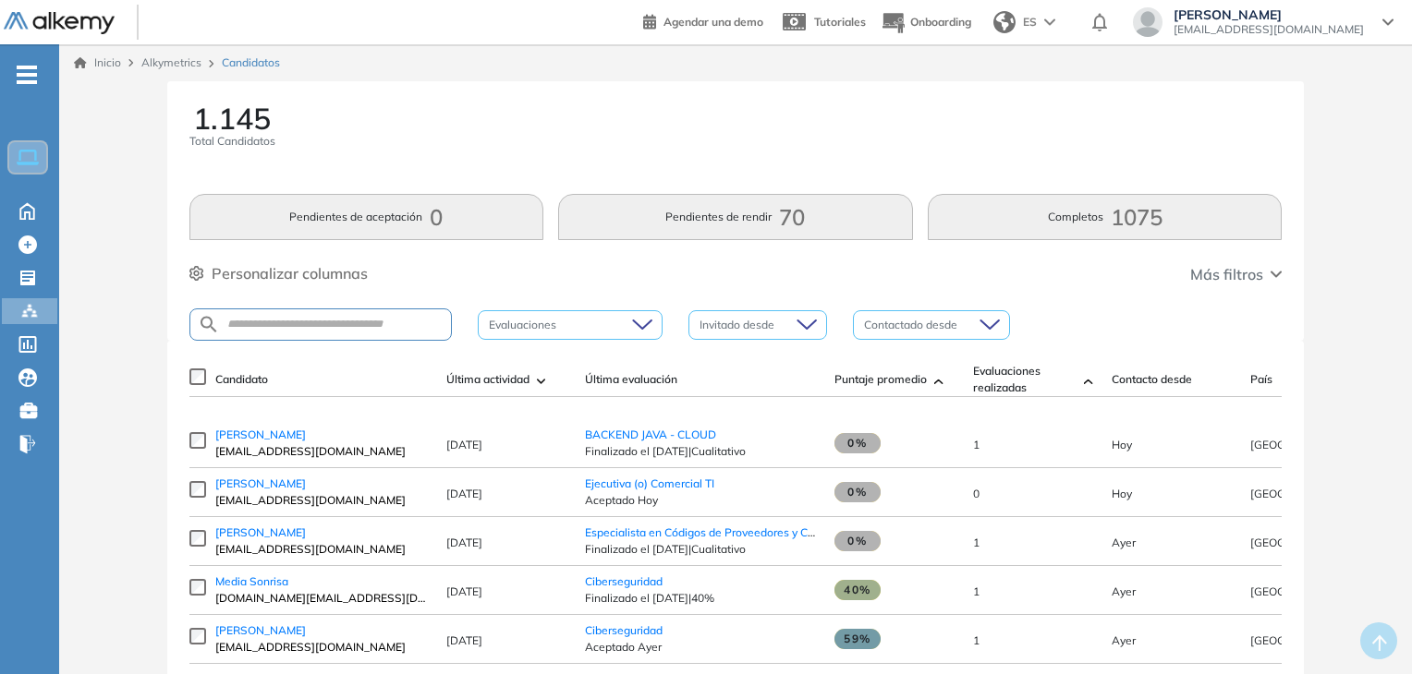
click at [269, 452] on span "[EMAIL_ADDRESS][DOMAIN_NAME]" at bounding box center [321, 451] width 212 height 17
click at [267, 442] on span "[PERSON_NAME]" at bounding box center [260, 435] width 91 height 14
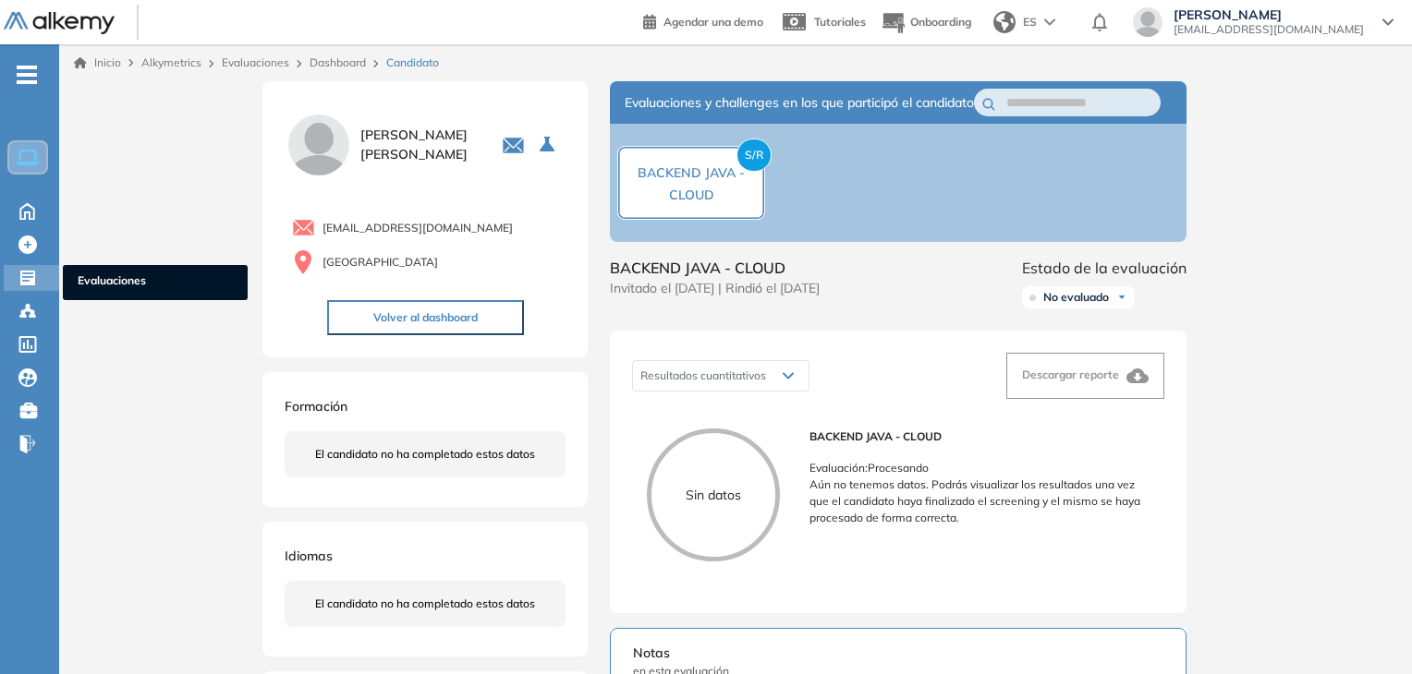
click at [33, 271] on icon at bounding box center [27, 278] width 15 height 15
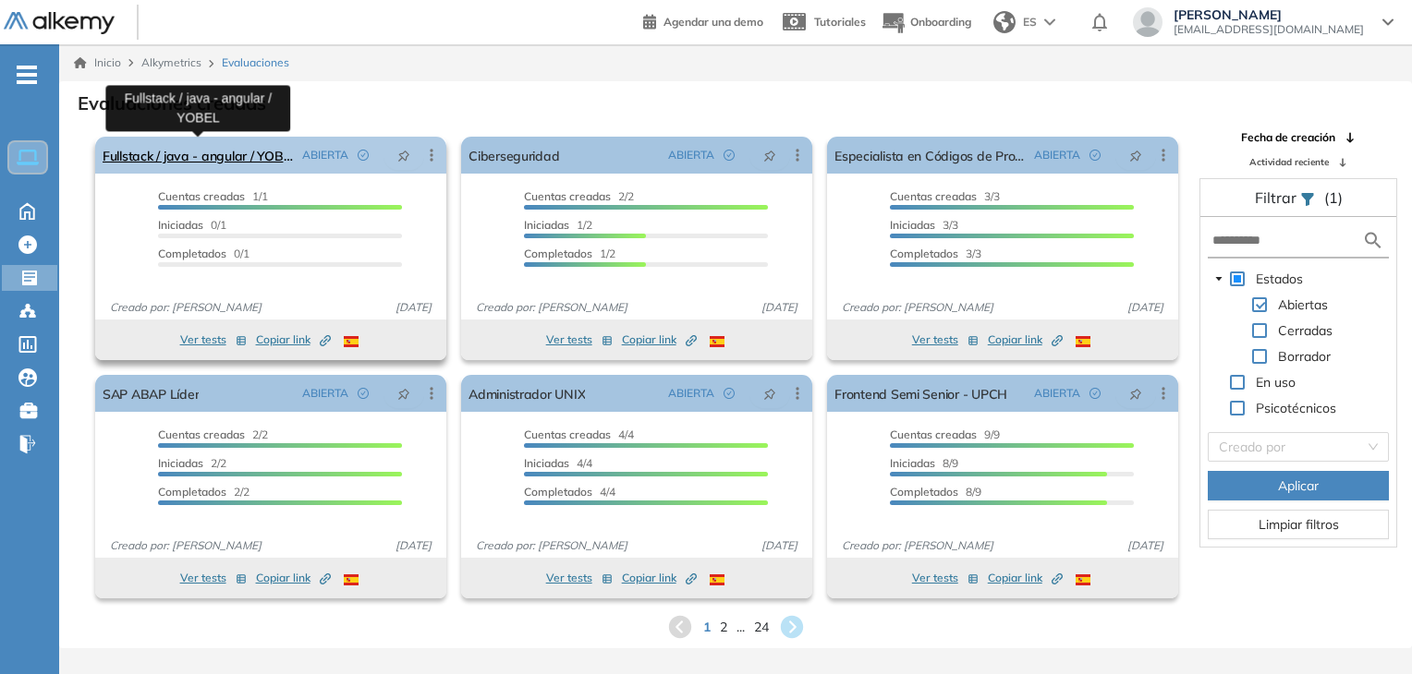
click at [206, 147] on link "Fullstack / java - angular / YOBEL" at bounding box center [199, 155] width 192 height 37
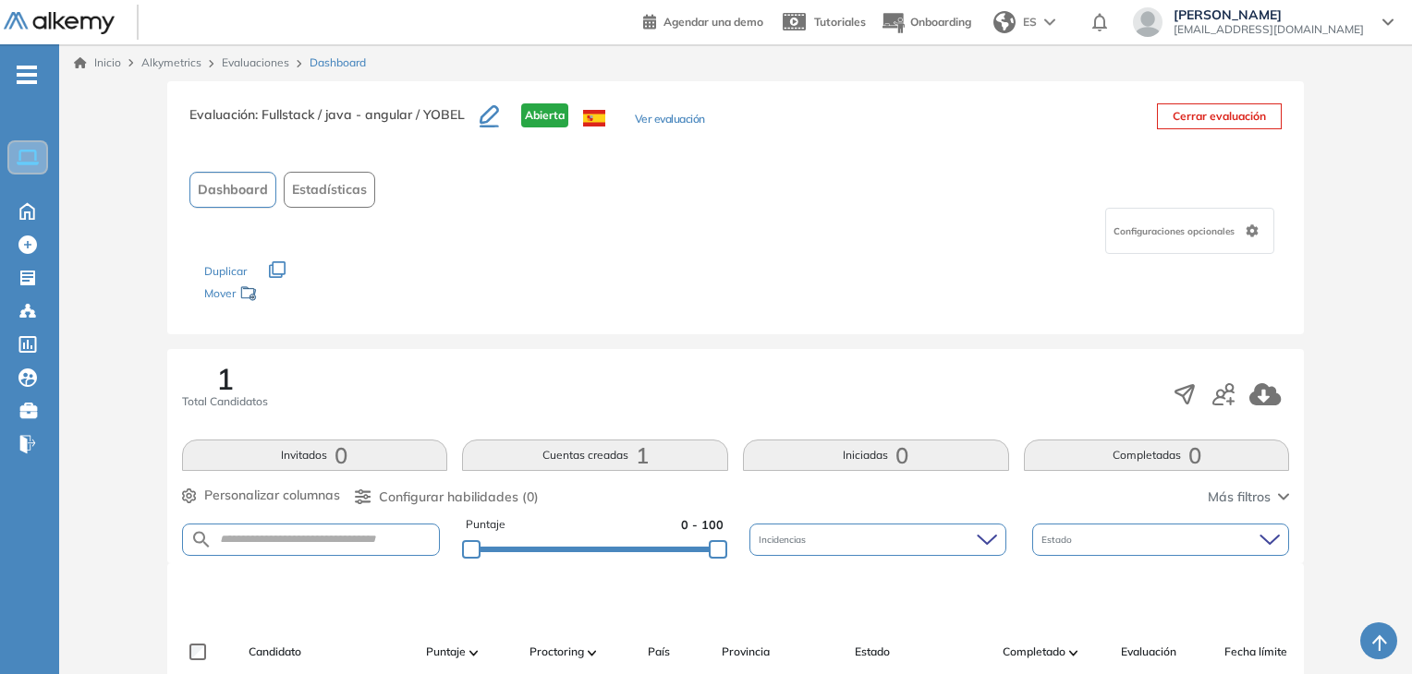
scroll to position [277, 0]
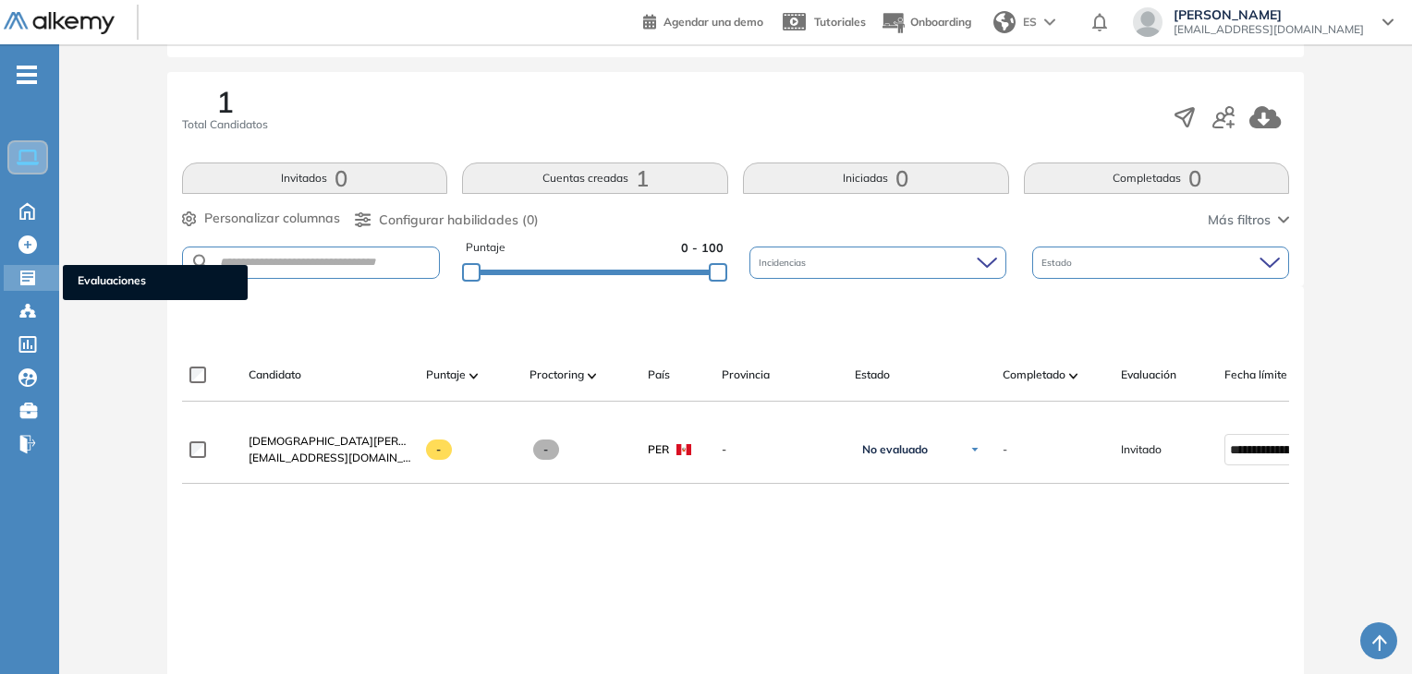
click at [30, 274] on icon at bounding box center [27, 278] width 15 height 15
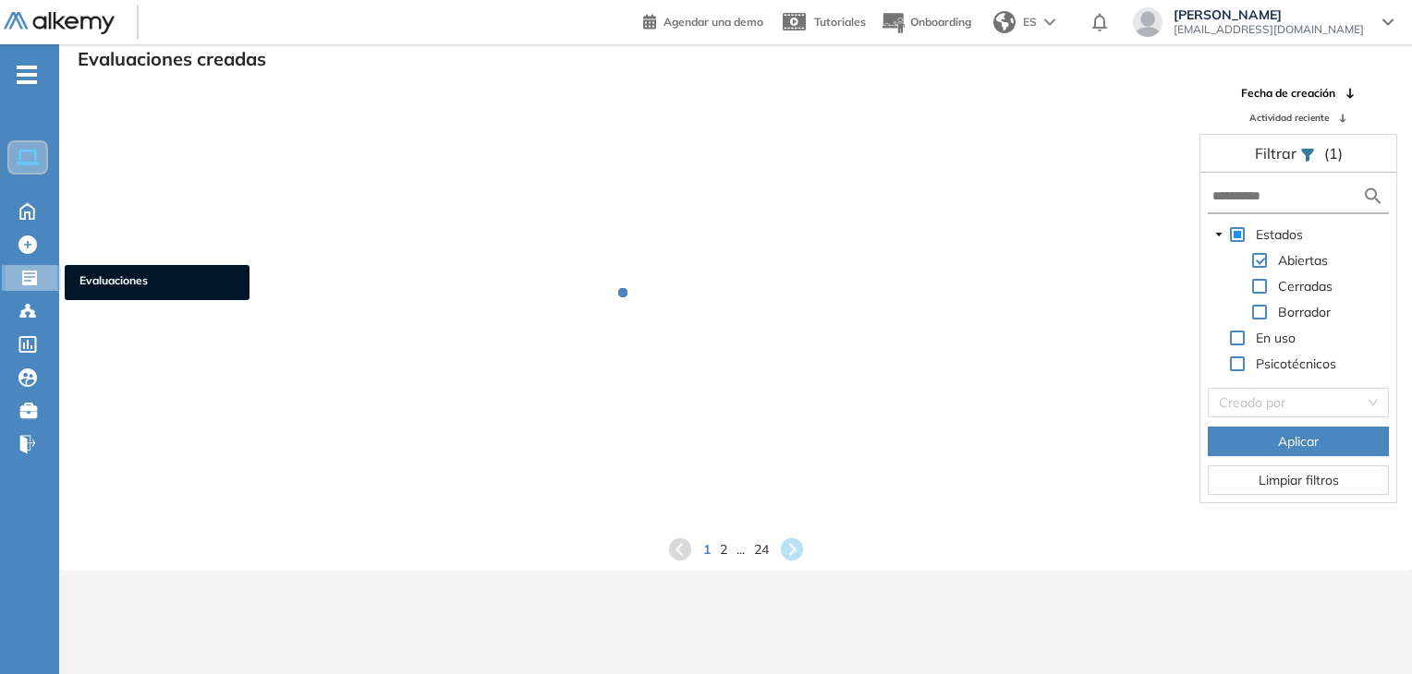
scroll to position [44, 0]
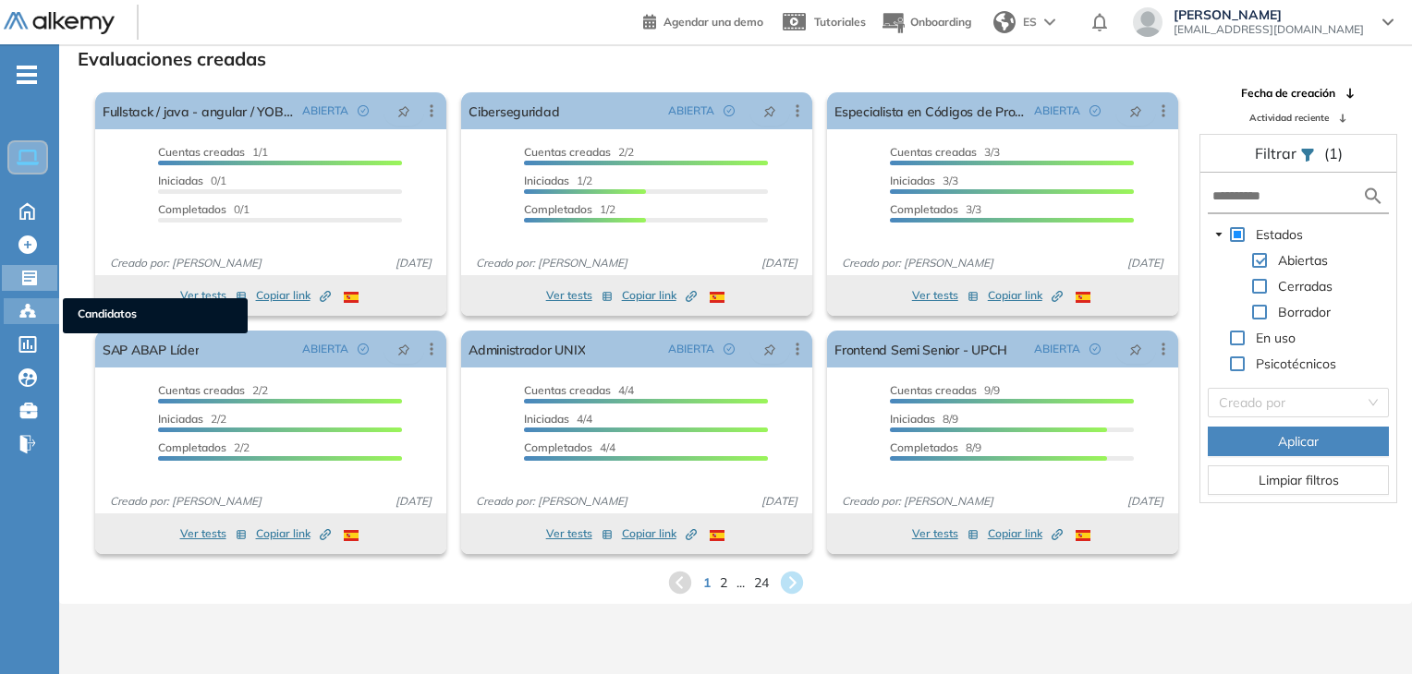
click at [22, 298] on div at bounding box center [29, 309] width 22 height 22
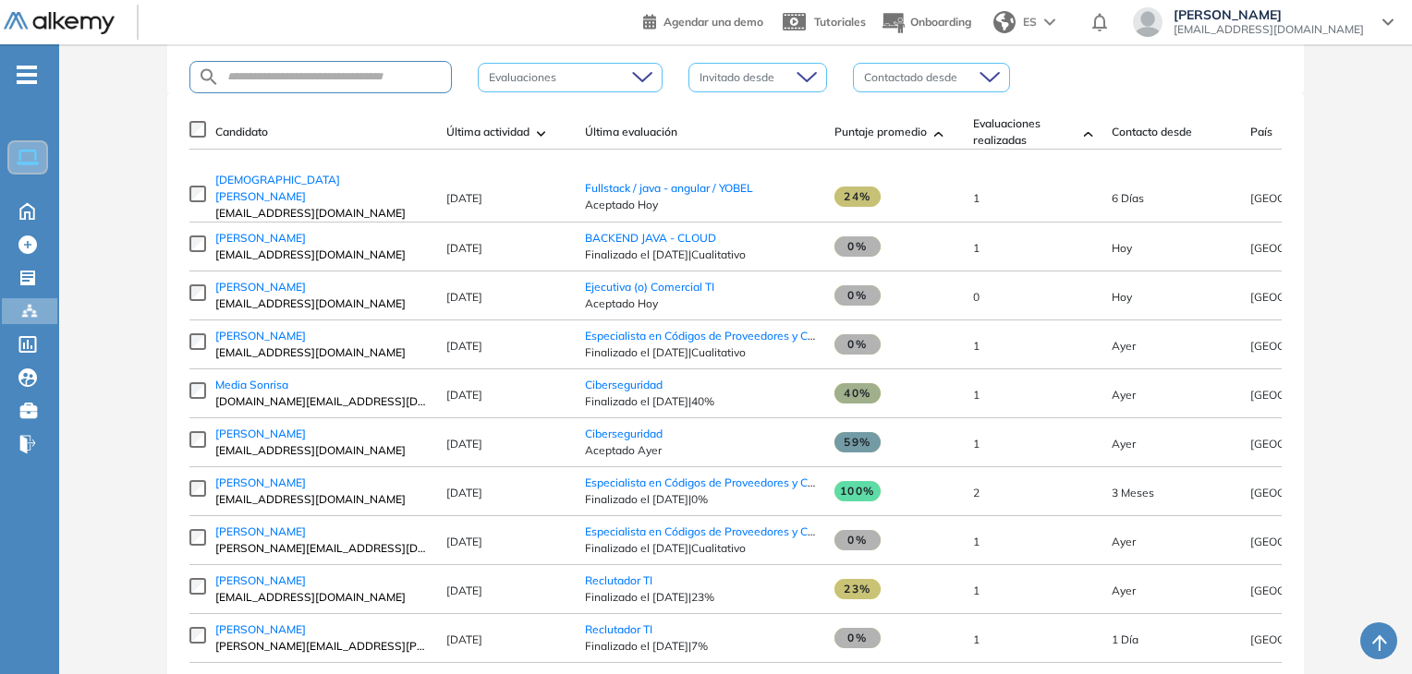
scroll to position [277, 0]
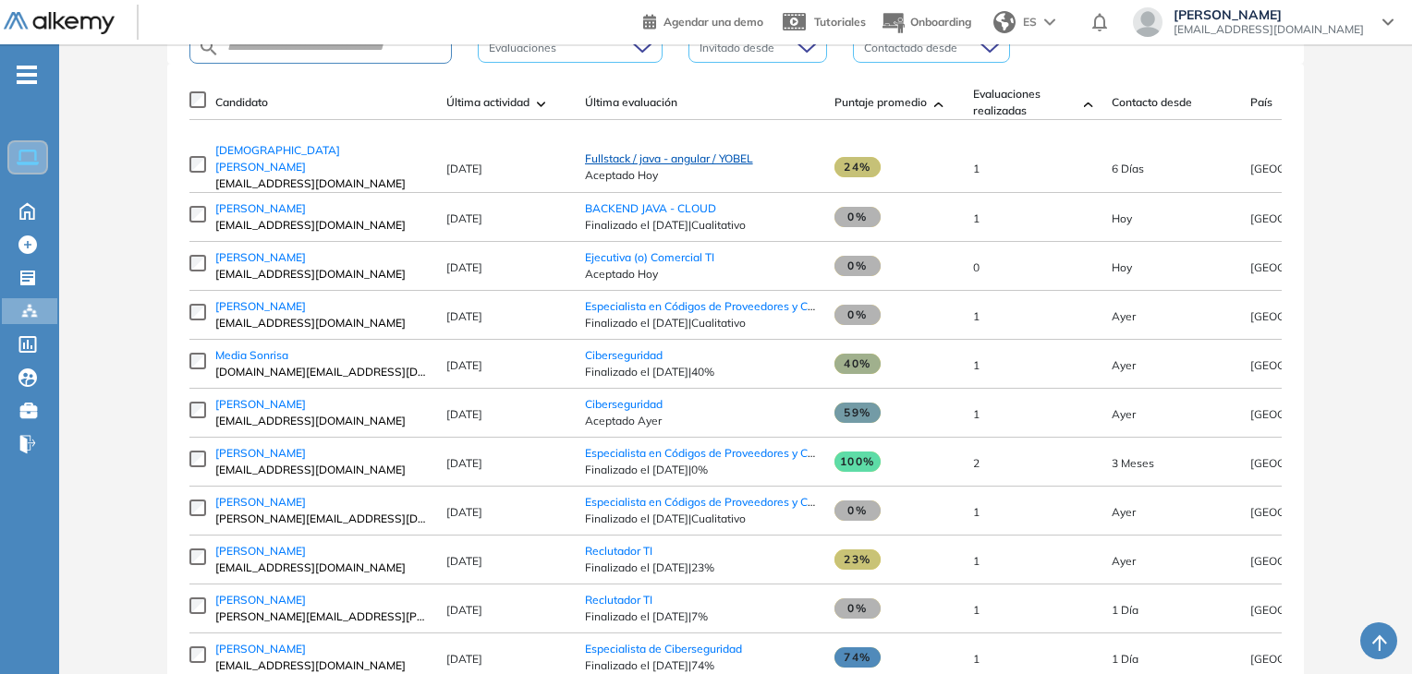
click at [643, 164] on span "Fullstack / java - angular / YOBEL" at bounding box center [669, 159] width 168 height 14
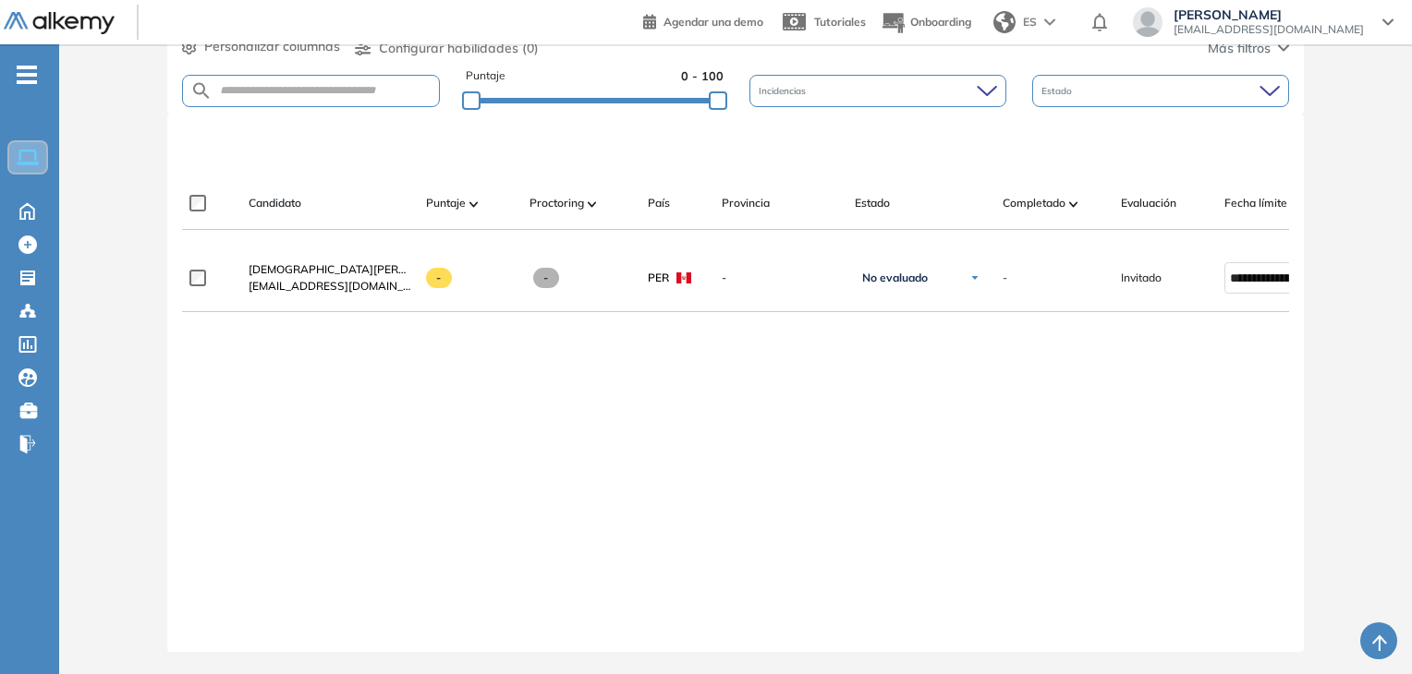
scroll to position [462, 0]
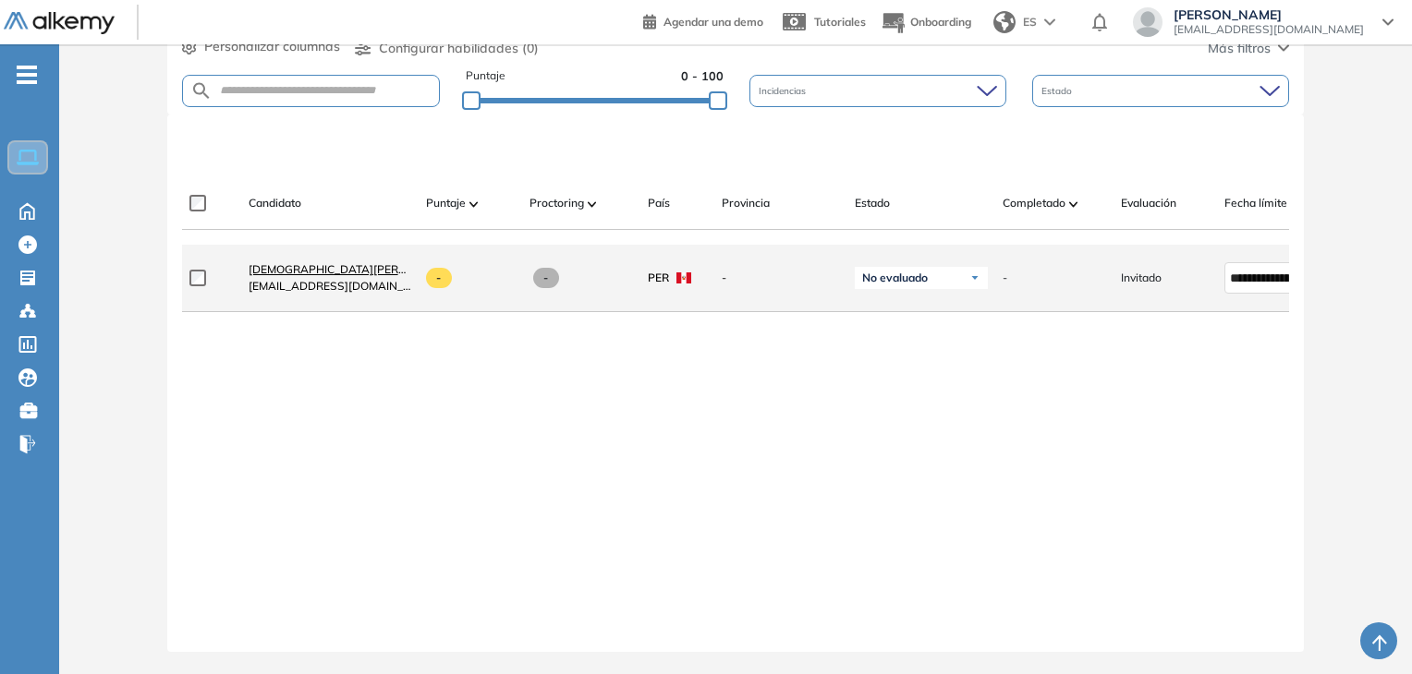
click at [306, 262] on span "[DEMOGRAPHIC_DATA][PERSON_NAME]" at bounding box center [356, 269] width 215 height 14
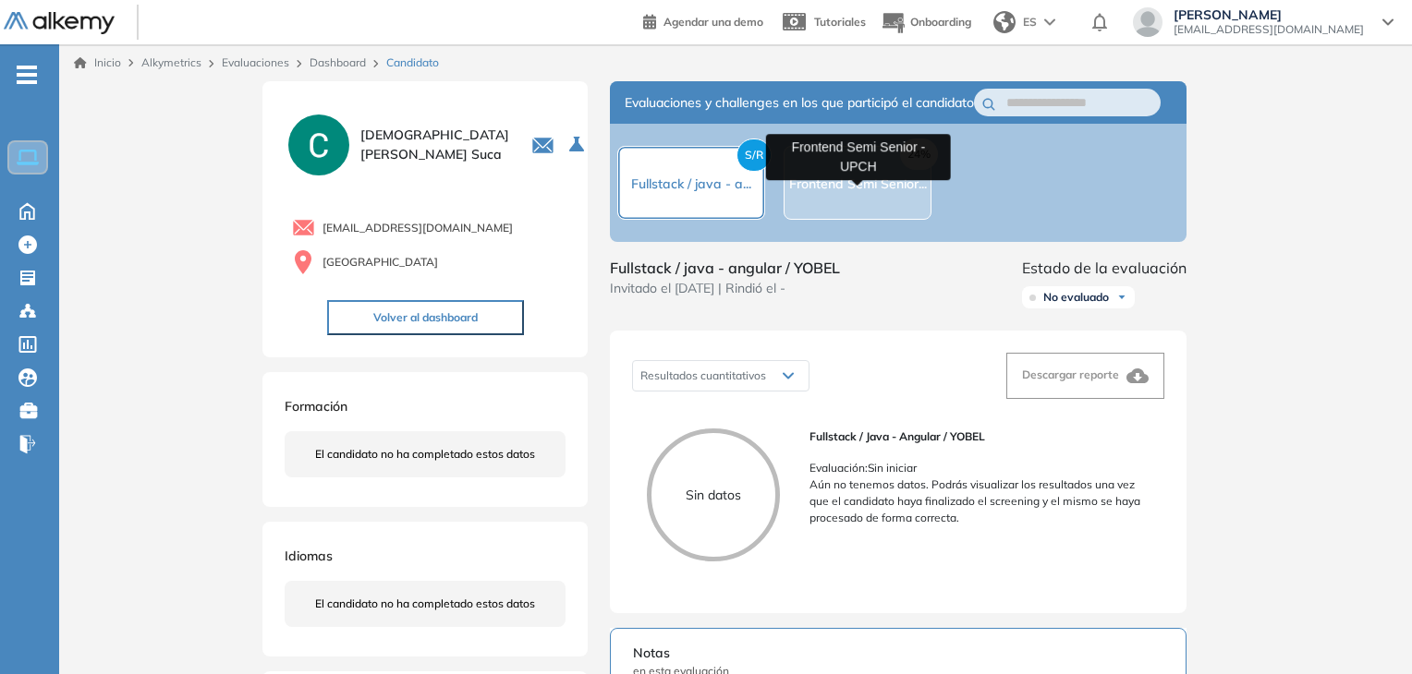
click at [887, 192] on span "Frontend Semi Senior..." at bounding box center [858, 184] width 138 height 17
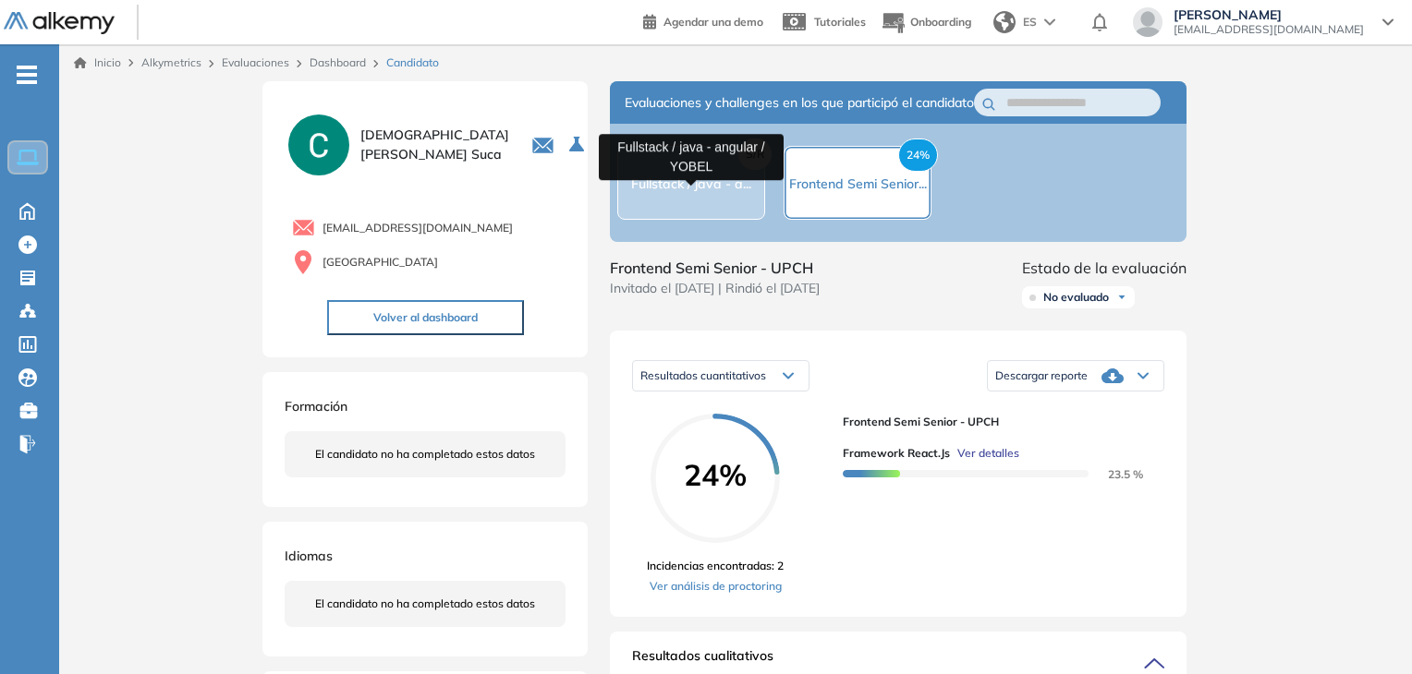
click at [685, 192] on span "Fullstack / java - a..." at bounding box center [691, 184] width 120 height 17
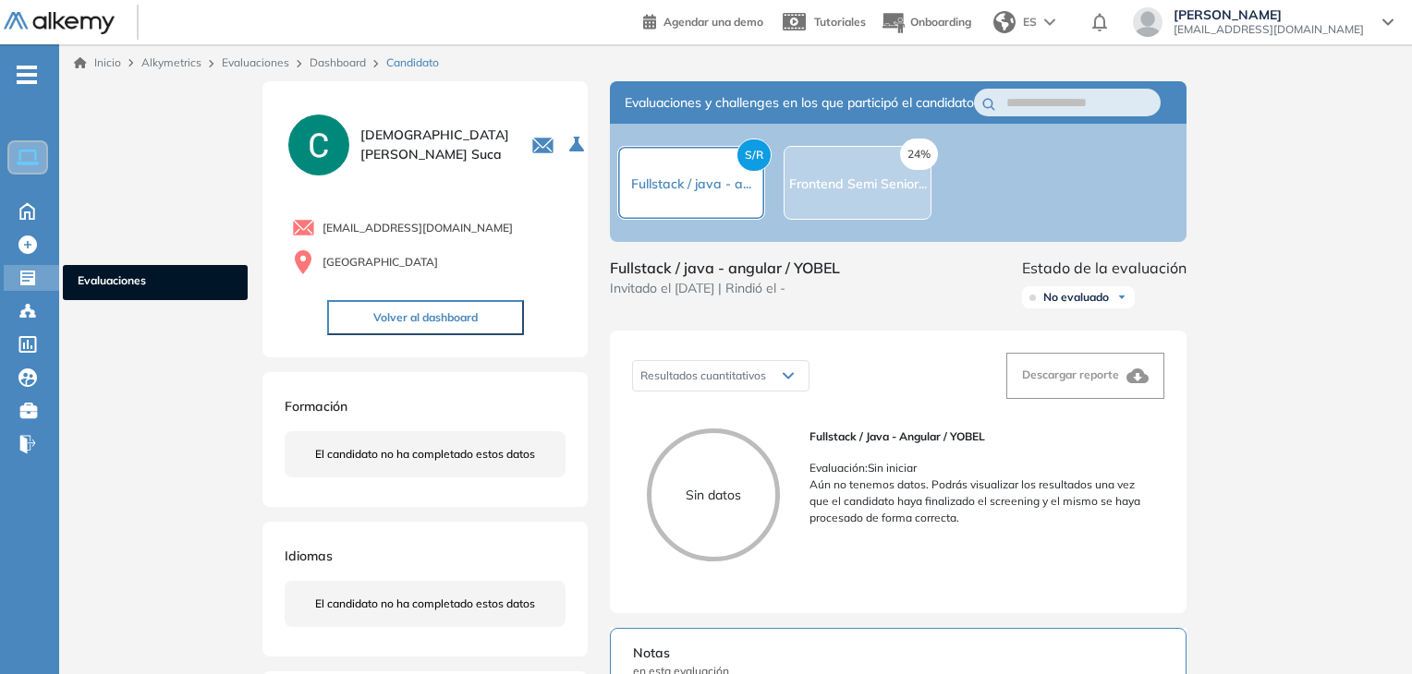
click at [42, 278] on div "Evaluaciones Evaluaciones" at bounding box center [31, 278] width 55 height 26
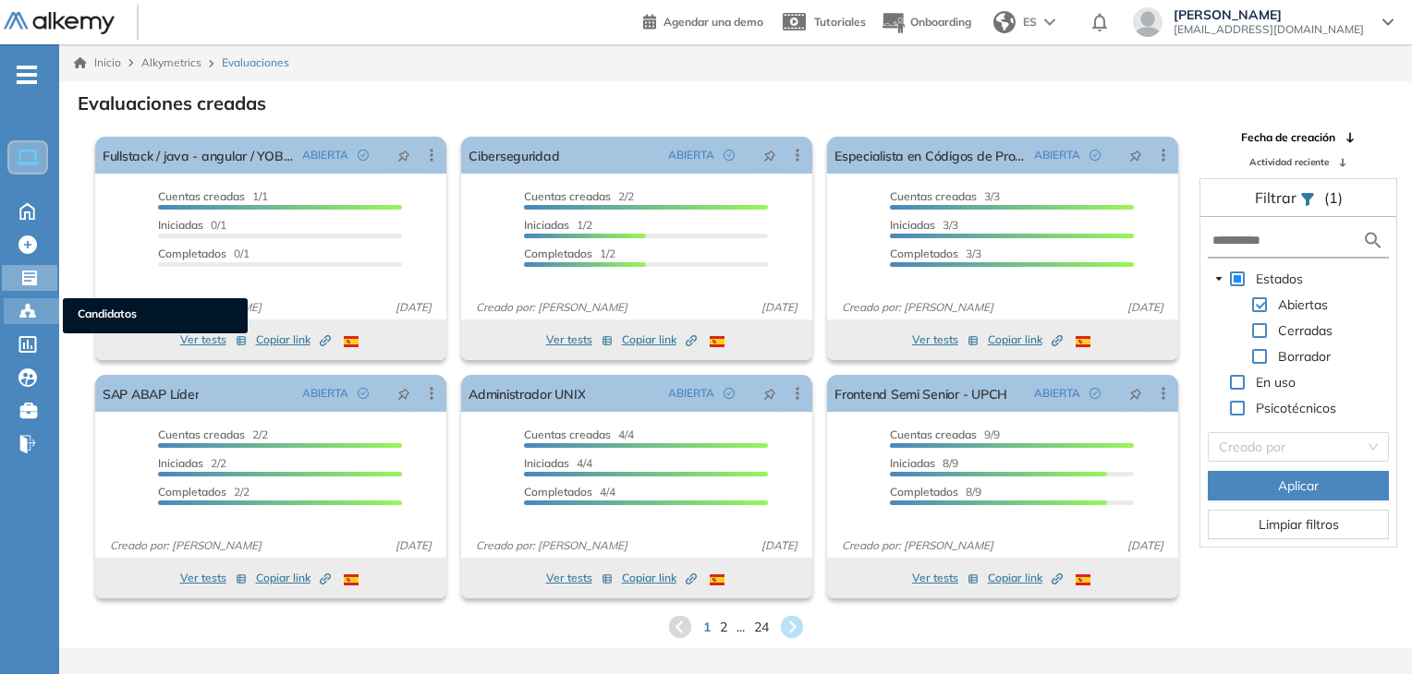
click at [30, 311] on circle at bounding box center [32, 312] width 4 height 4
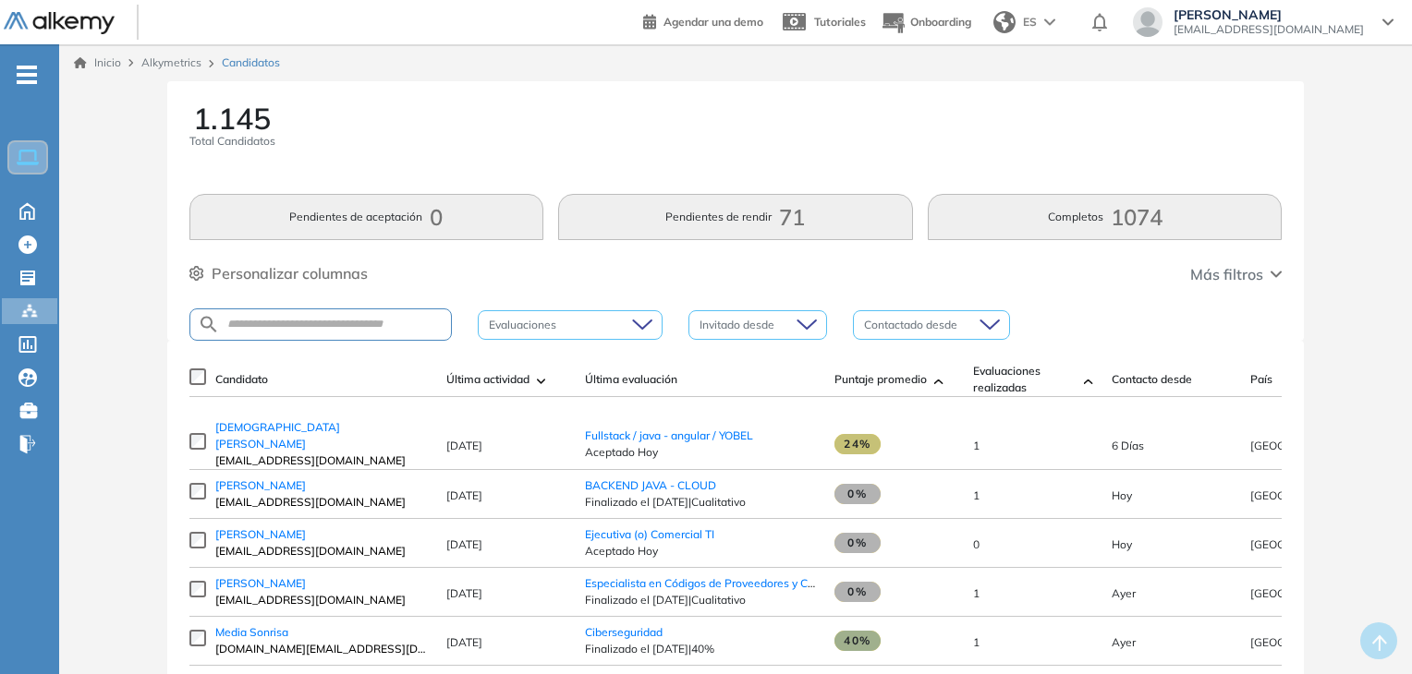
scroll to position [92, 0]
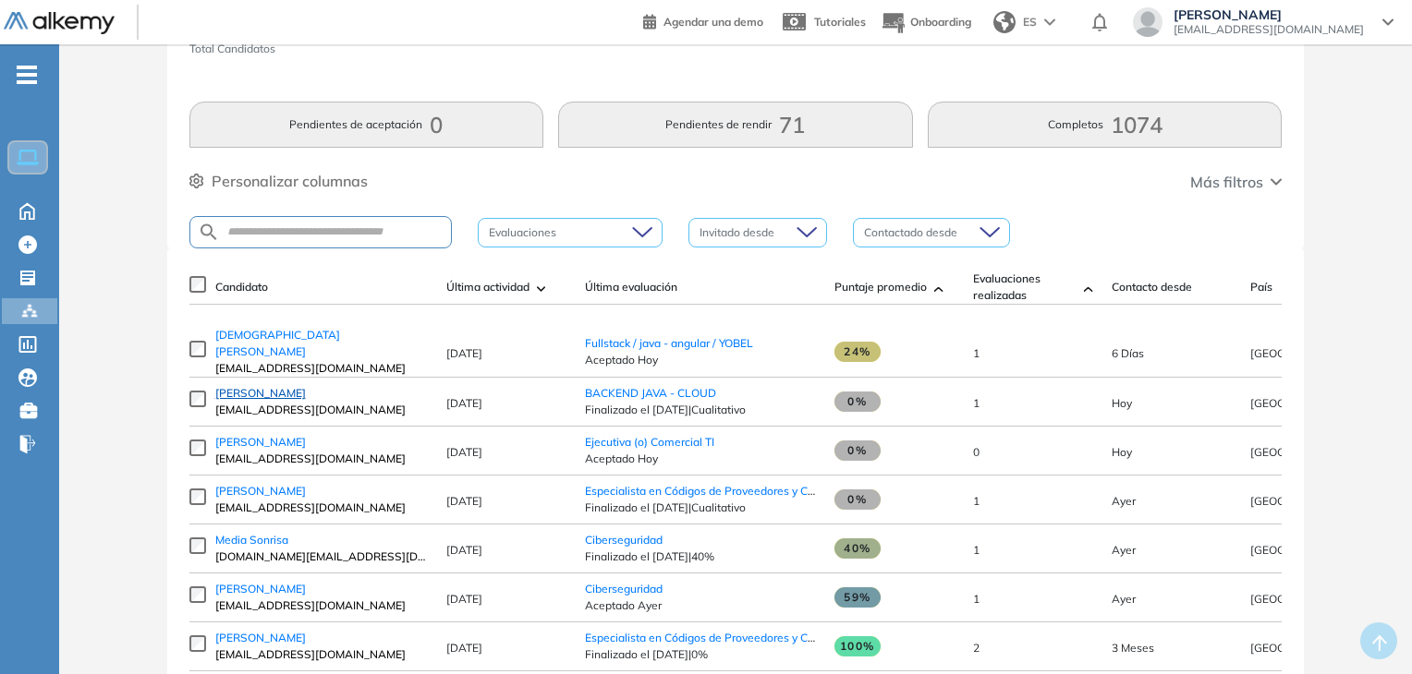
click at [304, 400] on span "[PERSON_NAME]" at bounding box center [260, 393] width 91 height 14
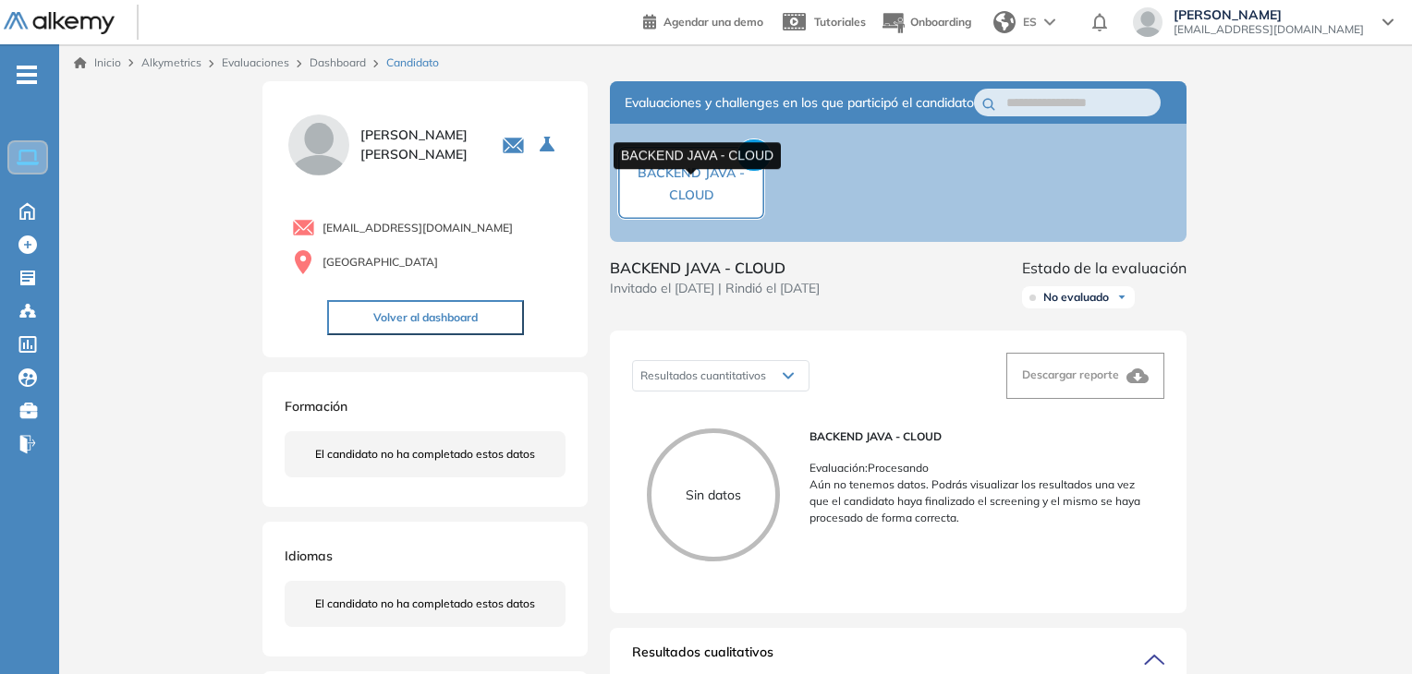
click at [708, 197] on span "BACKEND JAVA - CLOUD" at bounding box center [690, 183] width 107 height 39
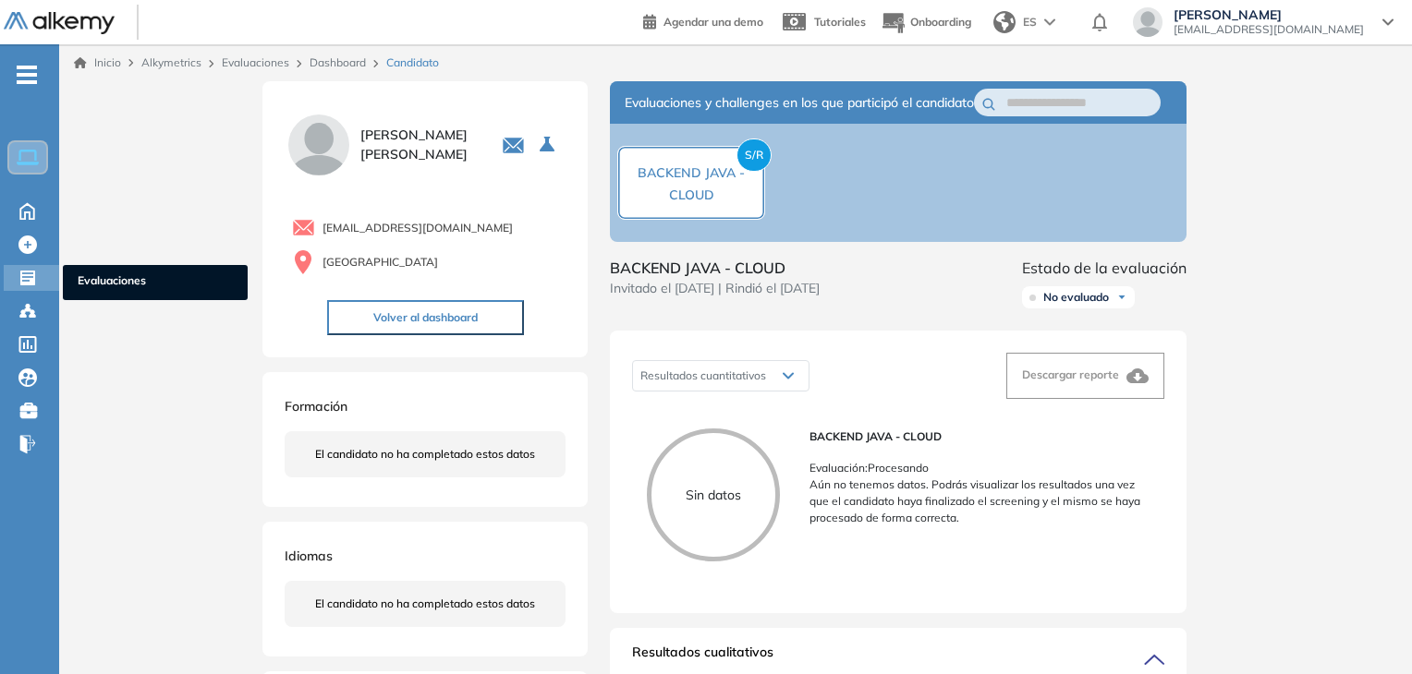
click at [41, 279] on div "Evaluaciones Evaluaciones" at bounding box center [31, 278] width 55 height 26
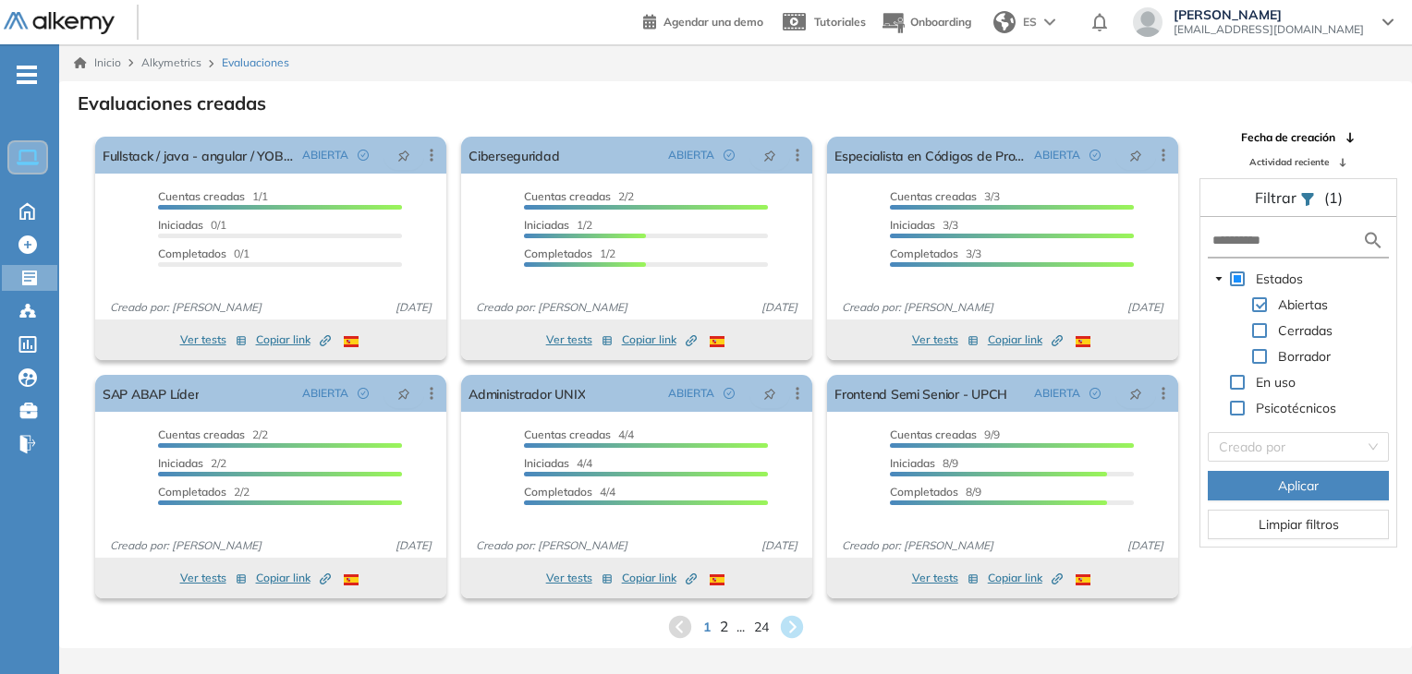
click at [721, 629] on span "2" at bounding box center [723, 626] width 8 height 21
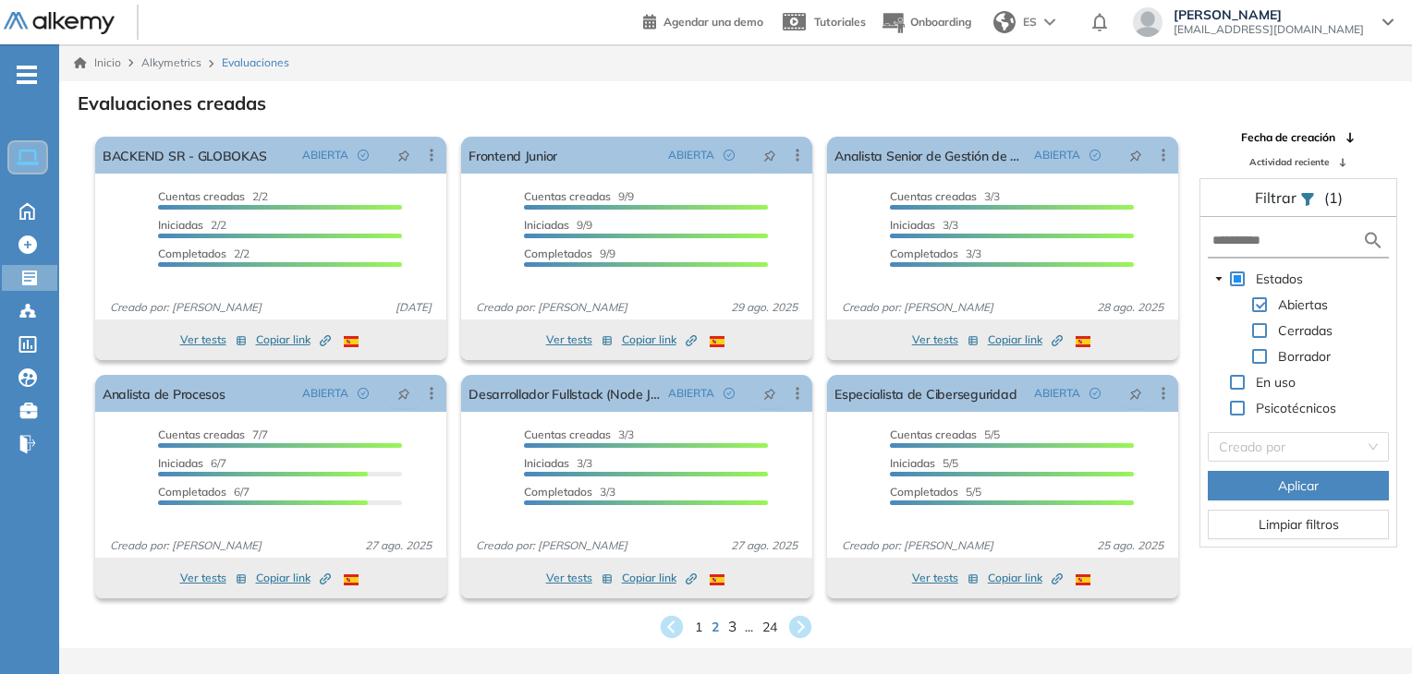
click at [732, 624] on span "3" at bounding box center [731, 626] width 8 height 21
click at [747, 629] on span "4" at bounding box center [744, 626] width 8 height 21
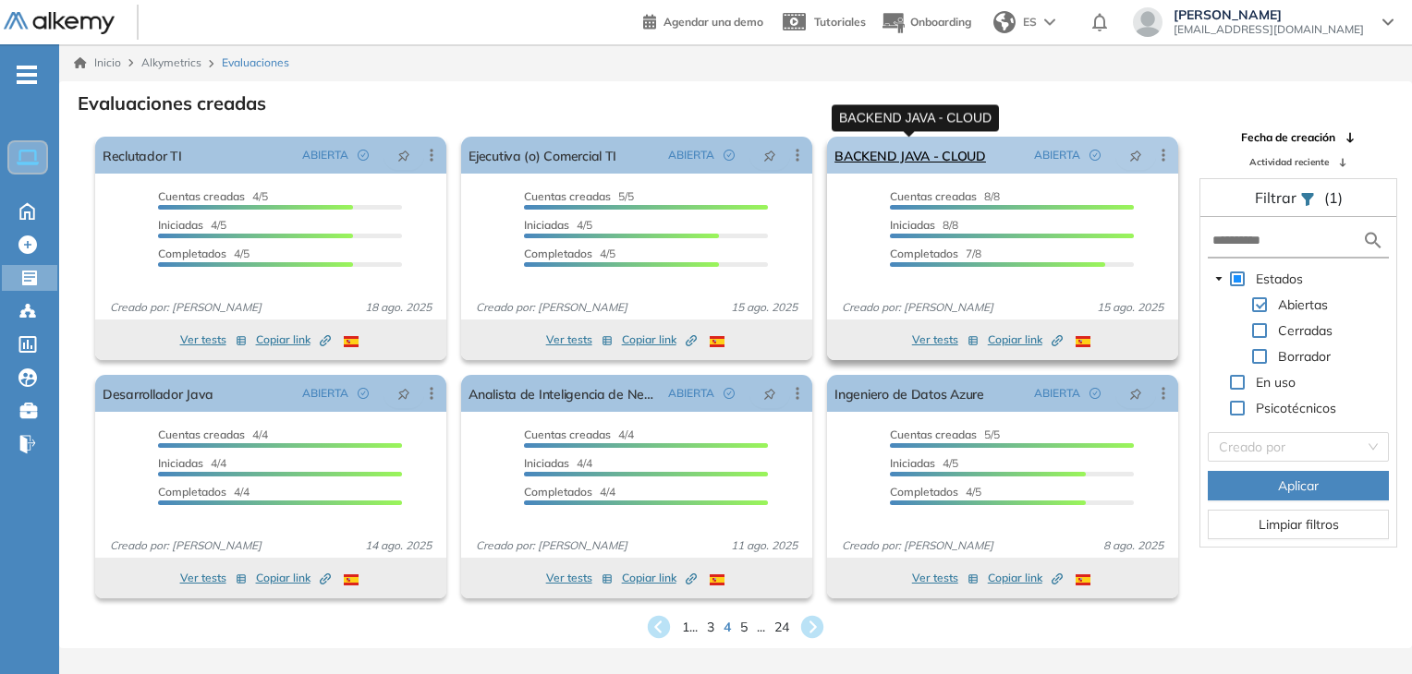
click at [957, 156] on link "BACKEND JAVA - CLOUD" at bounding box center [910, 155] width 152 height 37
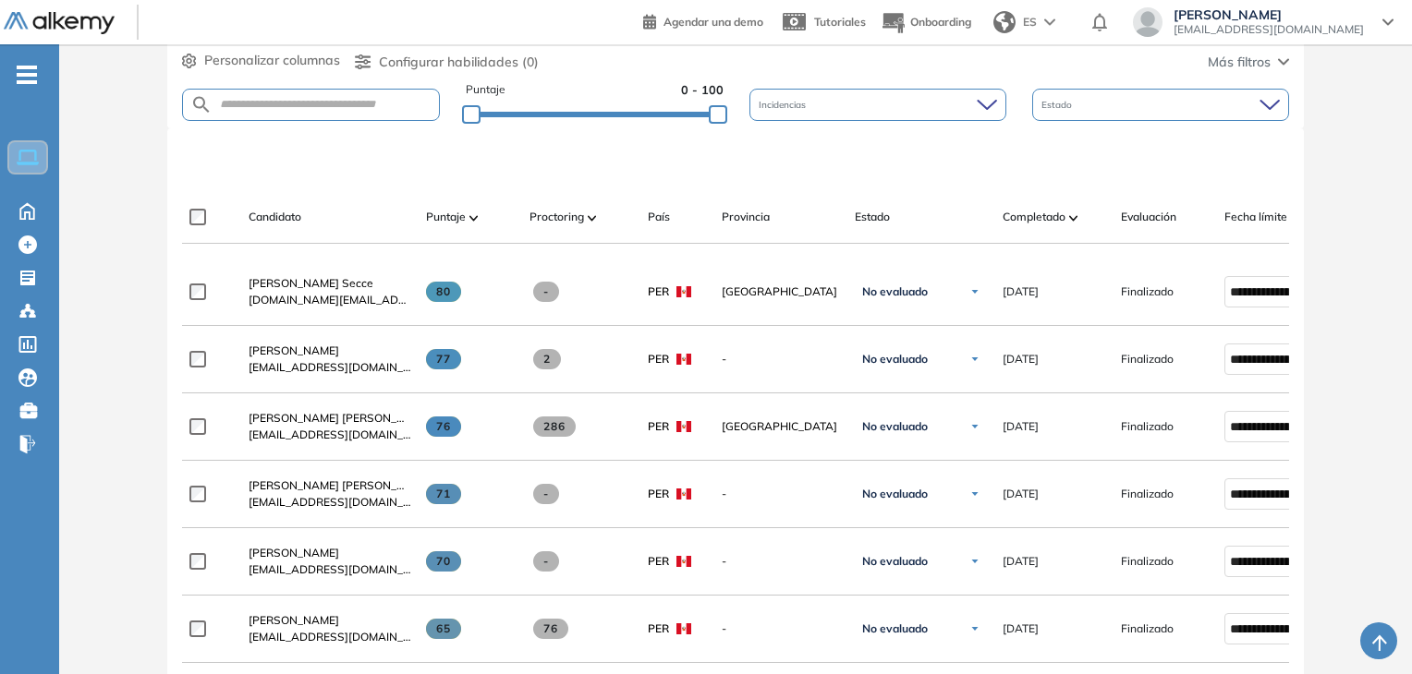
scroll to position [295, 0]
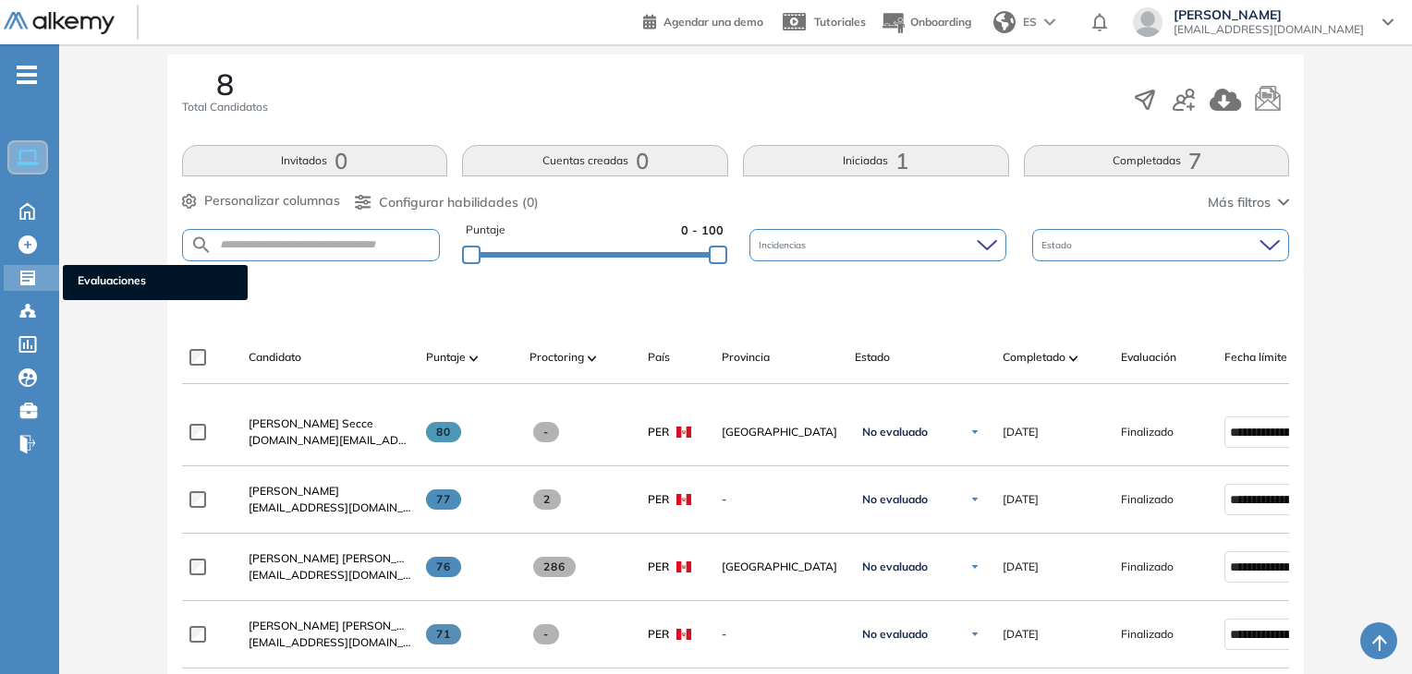
click at [38, 279] on div at bounding box center [29, 276] width 22 height 22
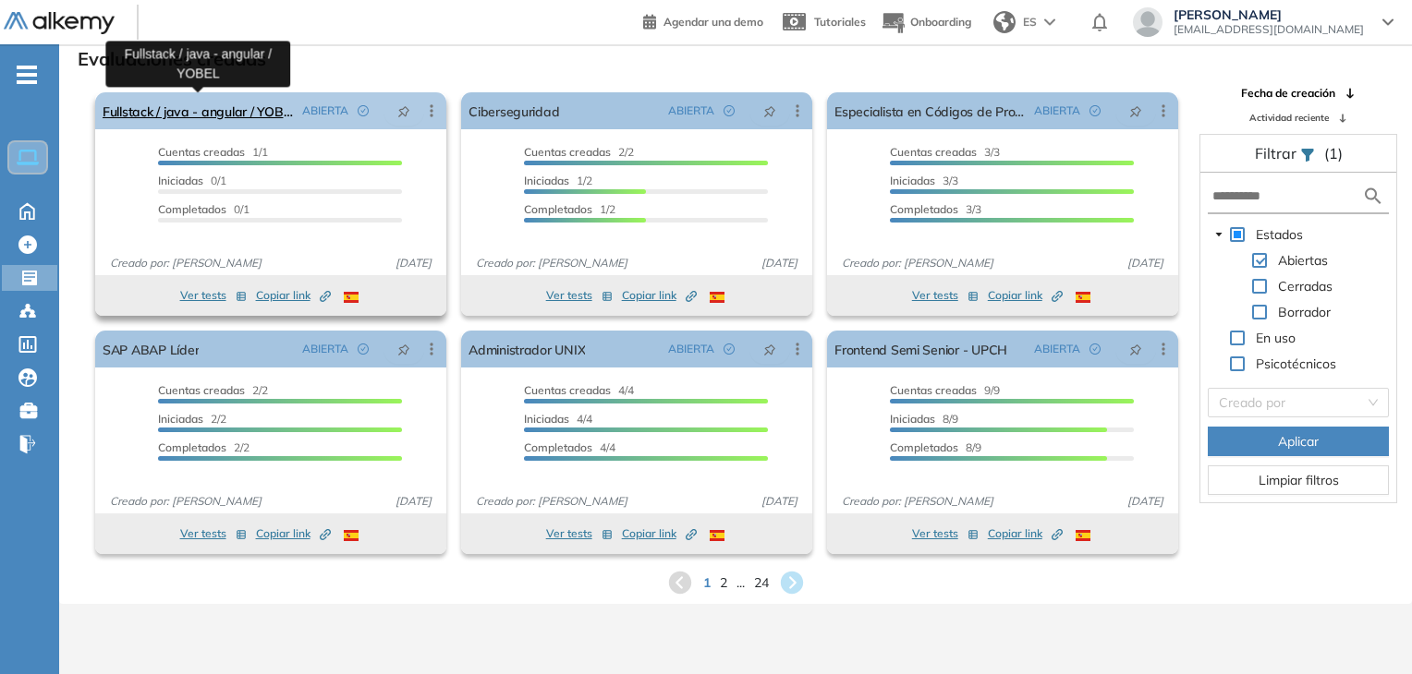
click at [188, 108] on link "Fullstack / java - angular / YOBEL" at bounding box center [199, 110] width 192 height 37
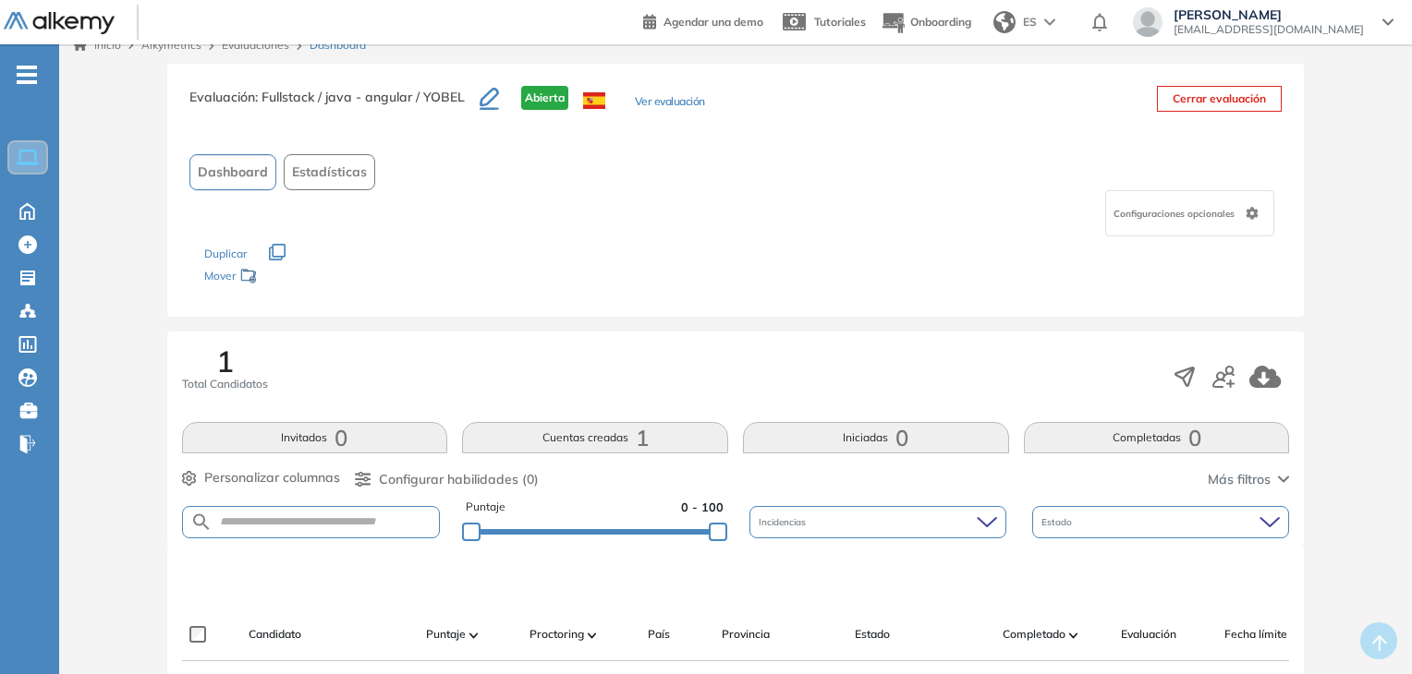
scroll to position [295, 0]
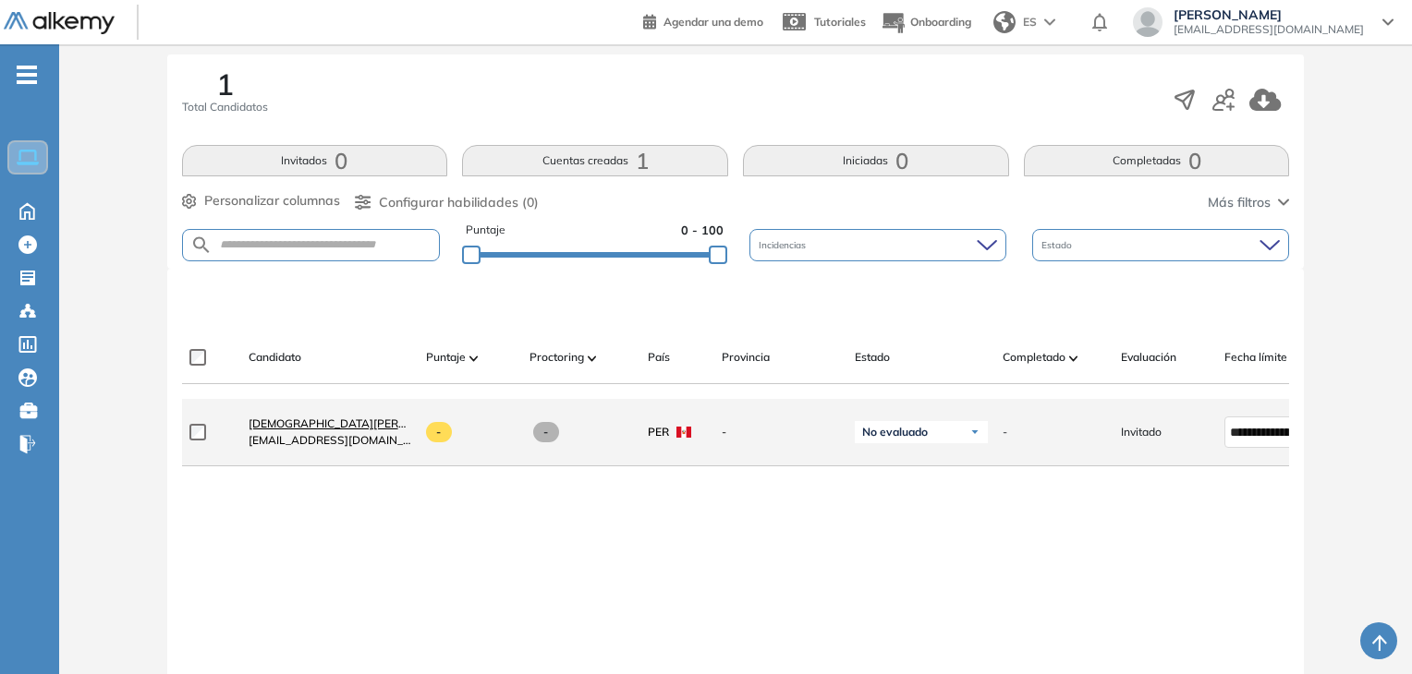
click at [345, 423] on span "[DEMOGRAPHIC_DATA][PERSON_NAME]" at bounding box center [356, 424] width 215 height 14
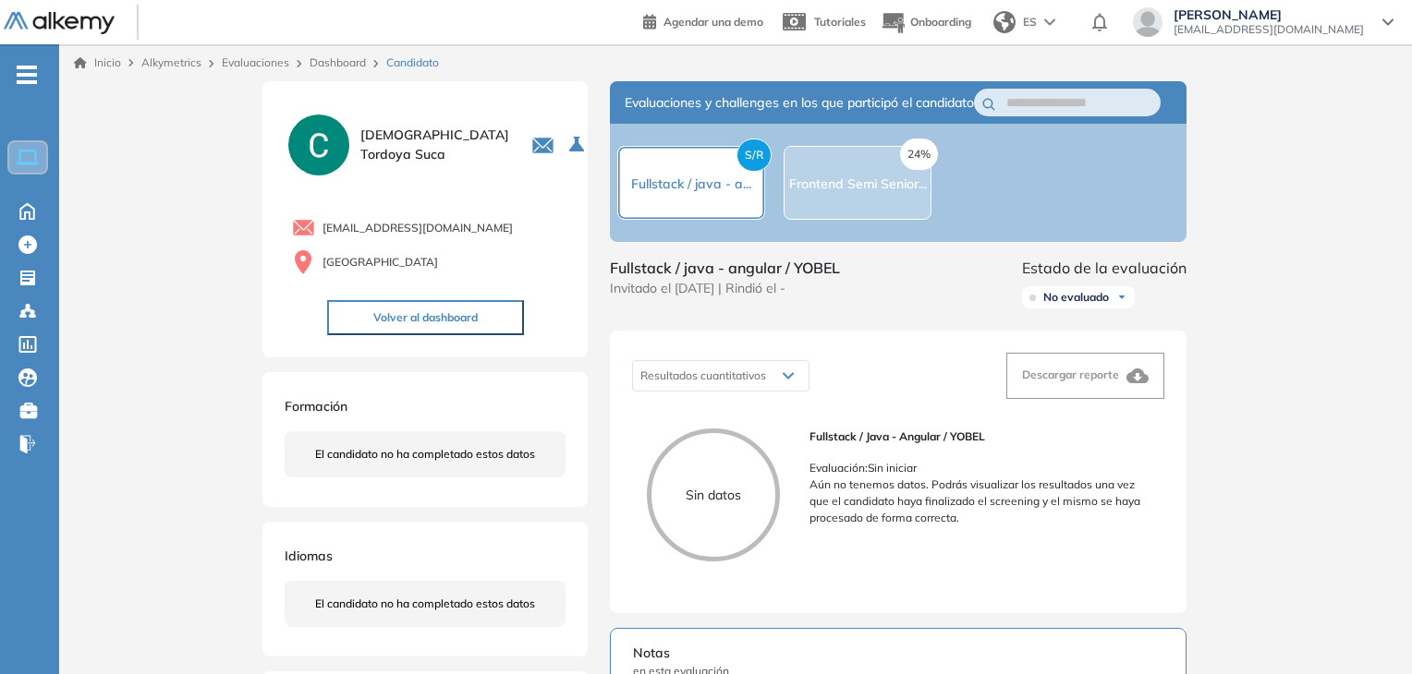
click at [857, 211] on div "24% Frontend Semi Senior..." at bounding box center [857, 183] width 148 height 74
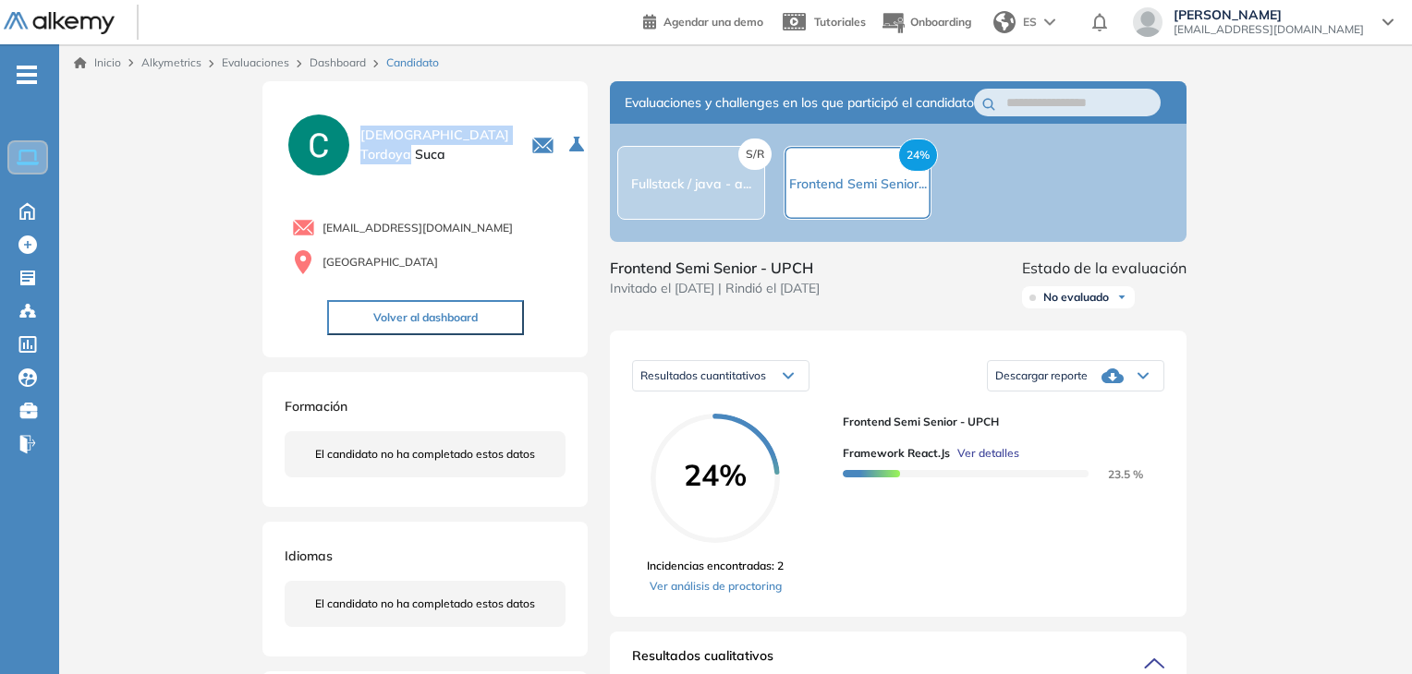
drag, startPoint x: 360, startPoint y: 137, endPoint x: 468, endPoint y: 134, distance: 108.1
click at [469, 134] on span "Christian Tordoya Suca" at bounding box center [434, 145] width 149 height 39
copy span "Christian Tordoya"
click at [27, 272] on icon at bounding box center [27, 278] width 18 height 18
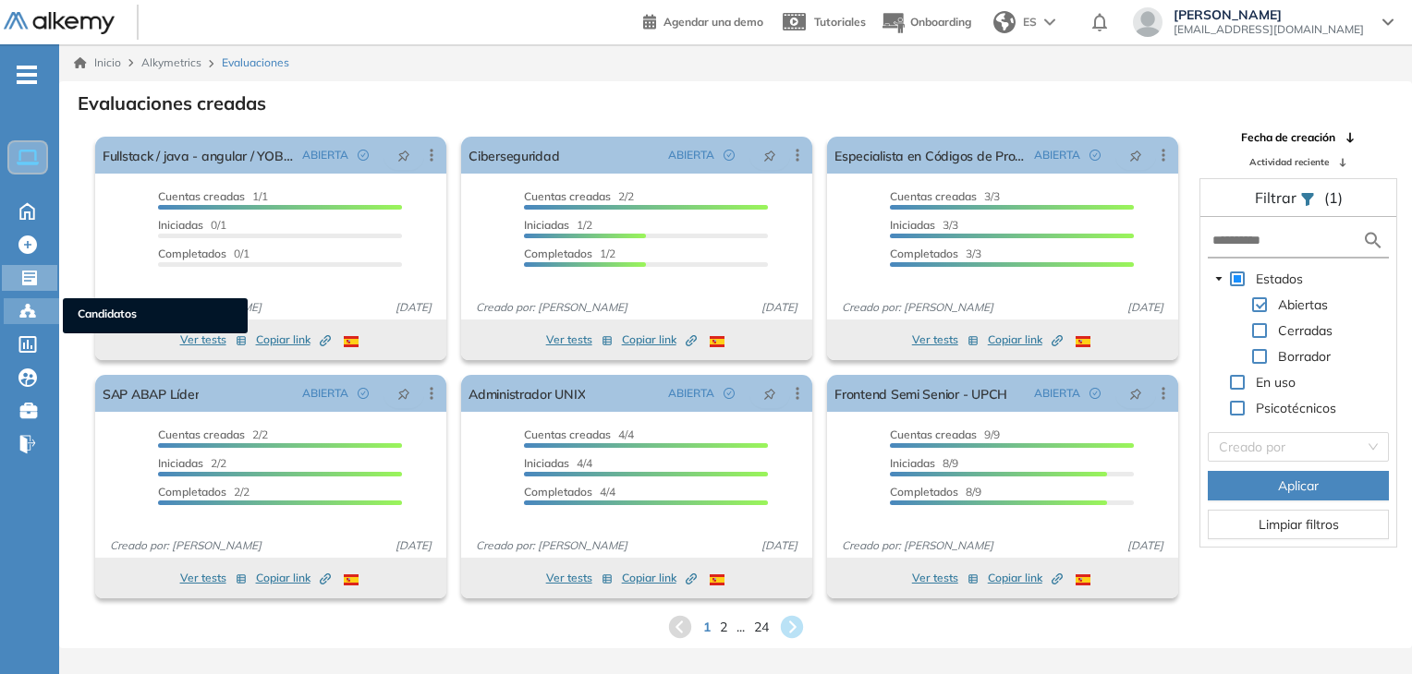
click at [33, 311] on circle at bounding box center [32, 312] width 4 height 4
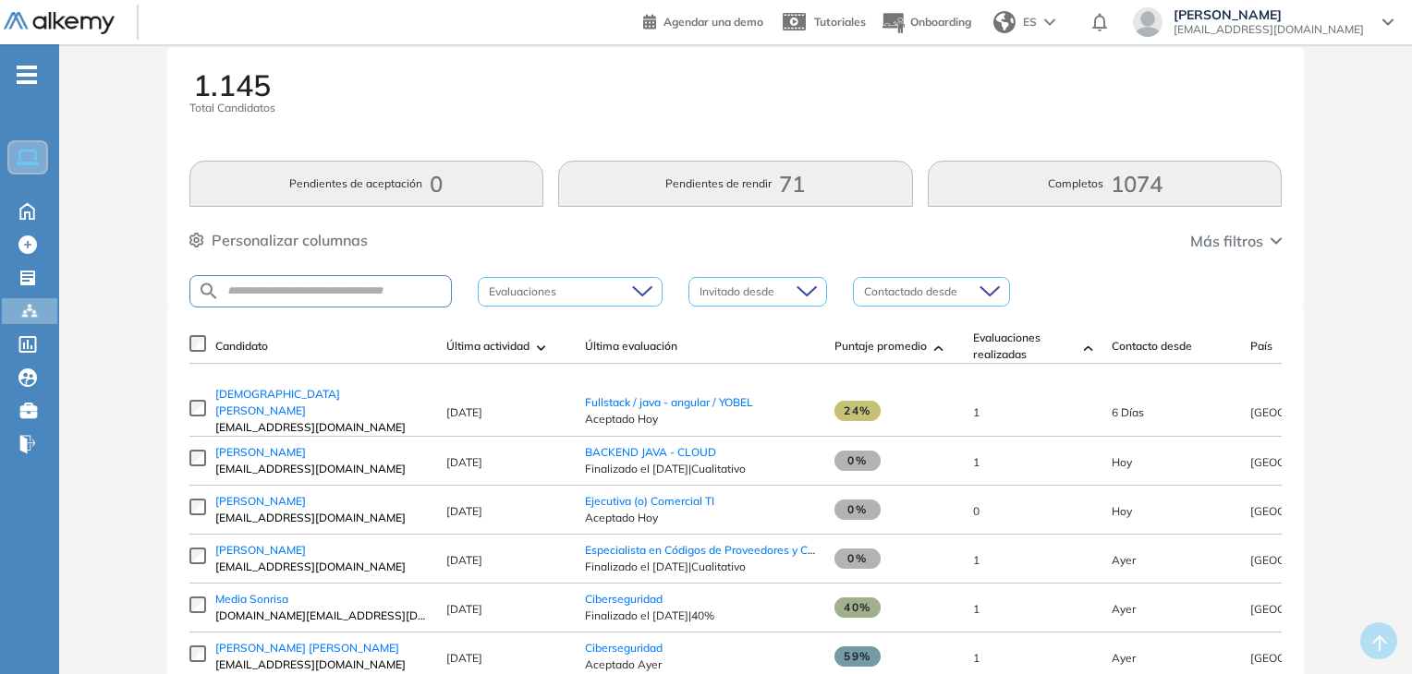
scroll to position [92, 0]
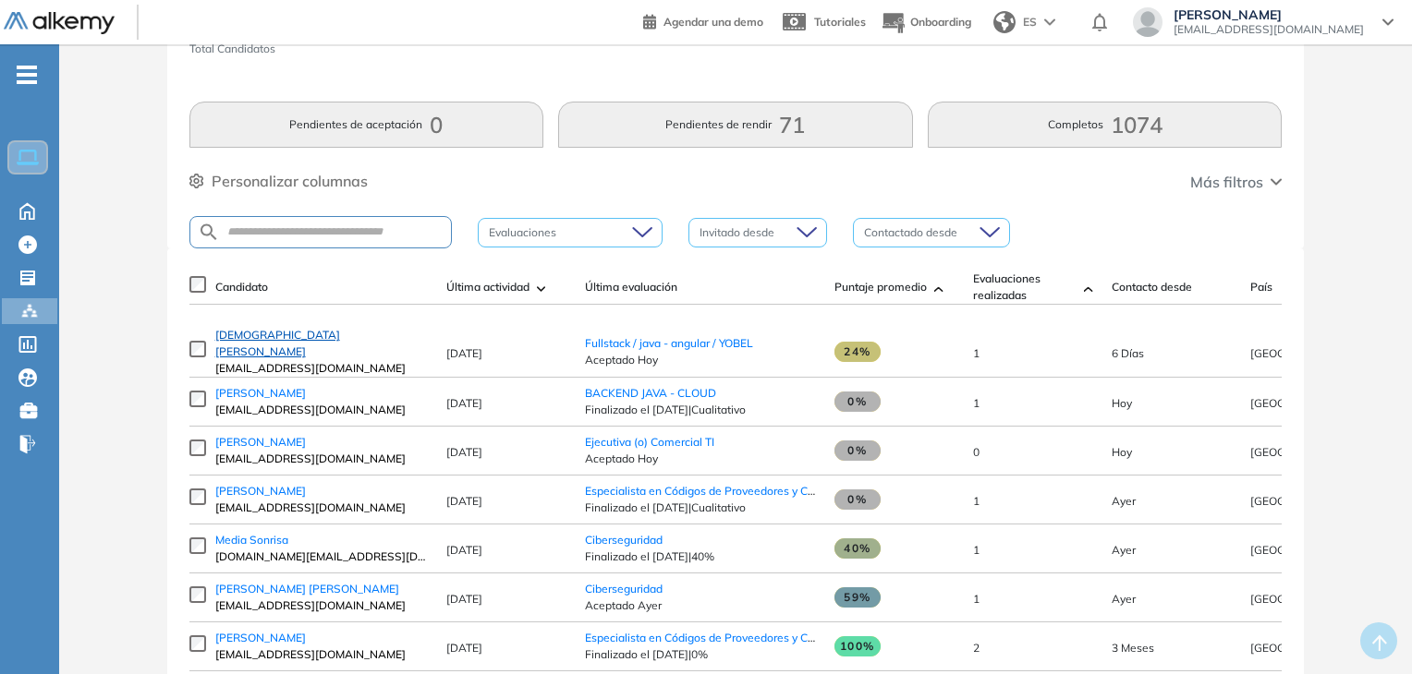
click at [266, 348] on span "[DEMOGRAPHIC_DATA][PERSON_NAME]" at bounding box center [277, 343] width 125 height 30
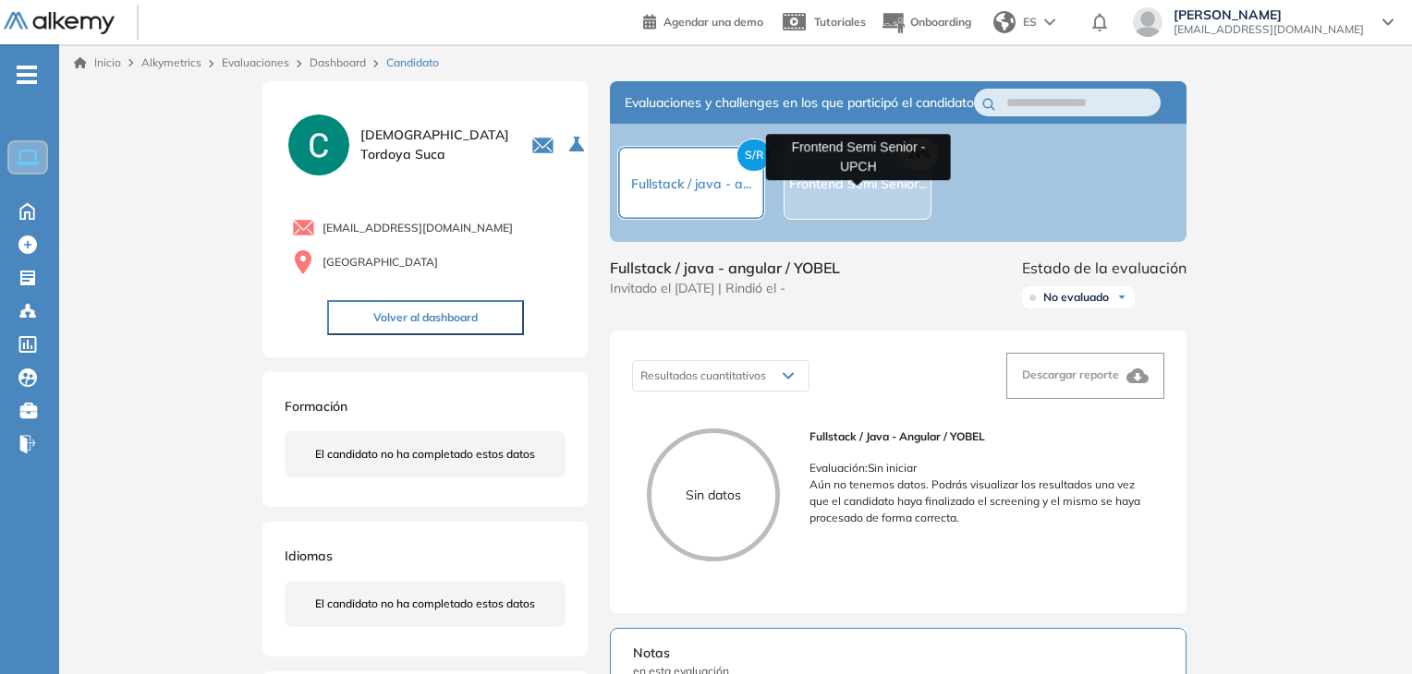
click at [851, 192] on span "Frontend Semi Senior..." at bounding box center [858, 184] width 138 height 17
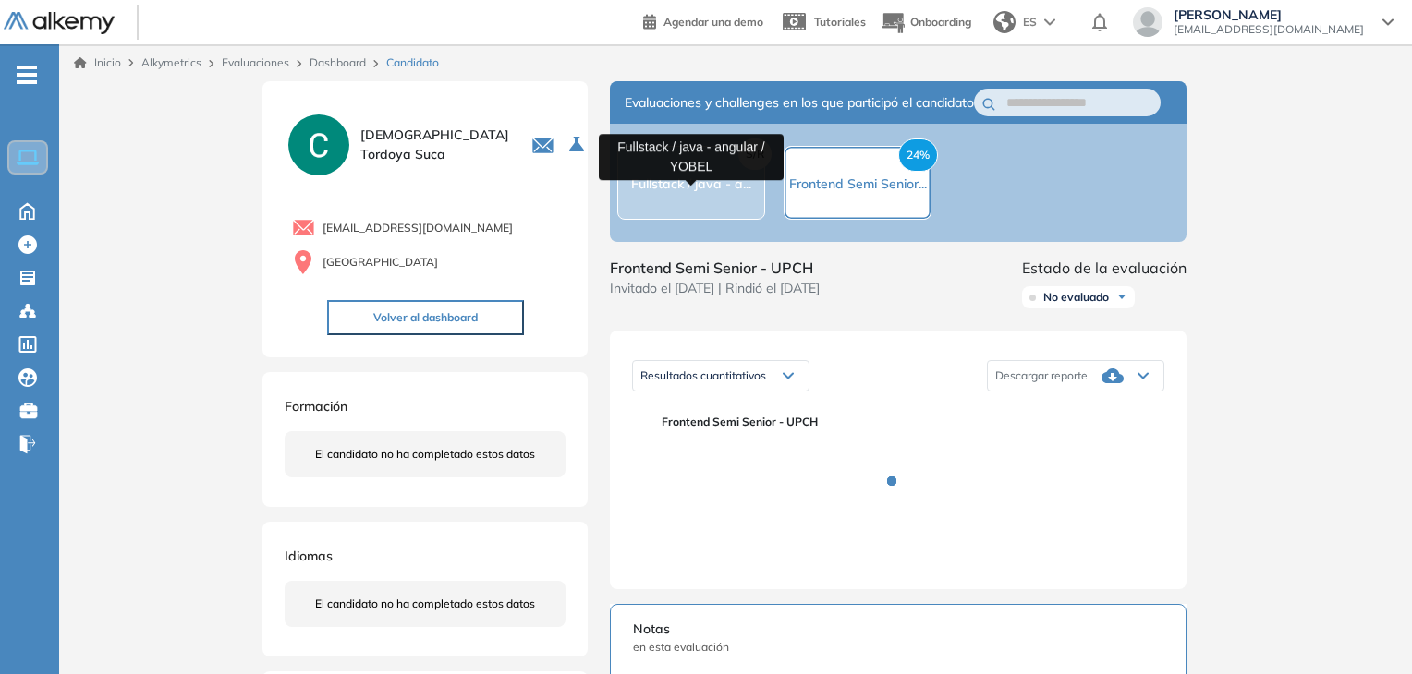
click at [709, 190] on span "Fullstack / java - a..." at bounding box center [691, 184] width 120 height 17
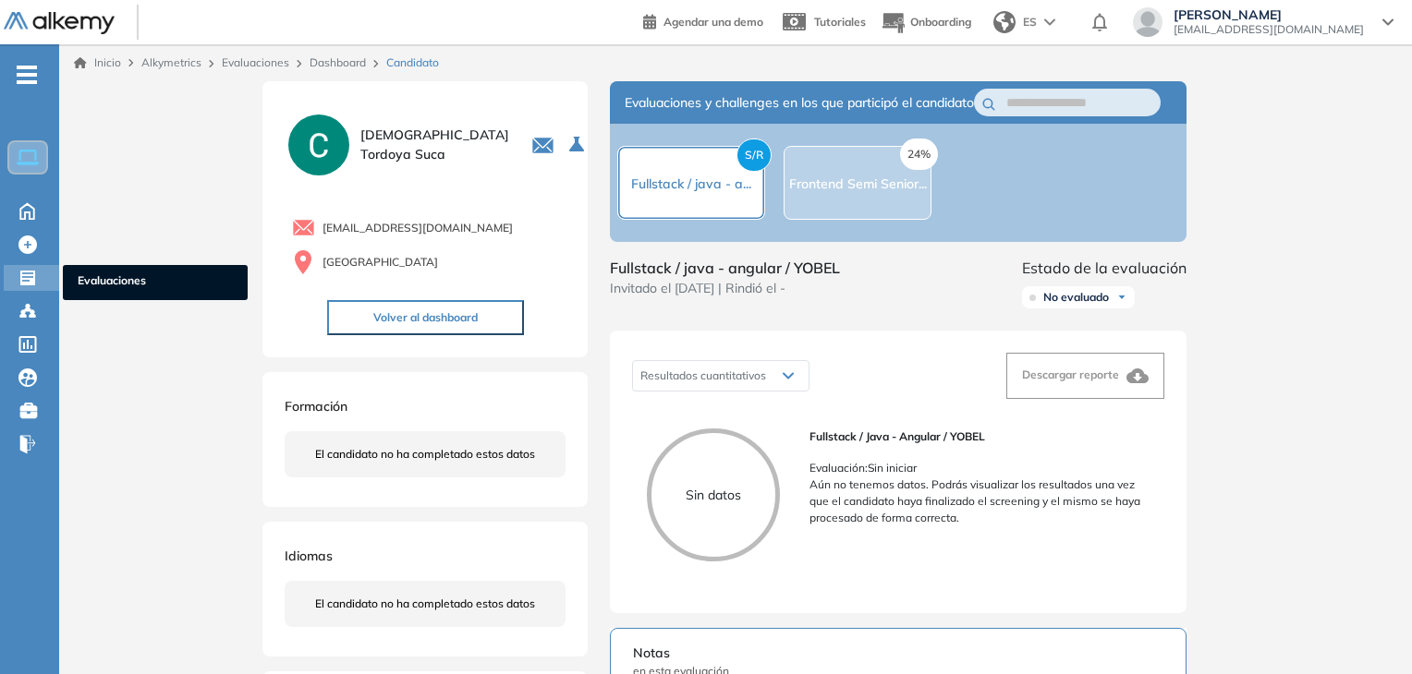
click at [18, 276] on icon at bounding box center [27, 278] width 18 height 18
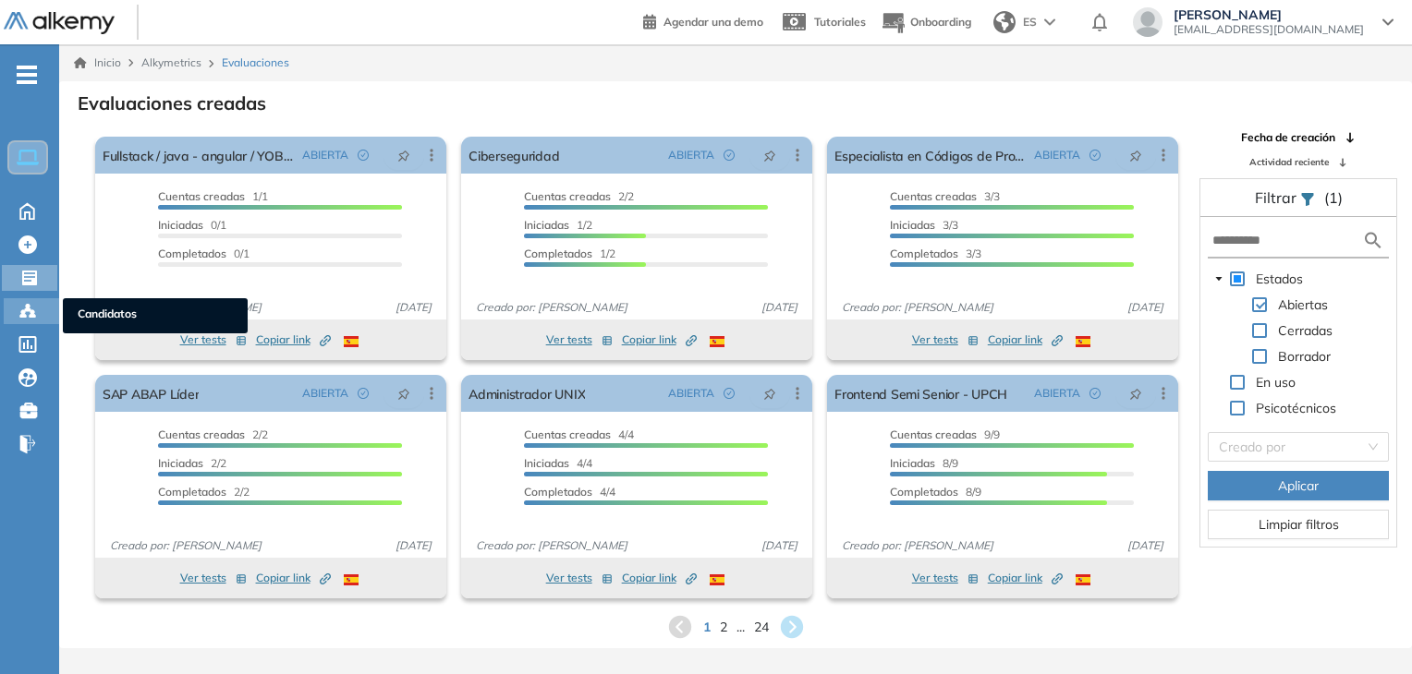
click at [39, 310] on div at bounding box center [29, 309] width 22 height 22
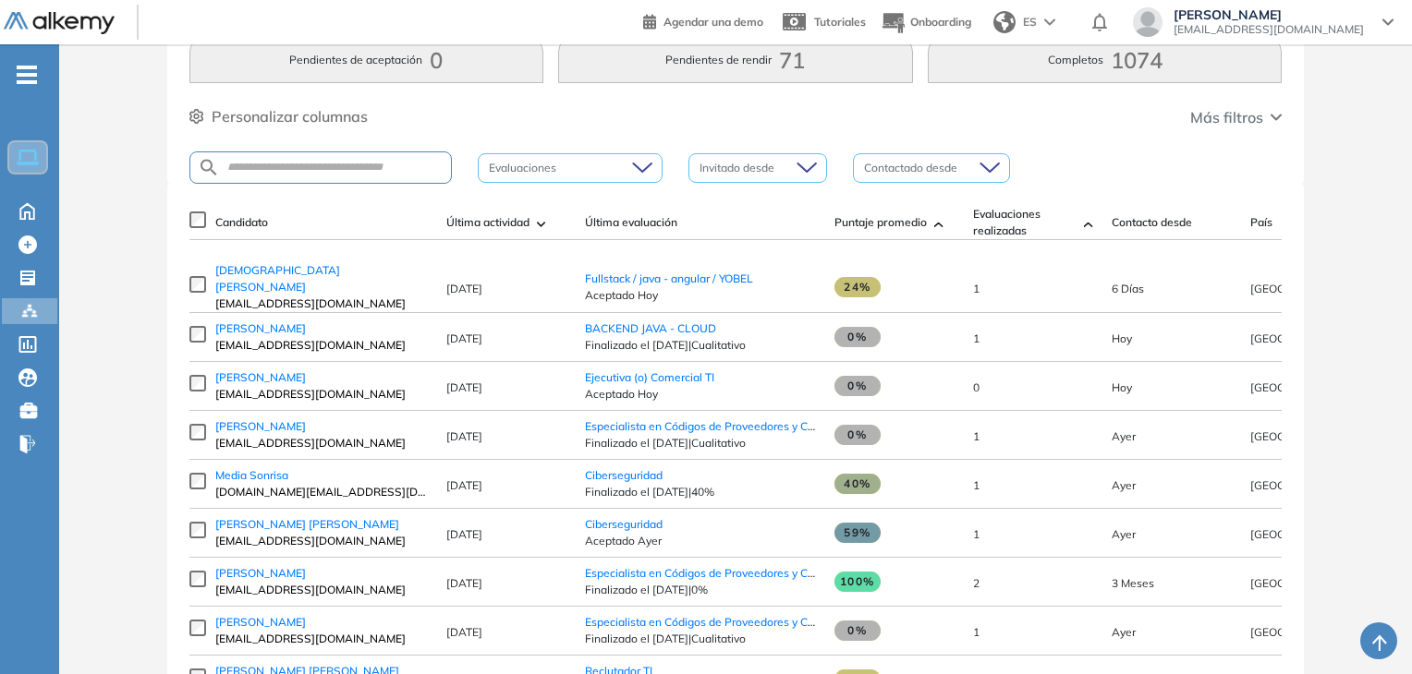
scroll to position [185, 0]
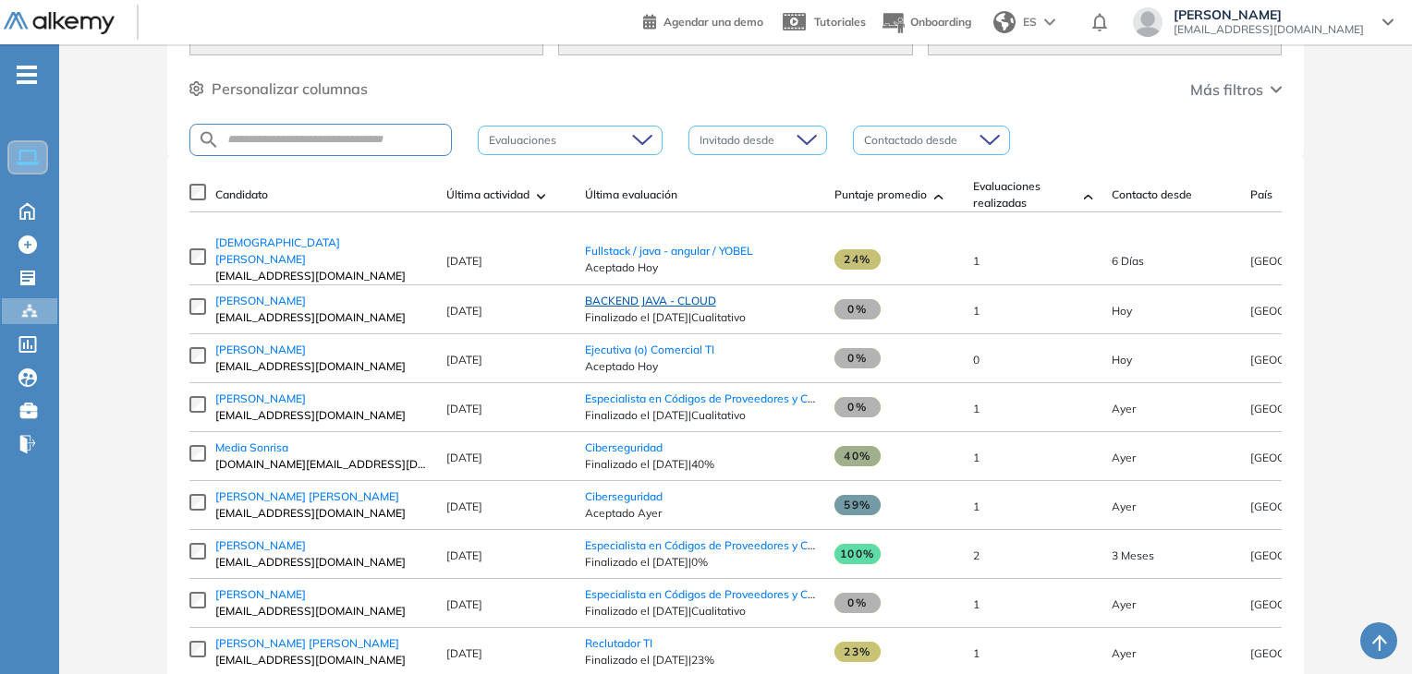
click at [669, 308] on span "BACKEND JAVA - CLOUD" at bounding box center [650, 301] width 131 height 14
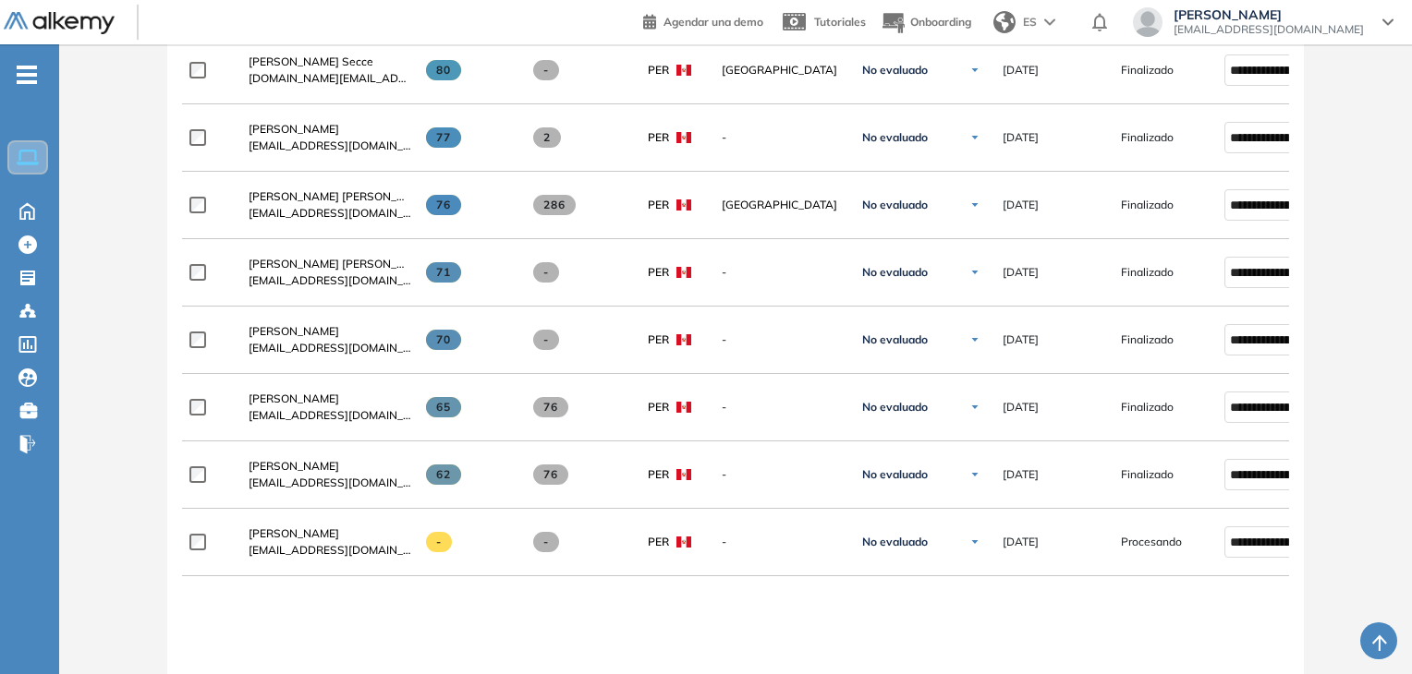
scroll to position [739, 0]
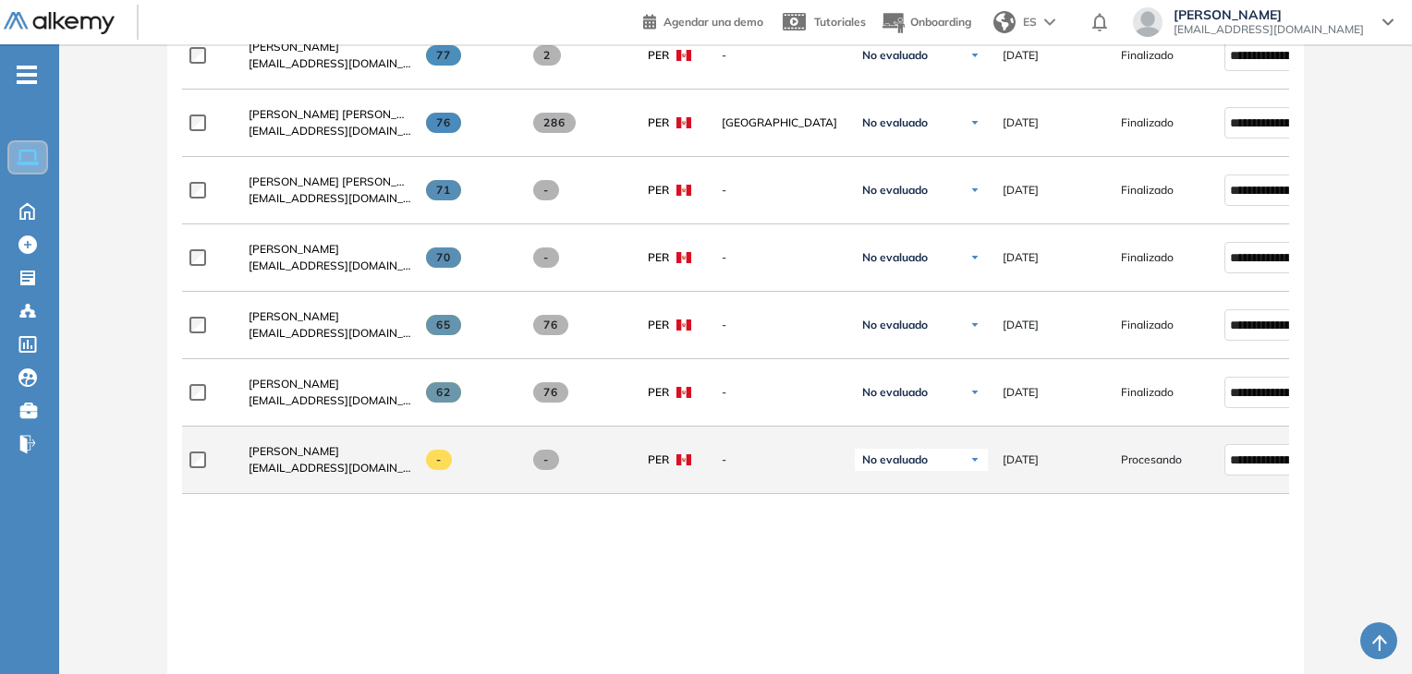
click at [447, 467] on span at bounding box center [439, 460] width 27 height 20
click at [339, 452] on span "[PERSON_NAME]" at bounding box center [294, 451] width 91 height 14
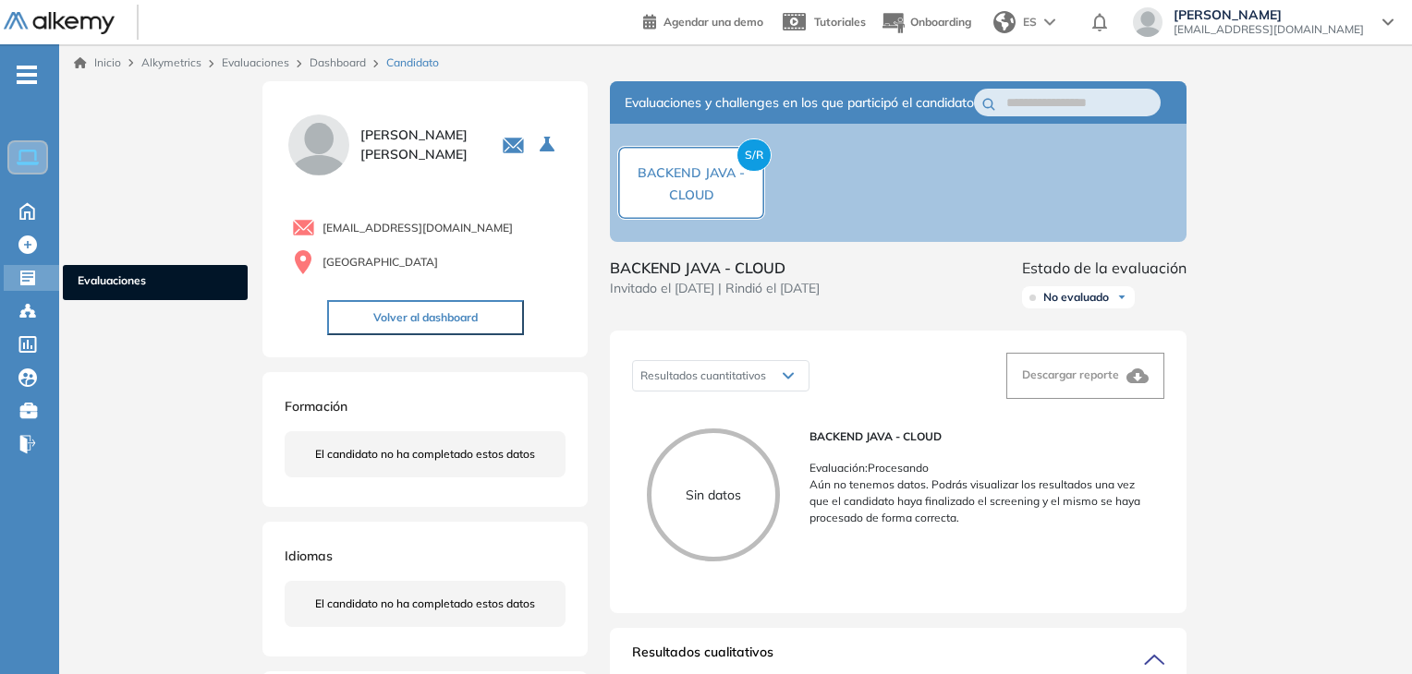
click at [39, 273] on div at bounding box center [29, 276] width 22 height 22
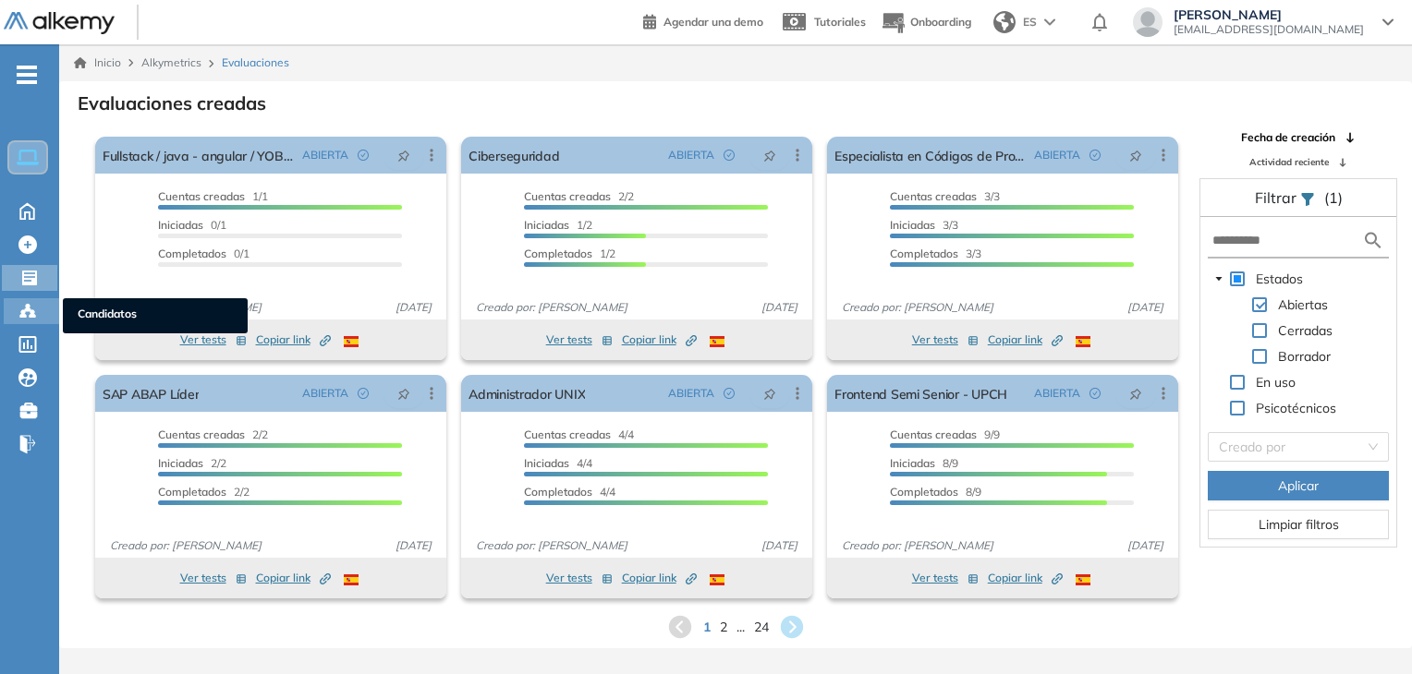
click at [34, 302] on icon at bounding box center [27, 311] width 18 height 18
